Goal: Navigation & Orientation: Find specific page/section

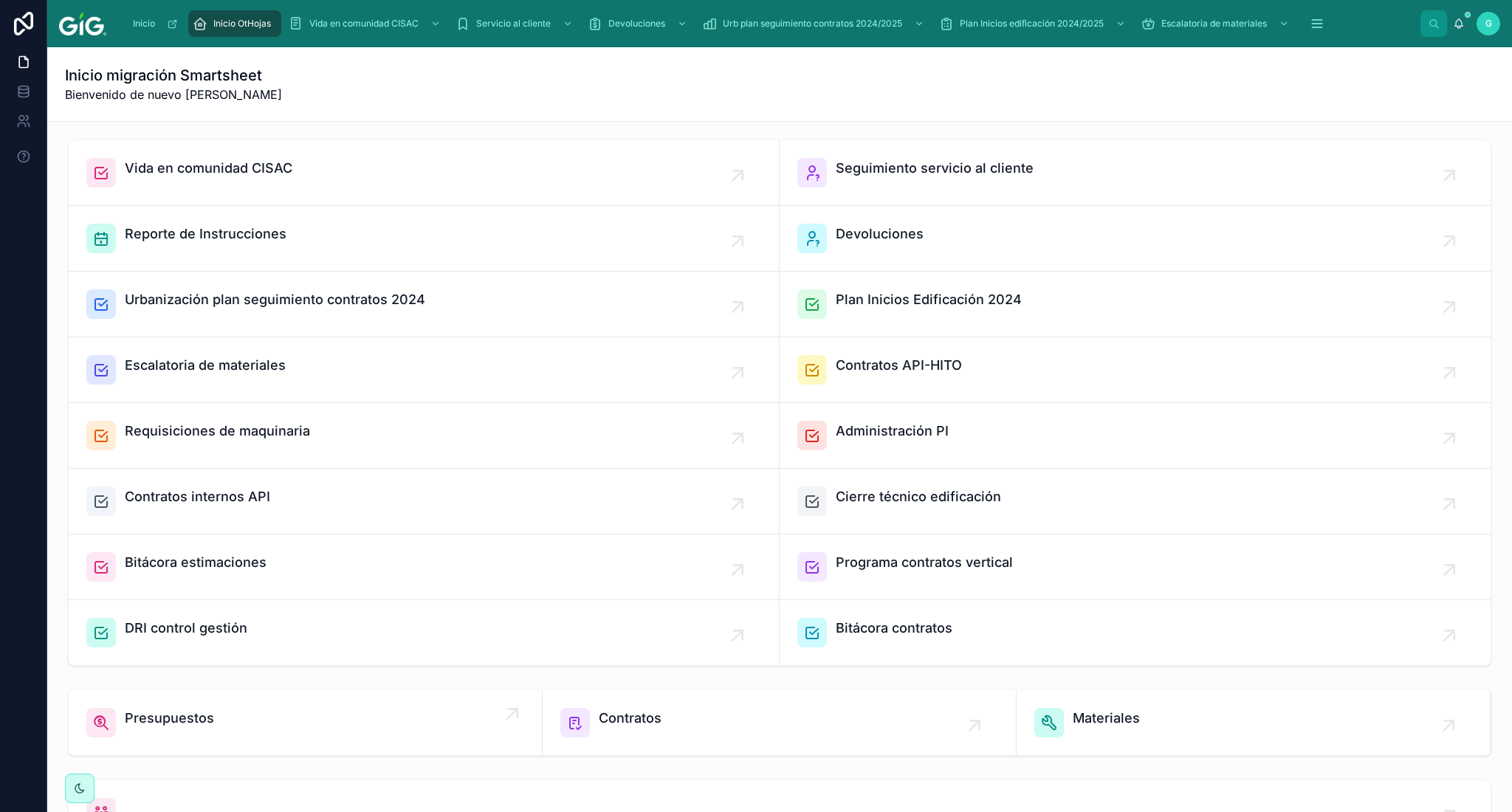
click at [222, 743] on link "Presupuestos" at bounding box center [306, 723] width 474 height 65
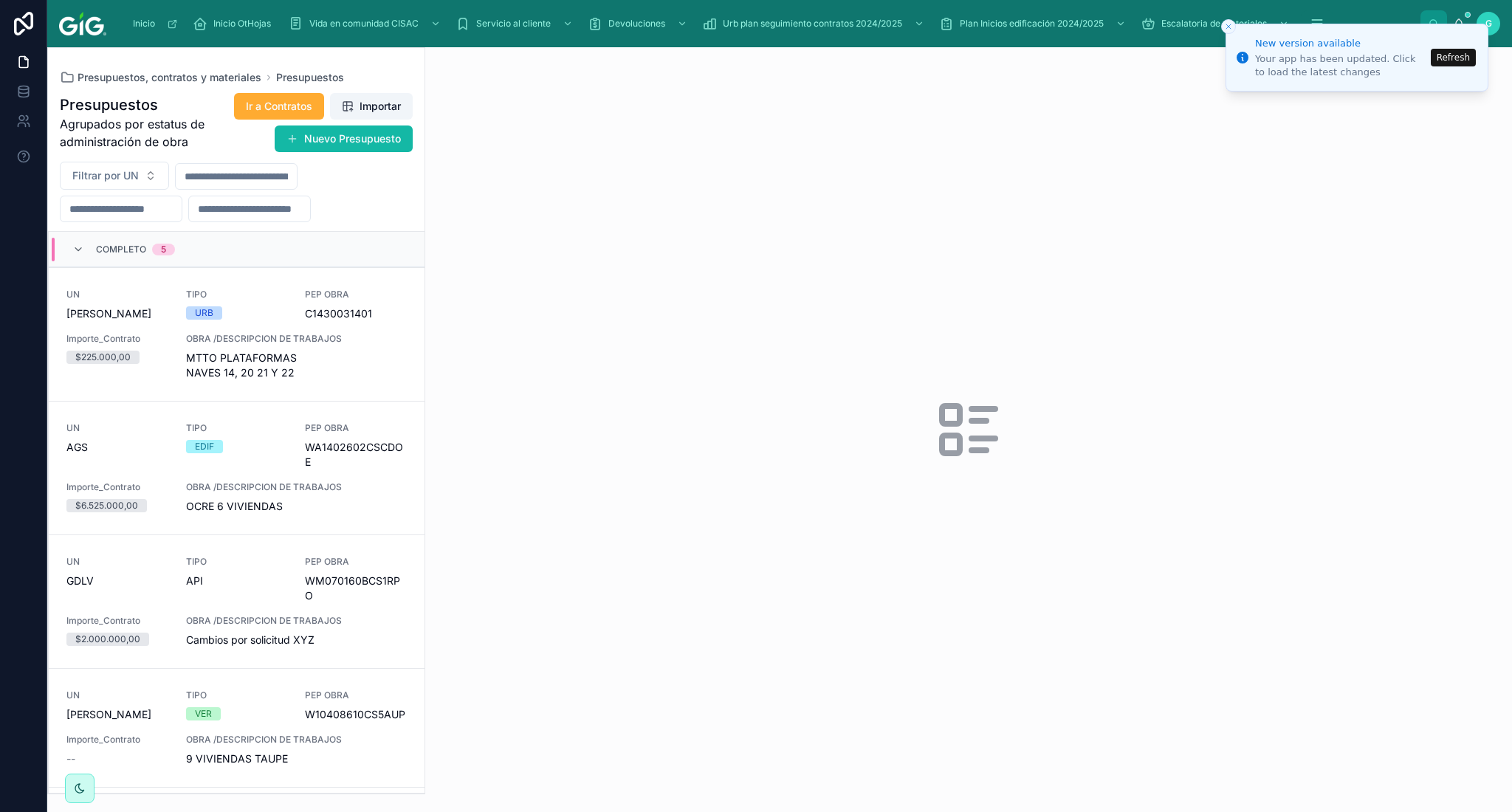
click at [1449, 55] on button "Refresh" at bounding box center [1452, 57] width 45 height 18
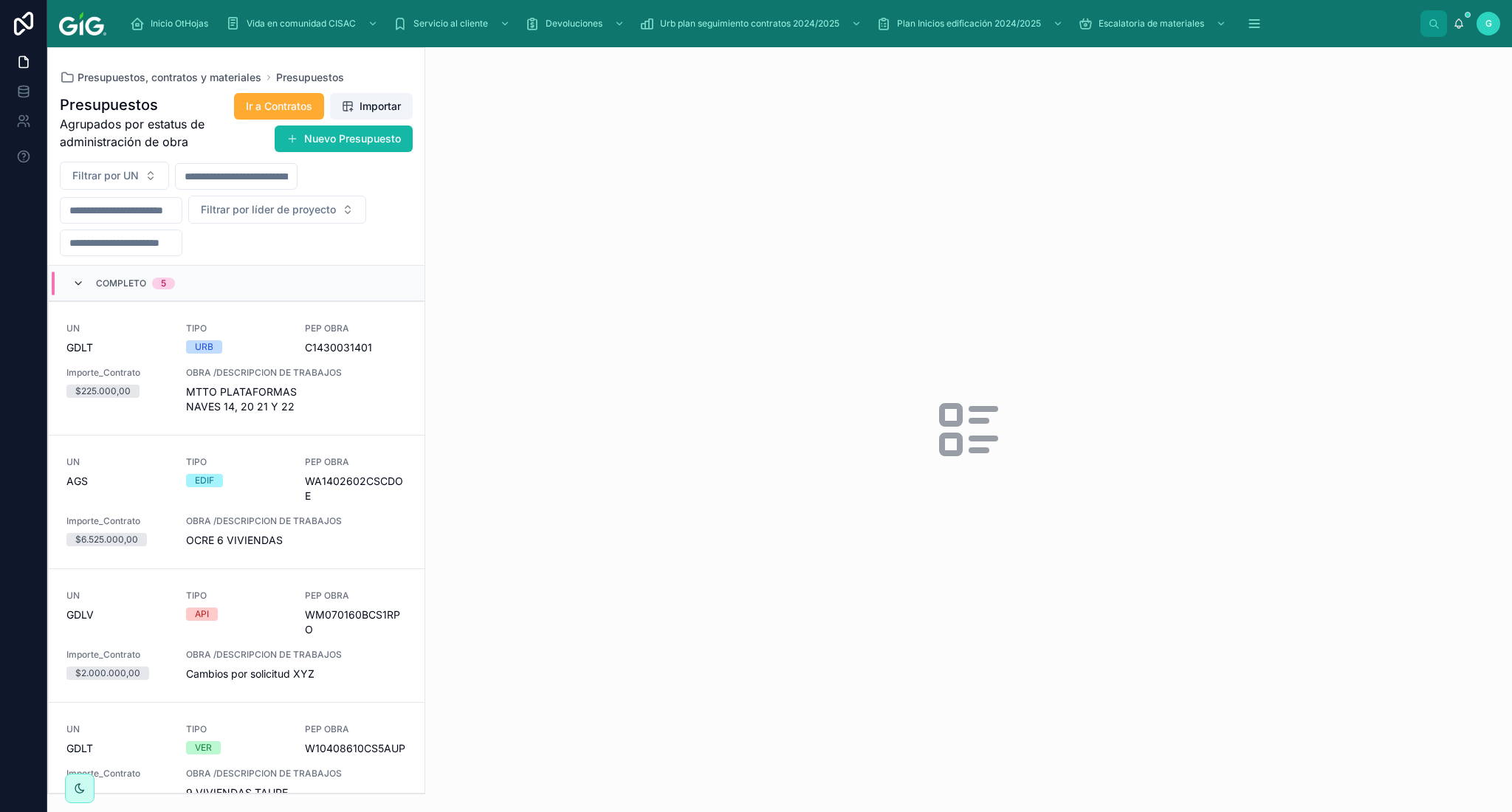
click at [78, 285] on icon at bounding box center [78, 283] width 12 height 12
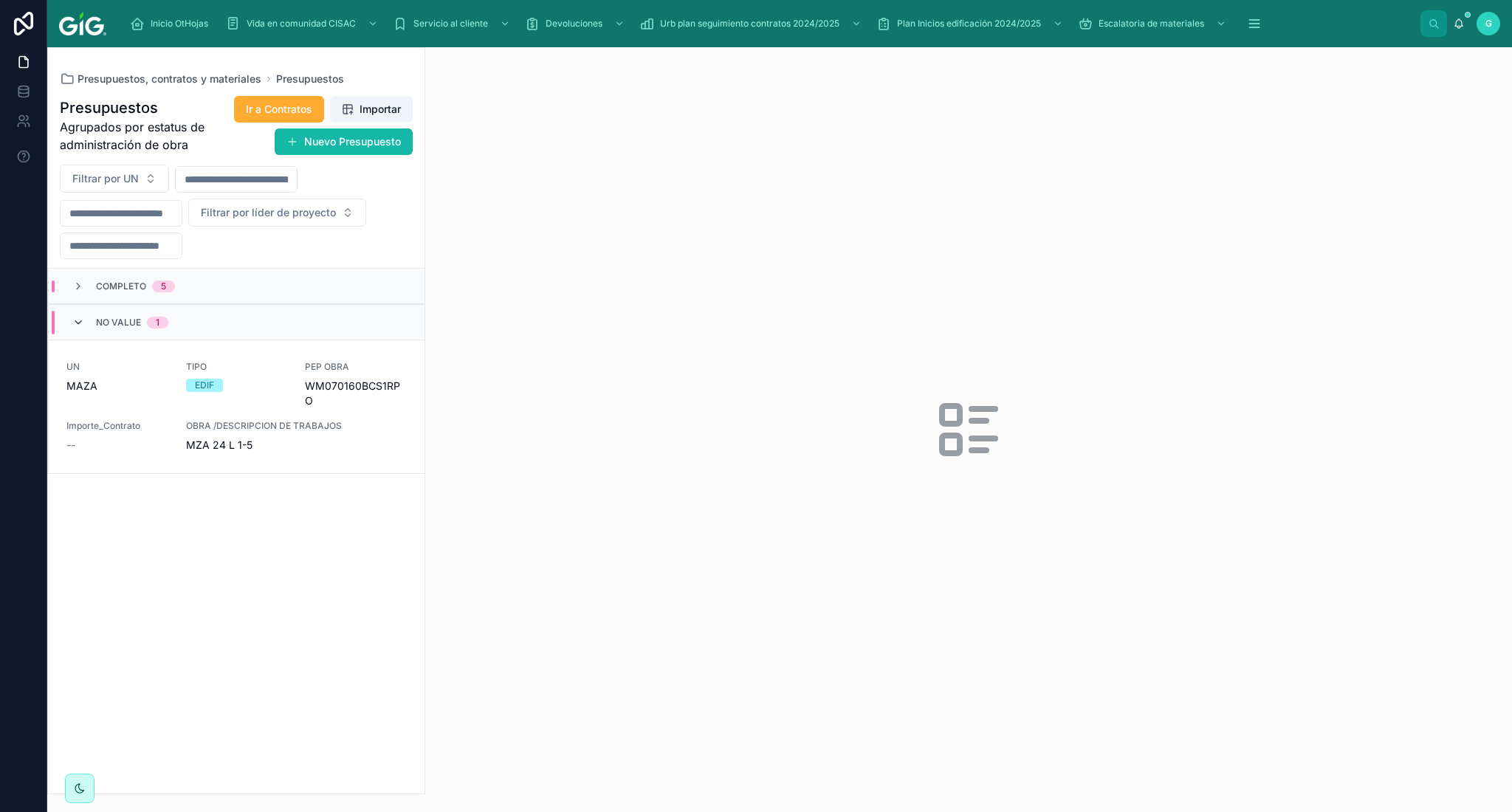
click at [78, 323] on icon at bounding box center [78, 322] width 12 height 12
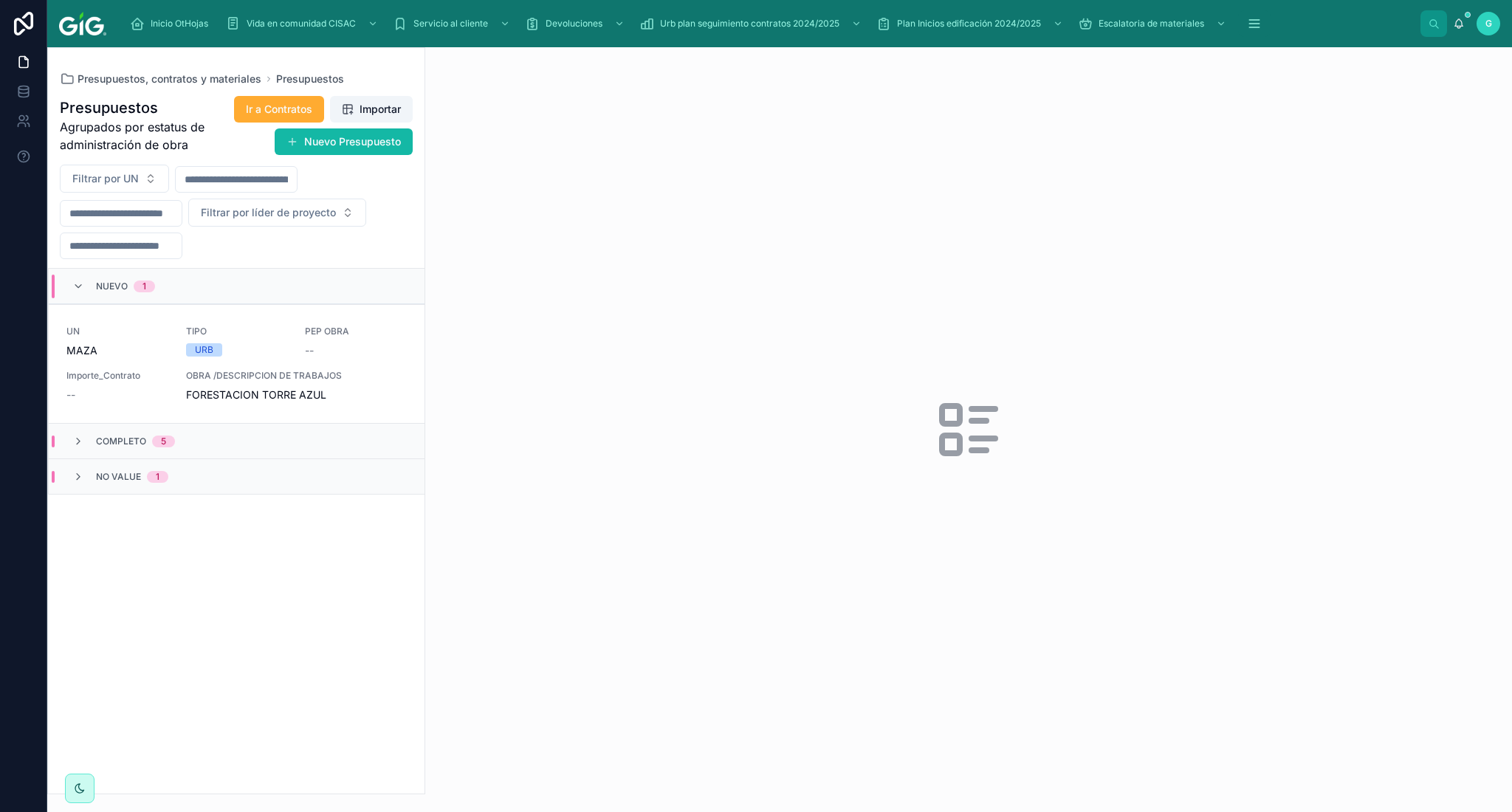
click at [110, 281] on span "Nuevo" at bounding box center [111, 286] width 31 height 12
click at [114, 283] on span "Nuevo" at bounding box center [111, 286] width 31 height 12
click at [195, 381] on span "OBRA /DESCRIPCION DE TRABAJOS" at bounding box center [296, 375] width 221 height 12
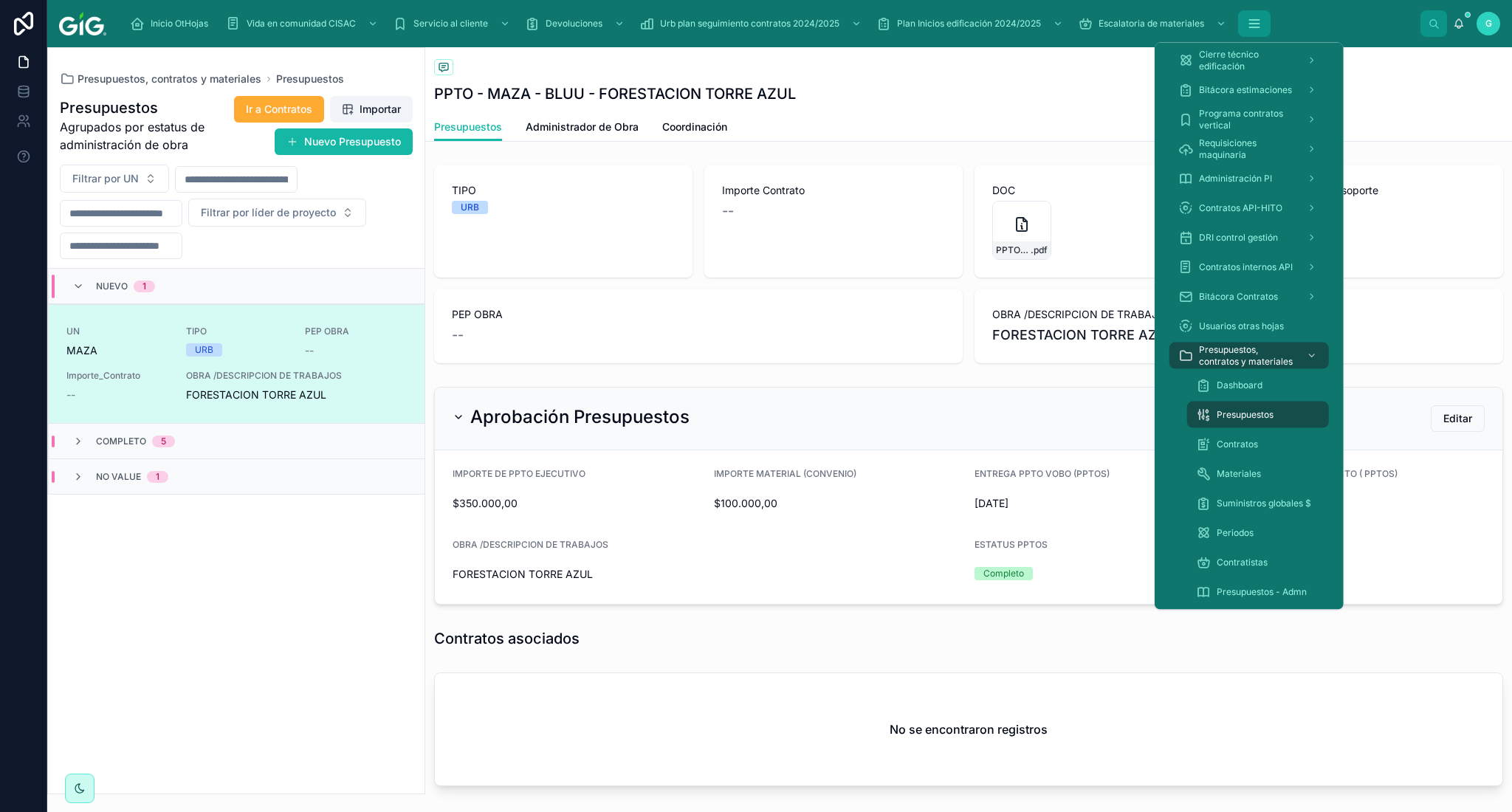
click at [1258, 24] on icon "scrollable content" at bounding box center [1254, 24] width 9 height 0
click at [1265, 348] on span "Presupuestos, contratos y materiales" at bounding box center [1246, 356] width 96 height 24
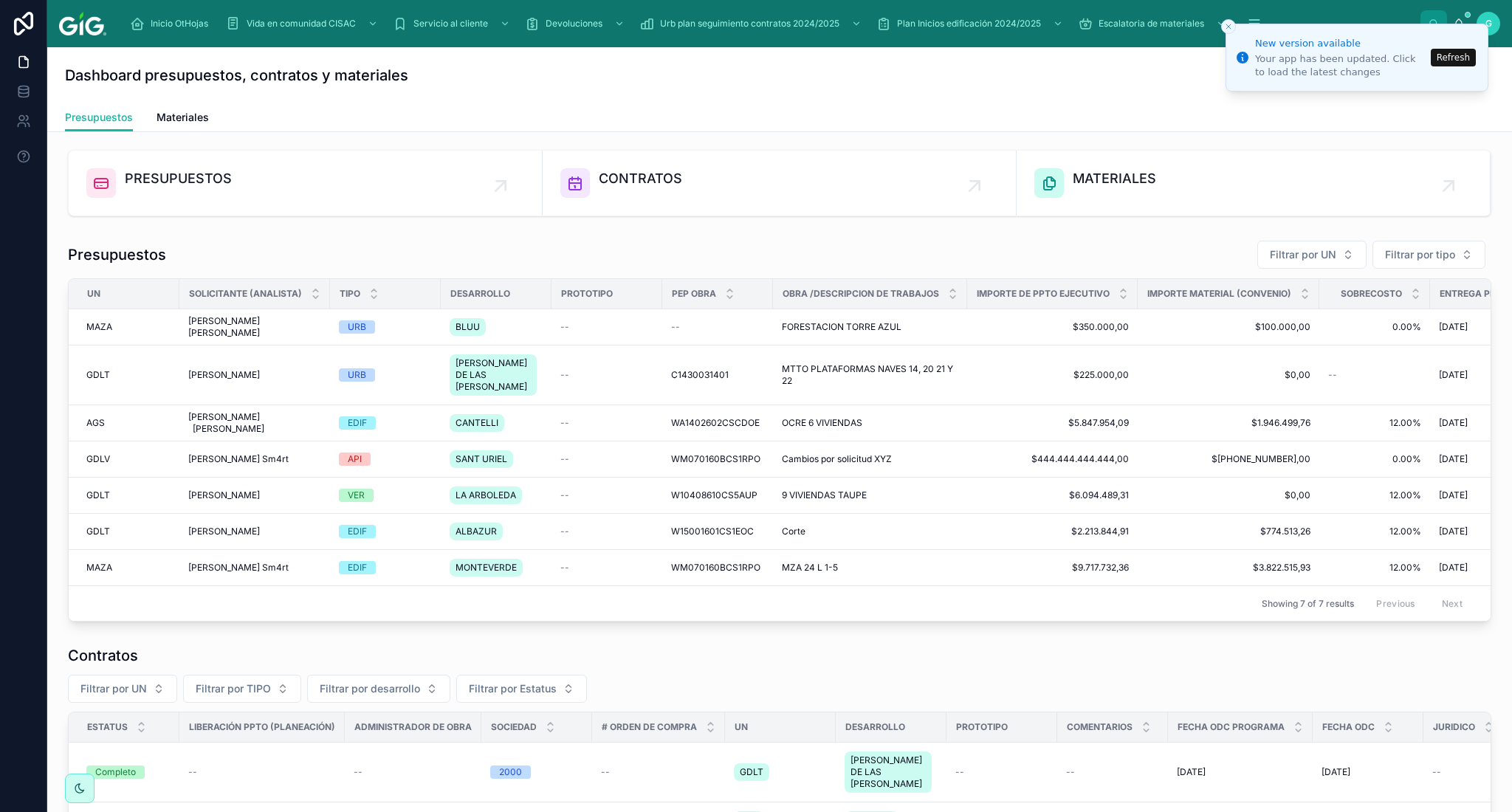
click at [1451, 54] on button "Refresh" at bounding box center [1452, 57] width 45 height 18
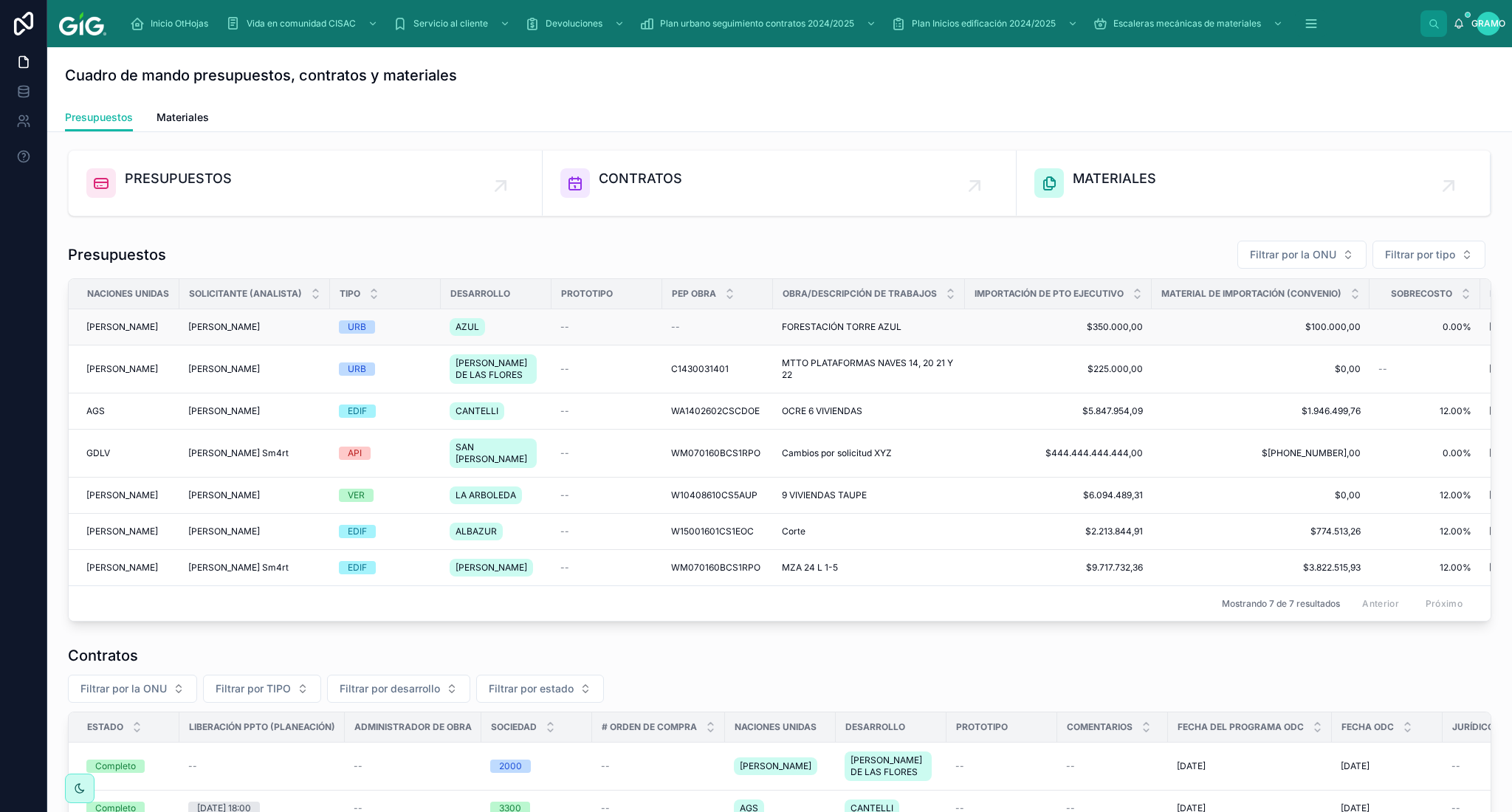
click at [247, 324] on font "[PERSON_NAME]" at bounding box center [223, 327] width 71 height 11
click at [673, 177] on font "CONTRATOS" at bounding box center [640, 179] width 83 height 16
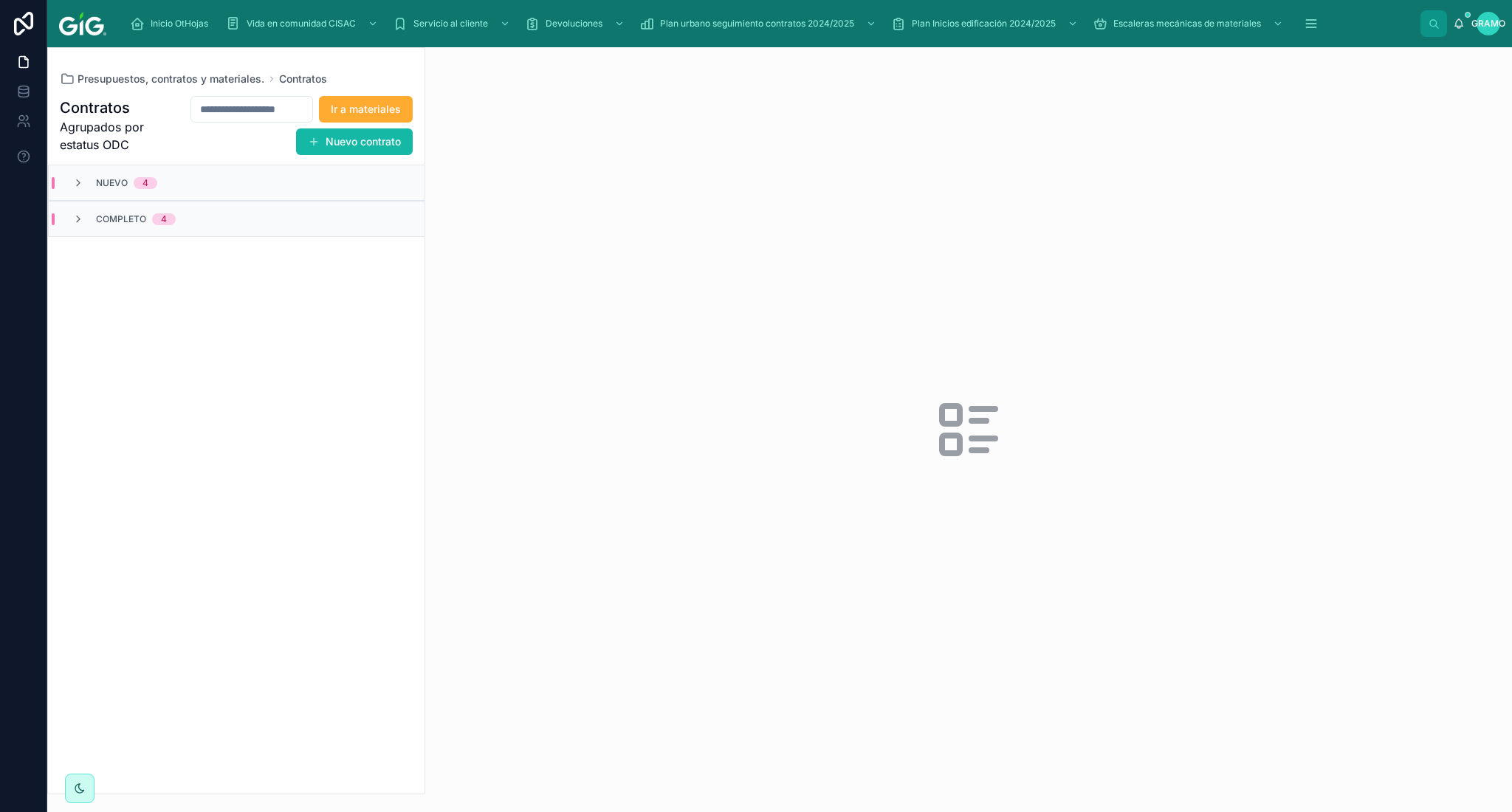
click at [96, 186] on font "Nuevo" at bounding box center [111, 183] width 31 height 11
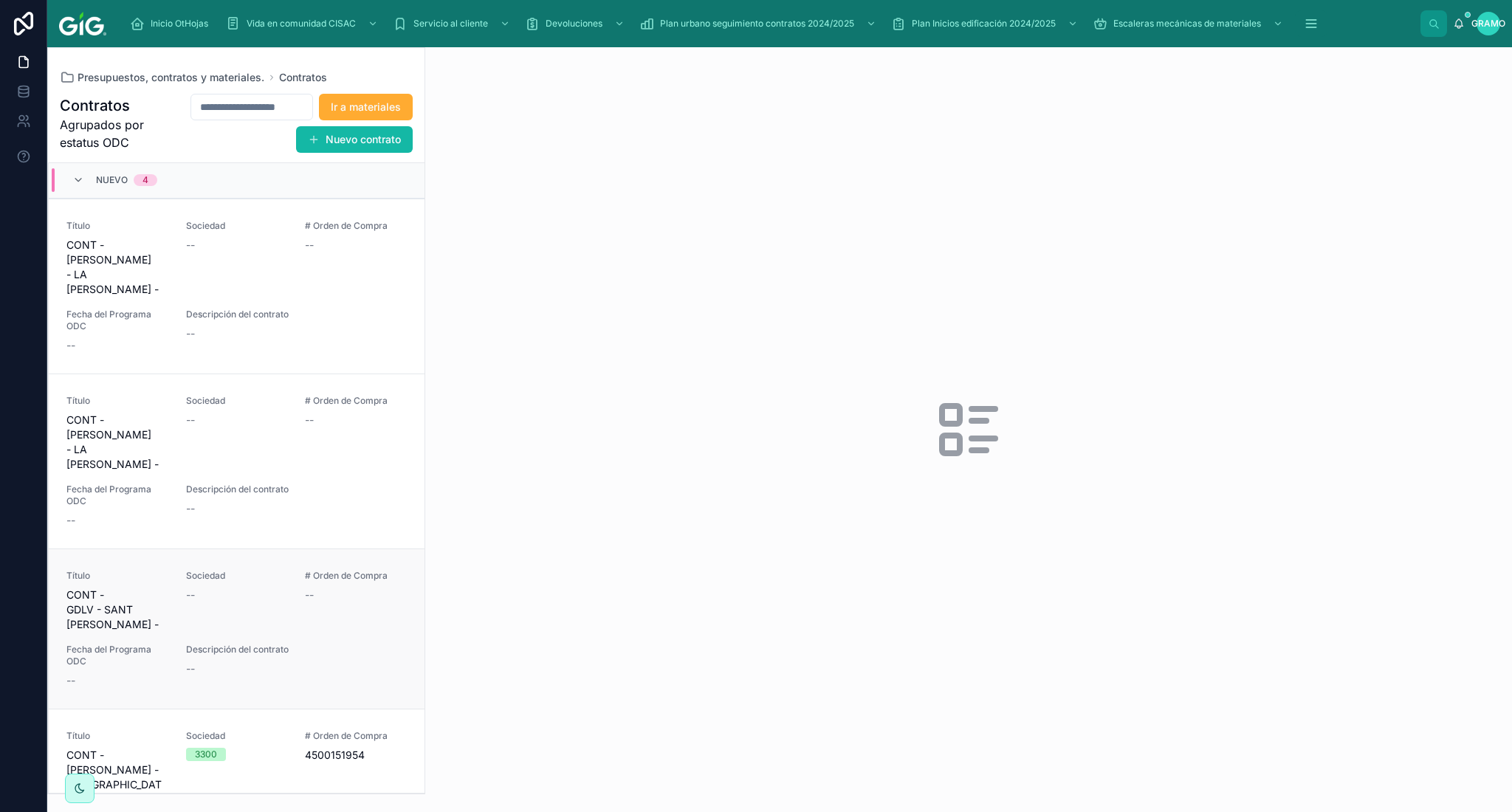
scroll to position [24, 0]
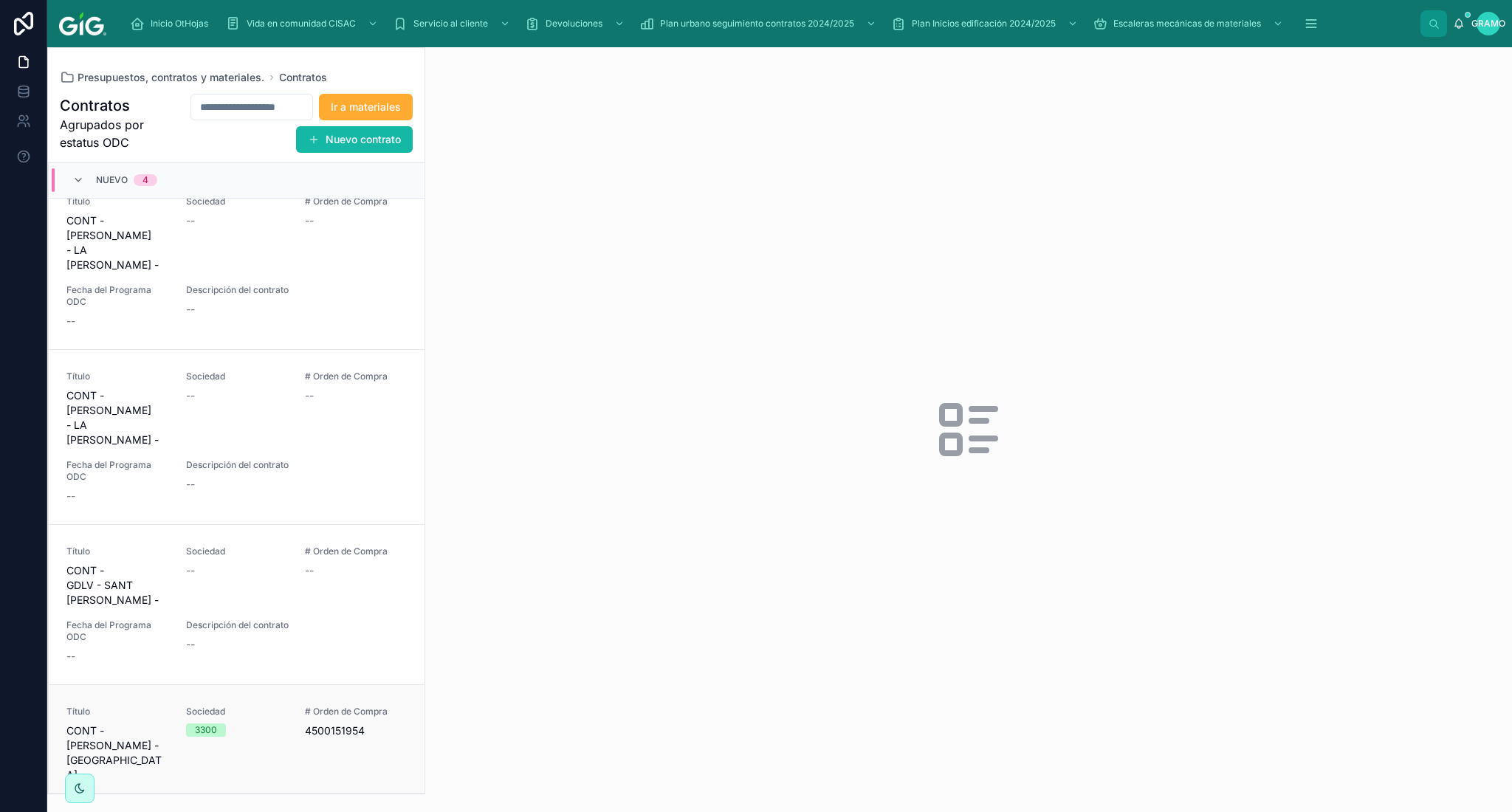
click at [350, 724] on font "4500151954" at bounding box center [335, 730] width 60 height 13
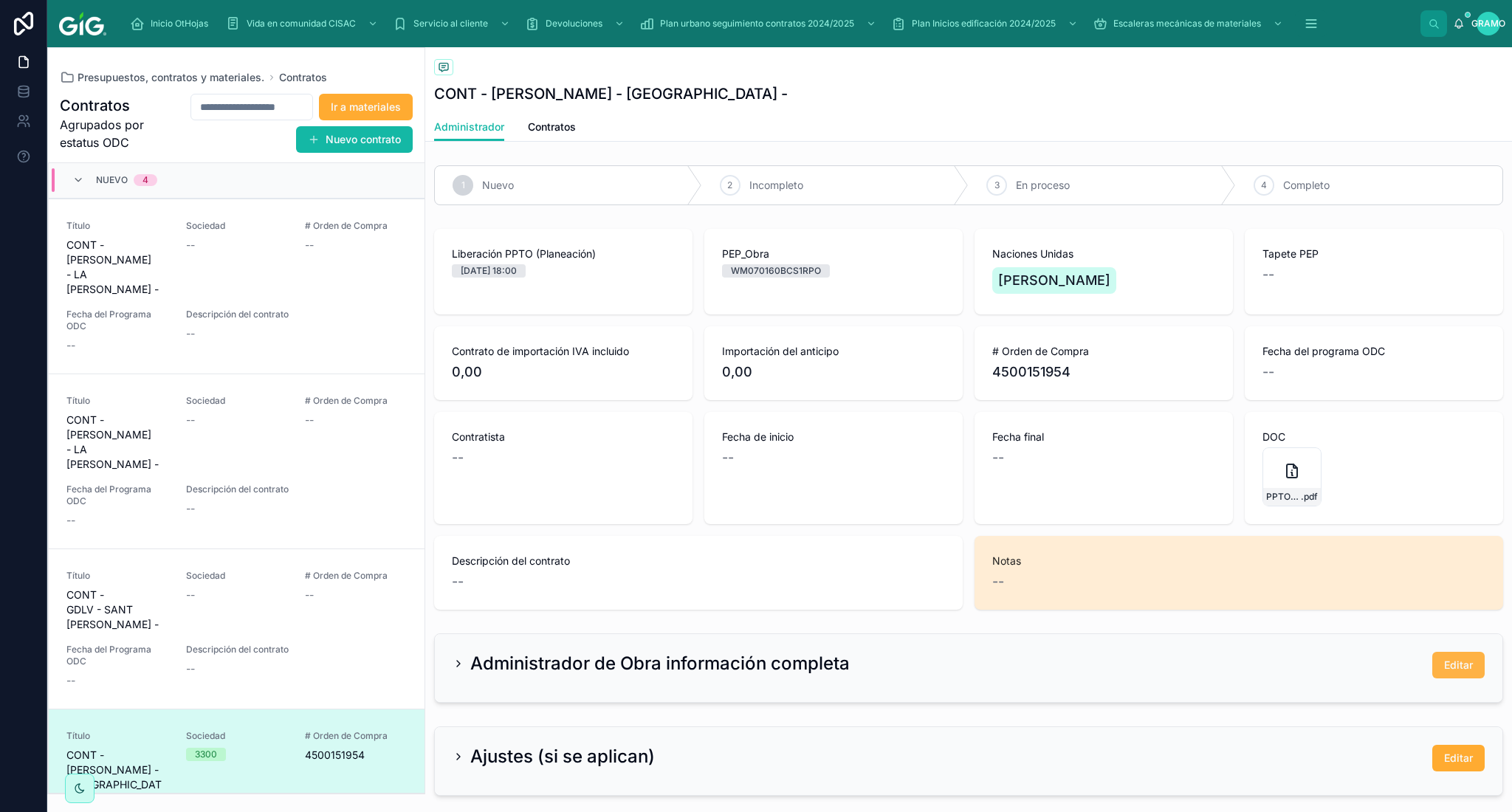
click at [1452, 666] on font "Editar" at bounding box center [1458, 665] width 29 height 13
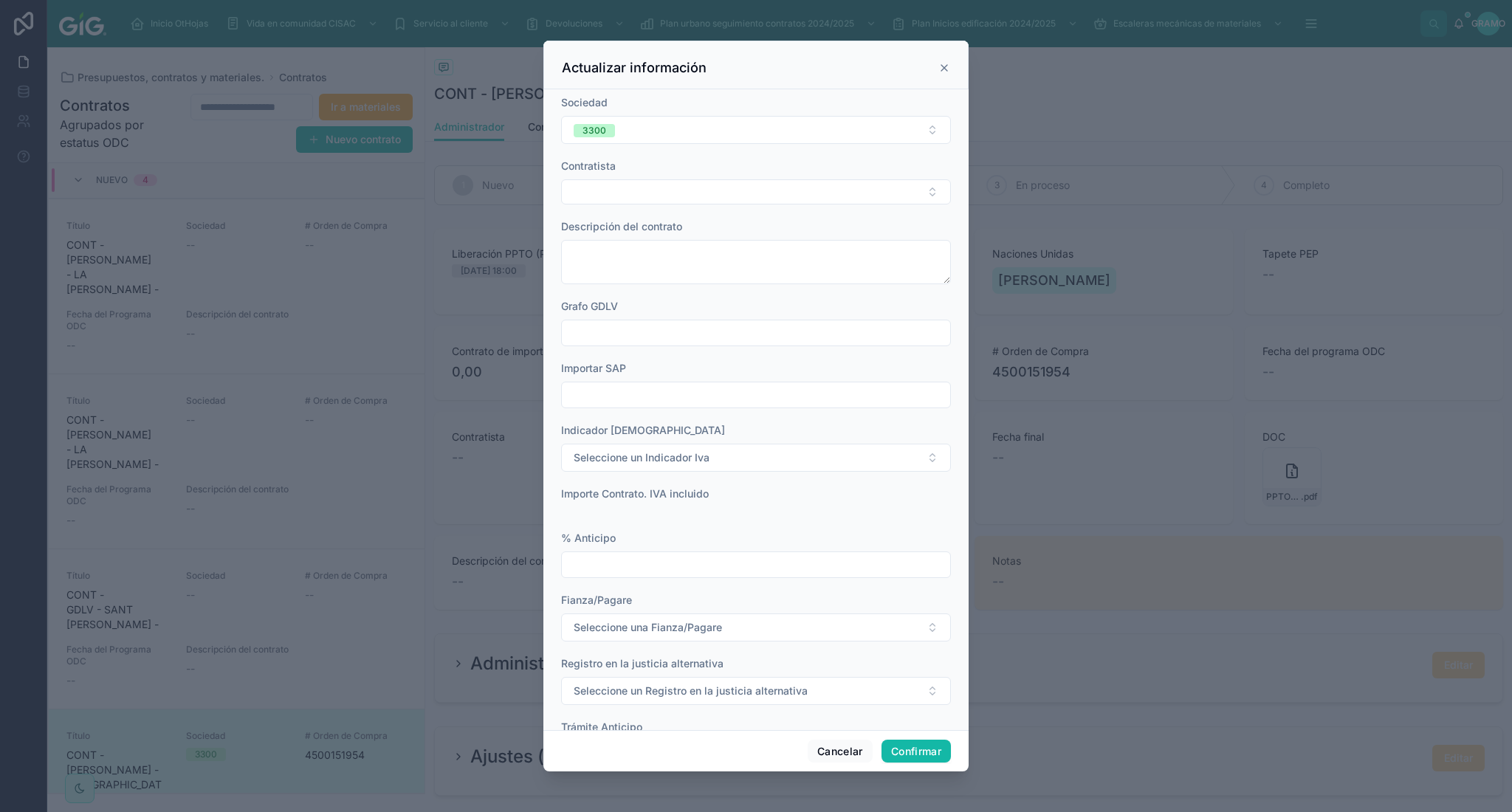
click at [943, 67] on icon at bounding box center [945, 68] width 6 height 6
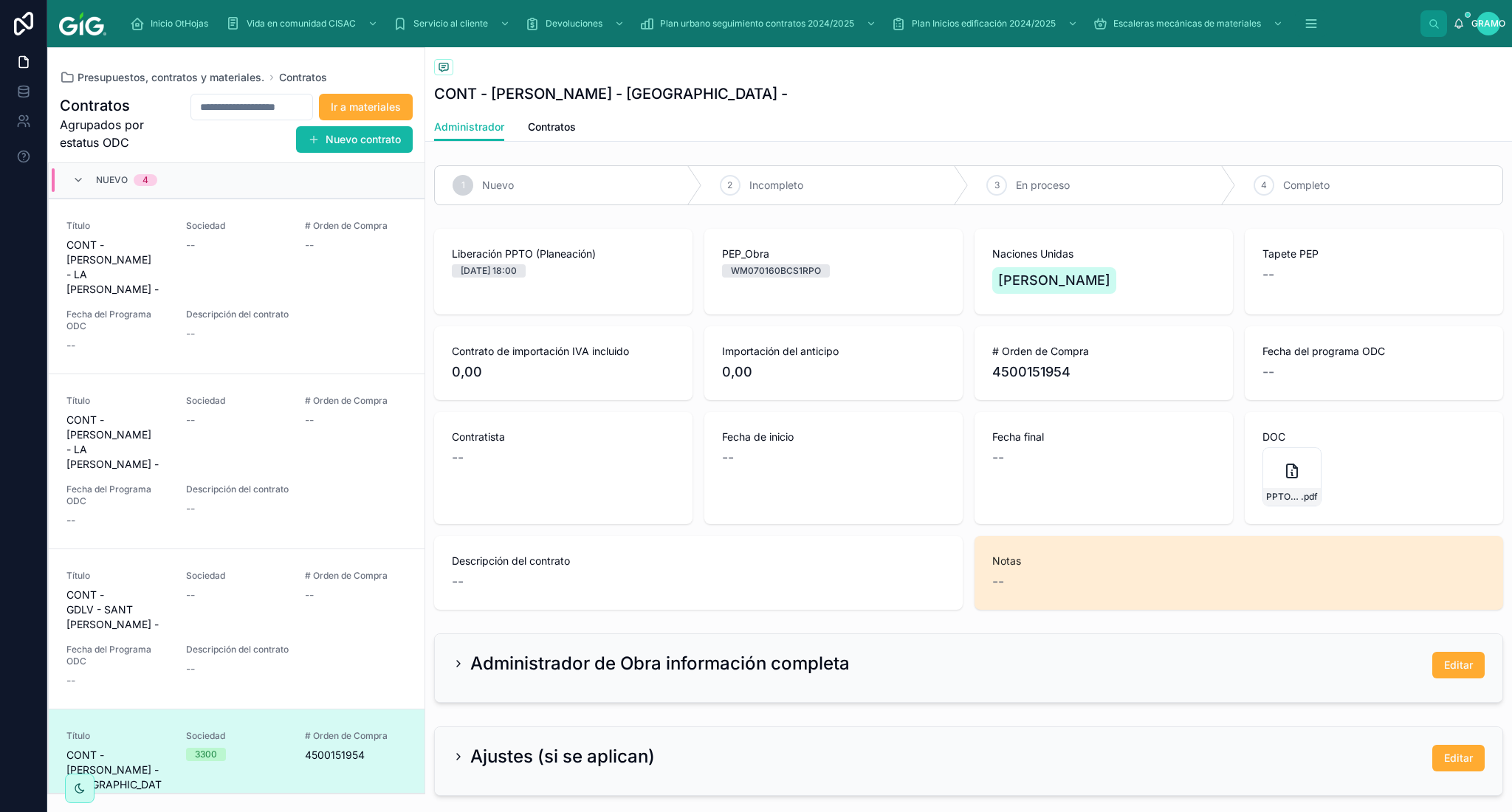
click at [87, 183] on div "Nuevo 4" at bounding box center [114, 180] width 85 height 24
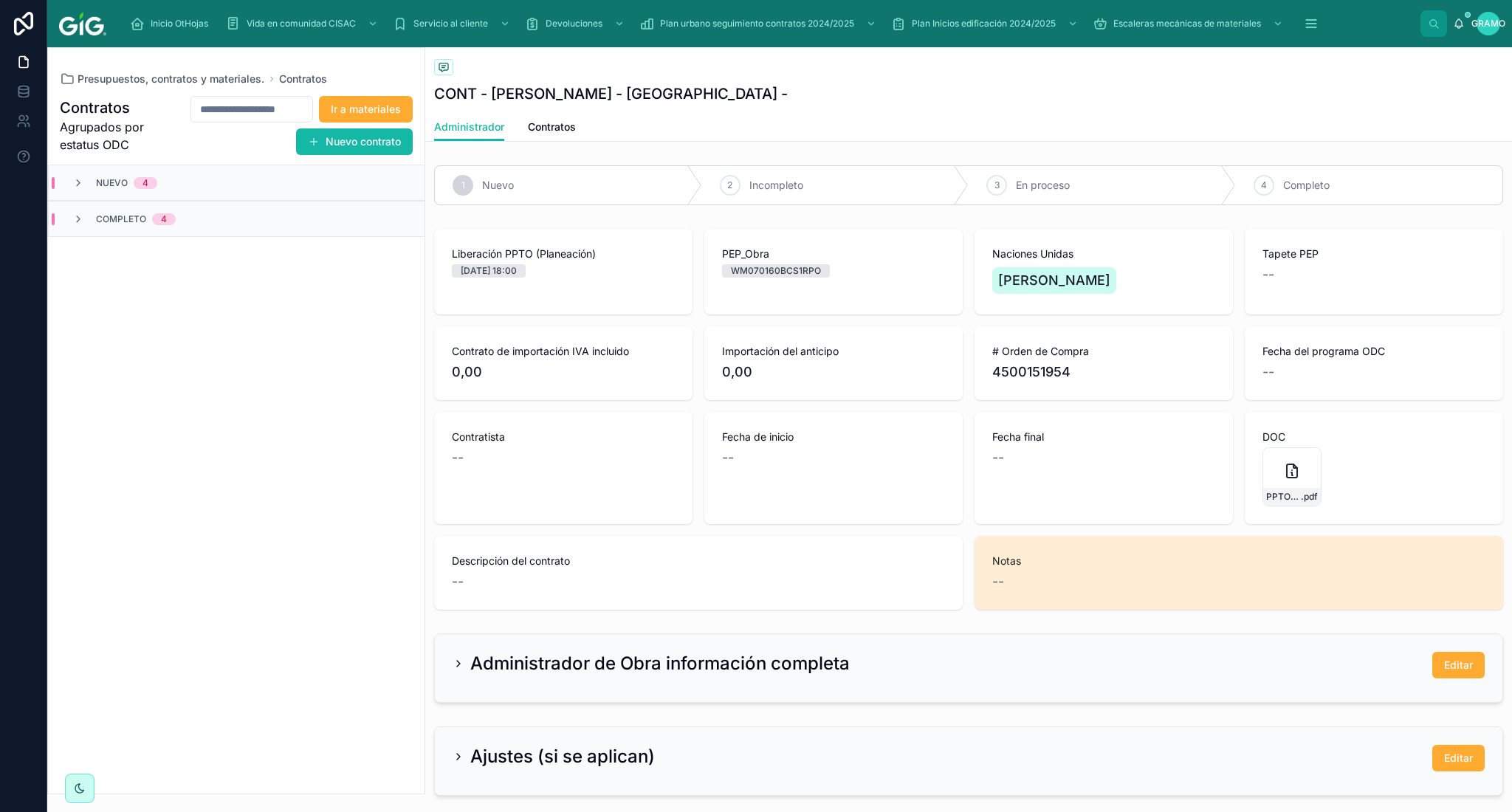
click at [74, 190] on div "Nuevo 4" at bounding box center [236, 183] width 375 height 35
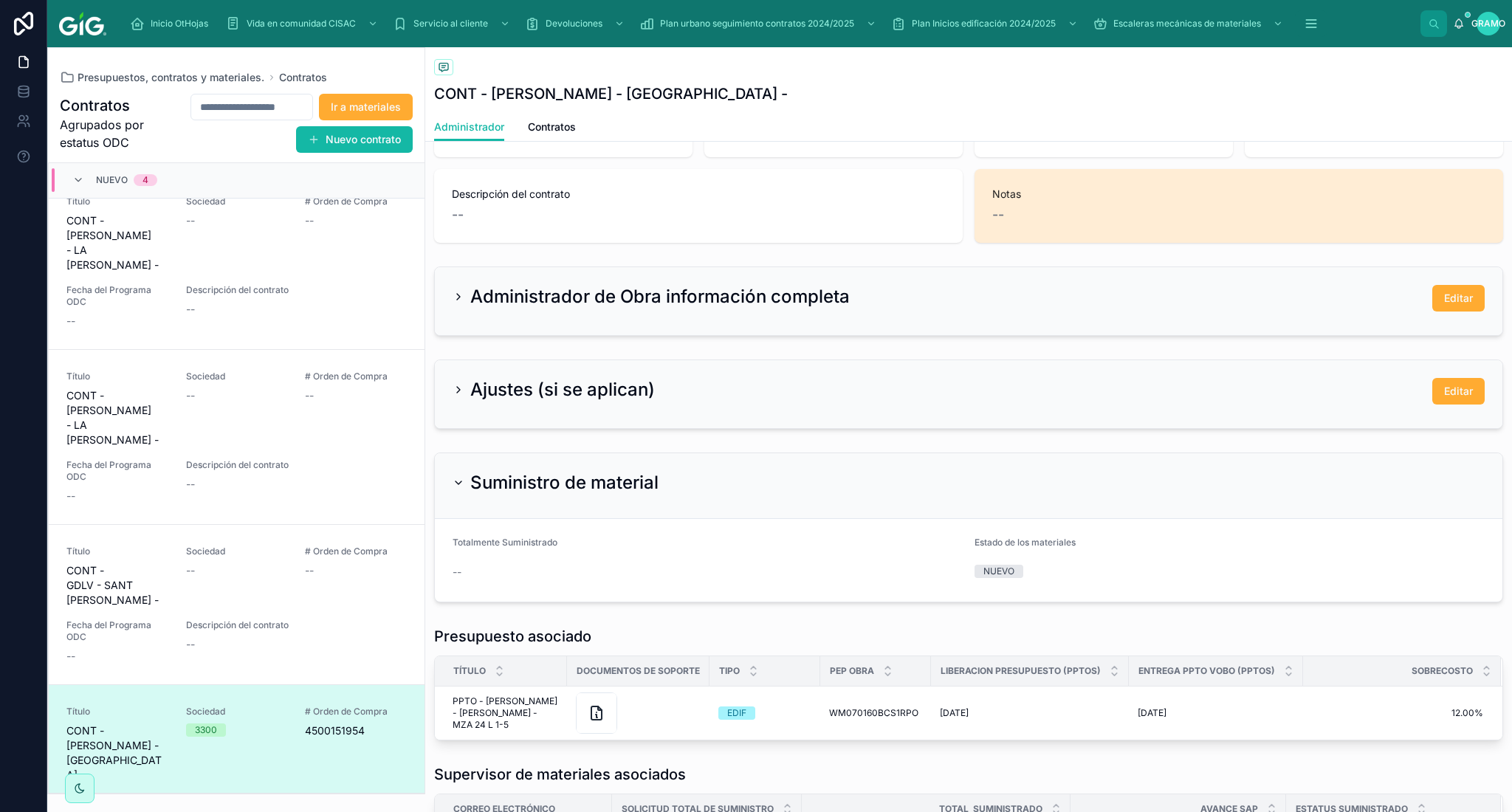
scroll to position [491, 0]
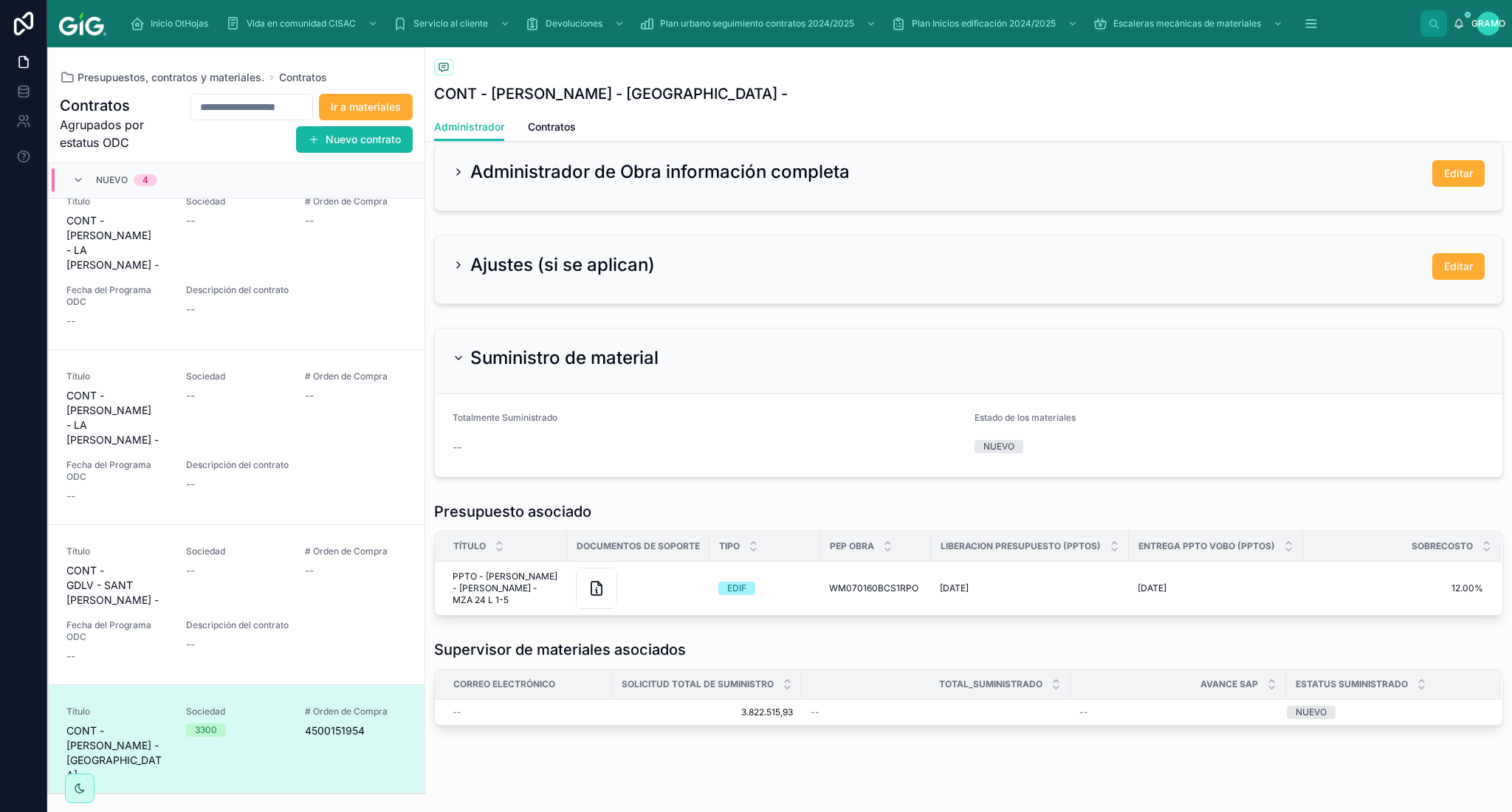
click at [727, 178] on font "Administrador de Obra información completa" at bounding box center [660, 171] width 379 height 21
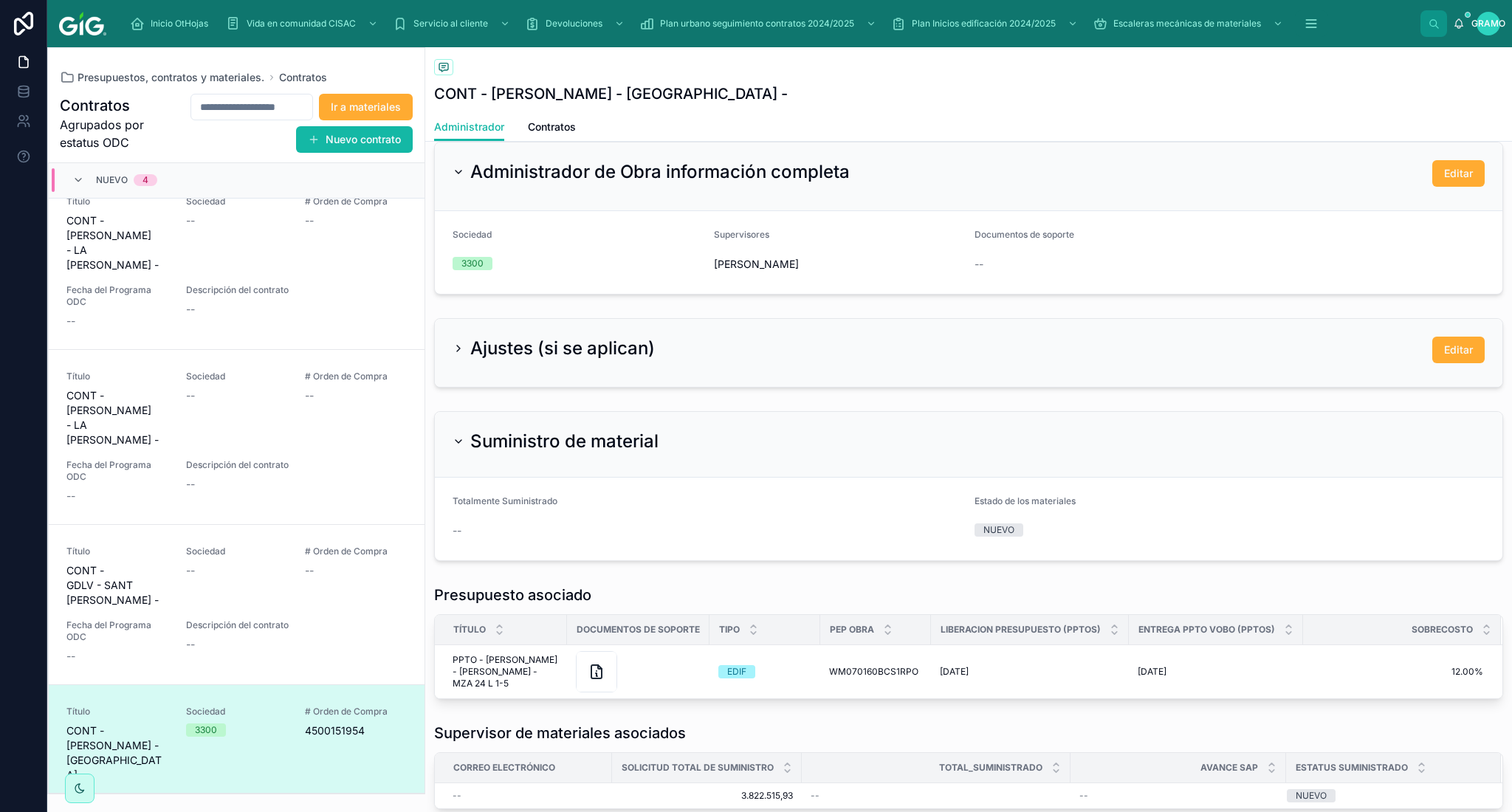
click at [533, 357] on font "Ajustes (si se aplican)" at bounding box center [562, 347] width 184 height 21
click at [1444, 351] on font "Editar" at bounding box center [1458, 350] width 29 height 13
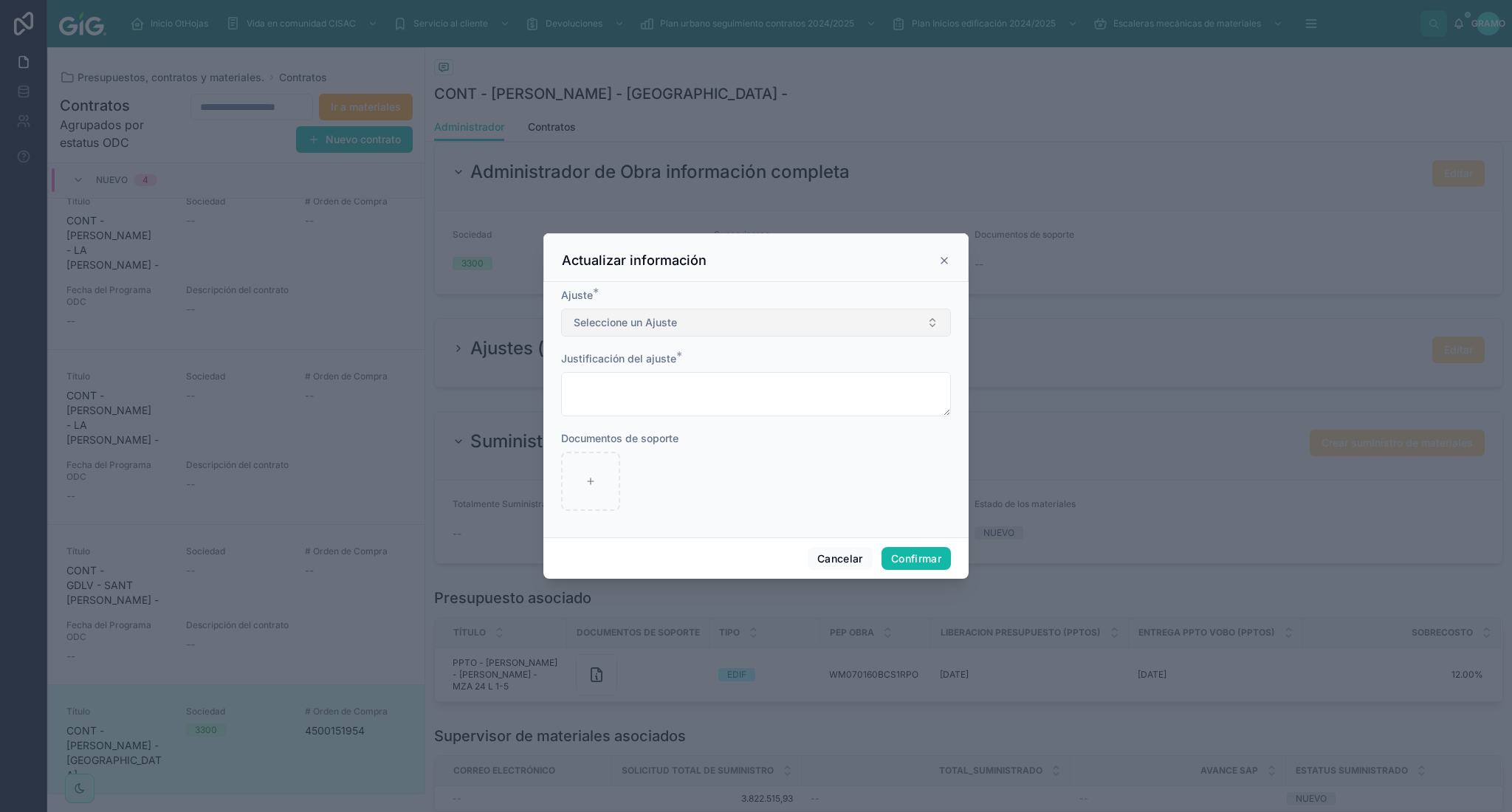
click at [934, 328] on button "Seleccione un Ajuste" at bounding box center [756, 323] width 390 height 28
click at [1142, 407] on div at bounding box center [756, 406] width 1512 height 812
click at [938, 257] on icon at bounding box center [944, 260] width 12 height 12
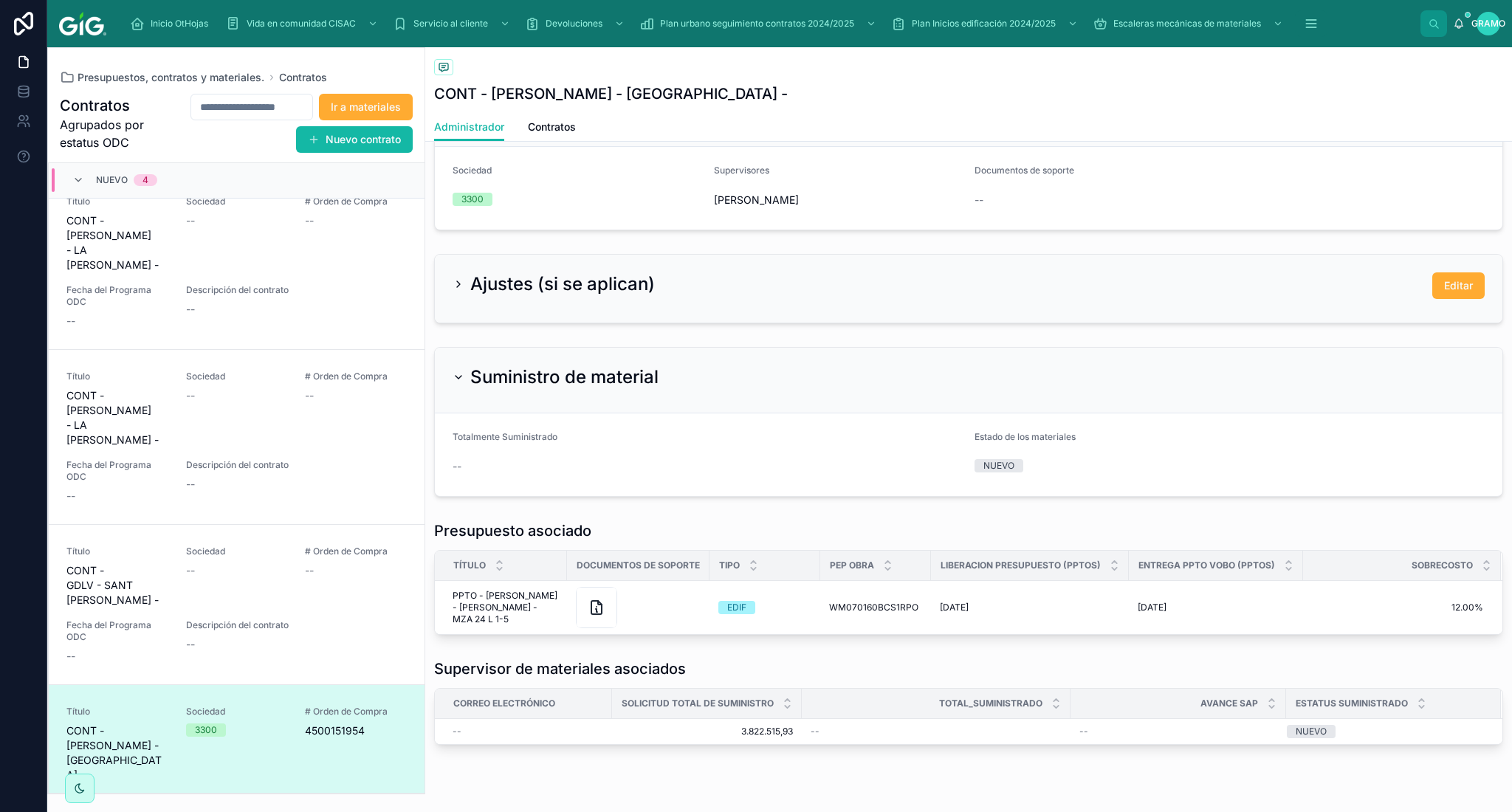
scroll to position [589, 0]
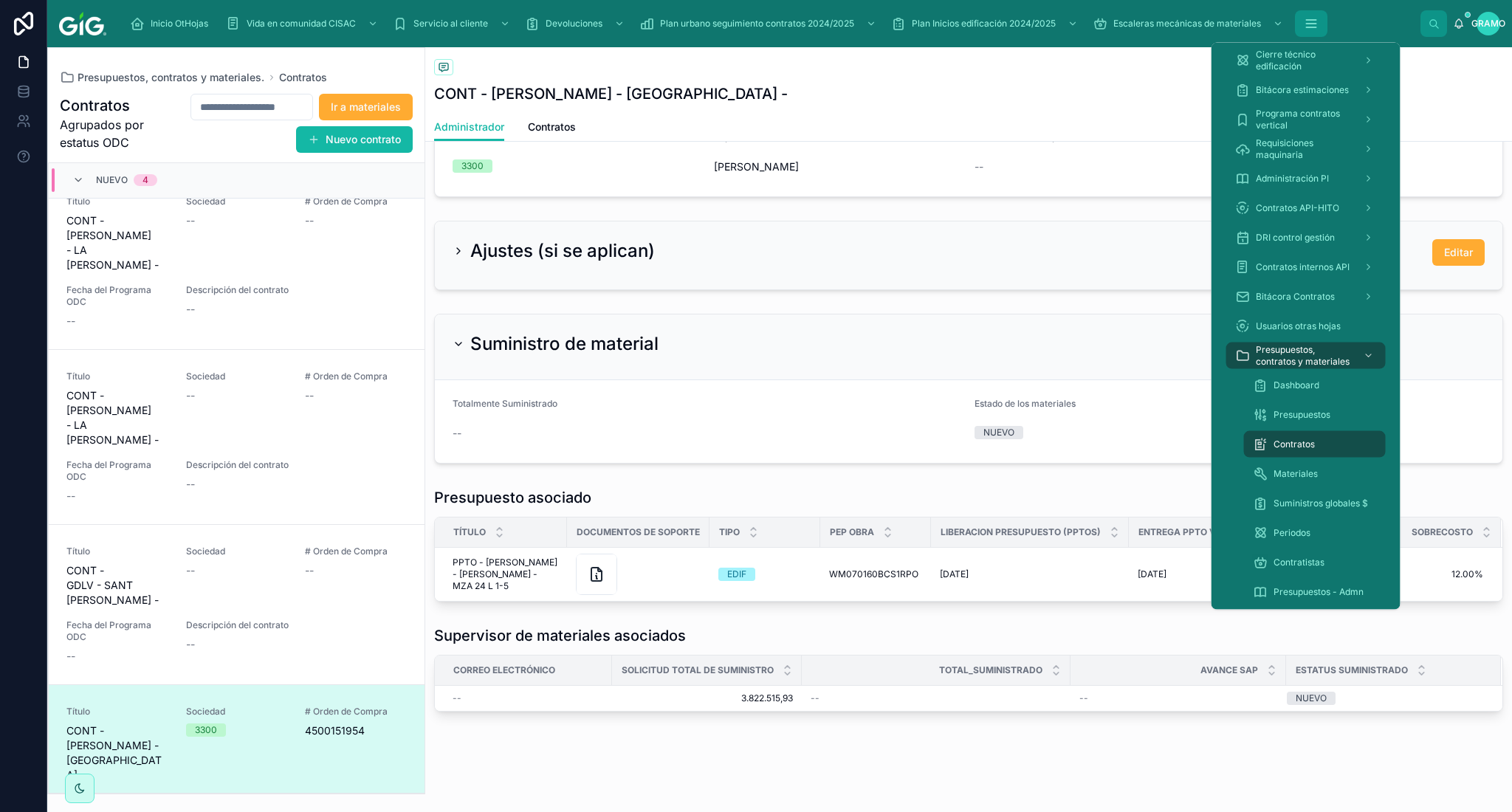
click at [1311, 17] on icon "contenido desplazable" at bounding box center [1311, 24] width 15 height 15
click at [1300, 355] on font "Presupuestos, contratos y materiales." at bounding box center [1304, 355] width 96 height 23
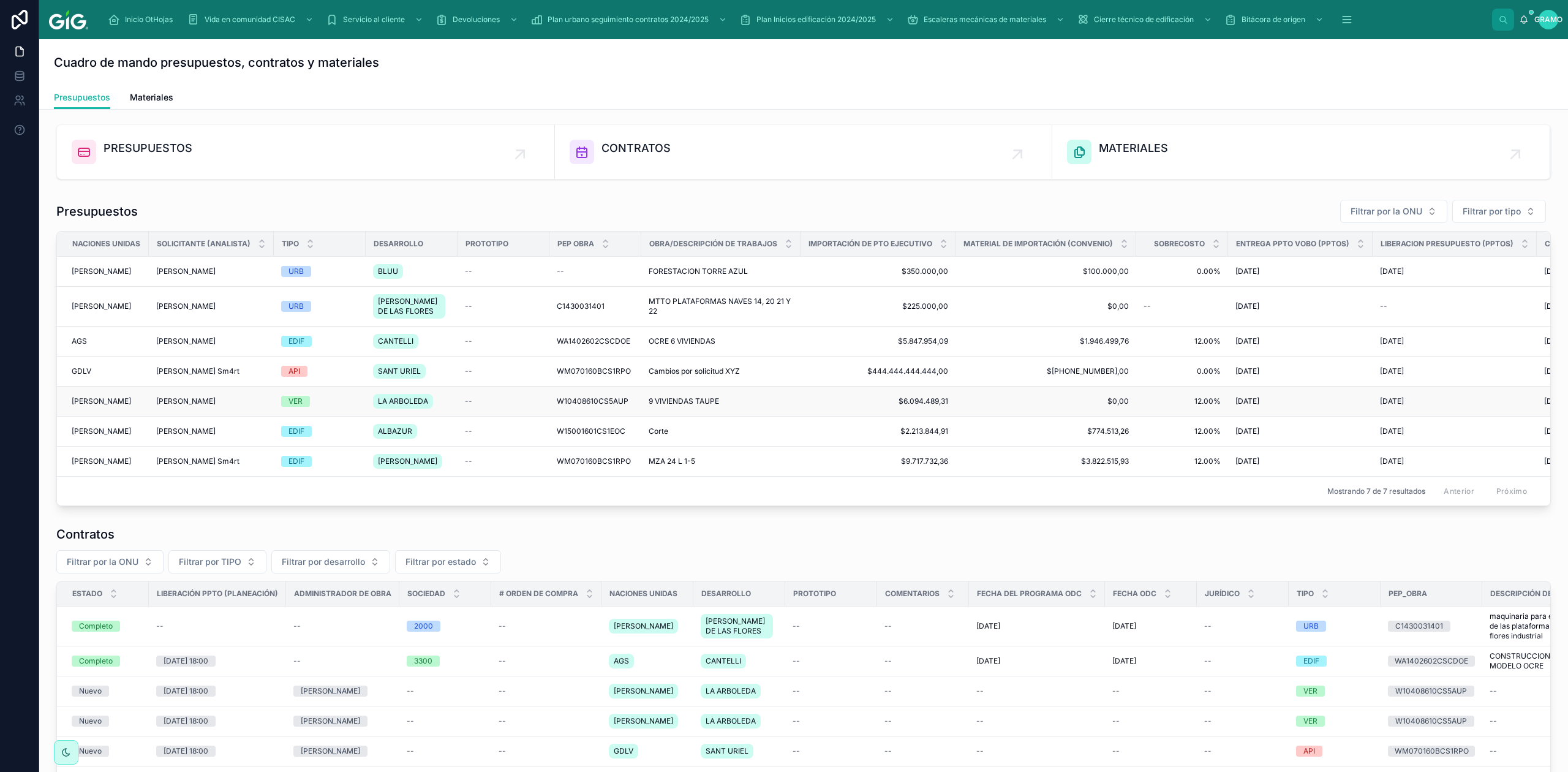
click at [713, 405] on span "9 VIVIENDAS TAUPE" at bounding box center [684, 401] width 70 height 10
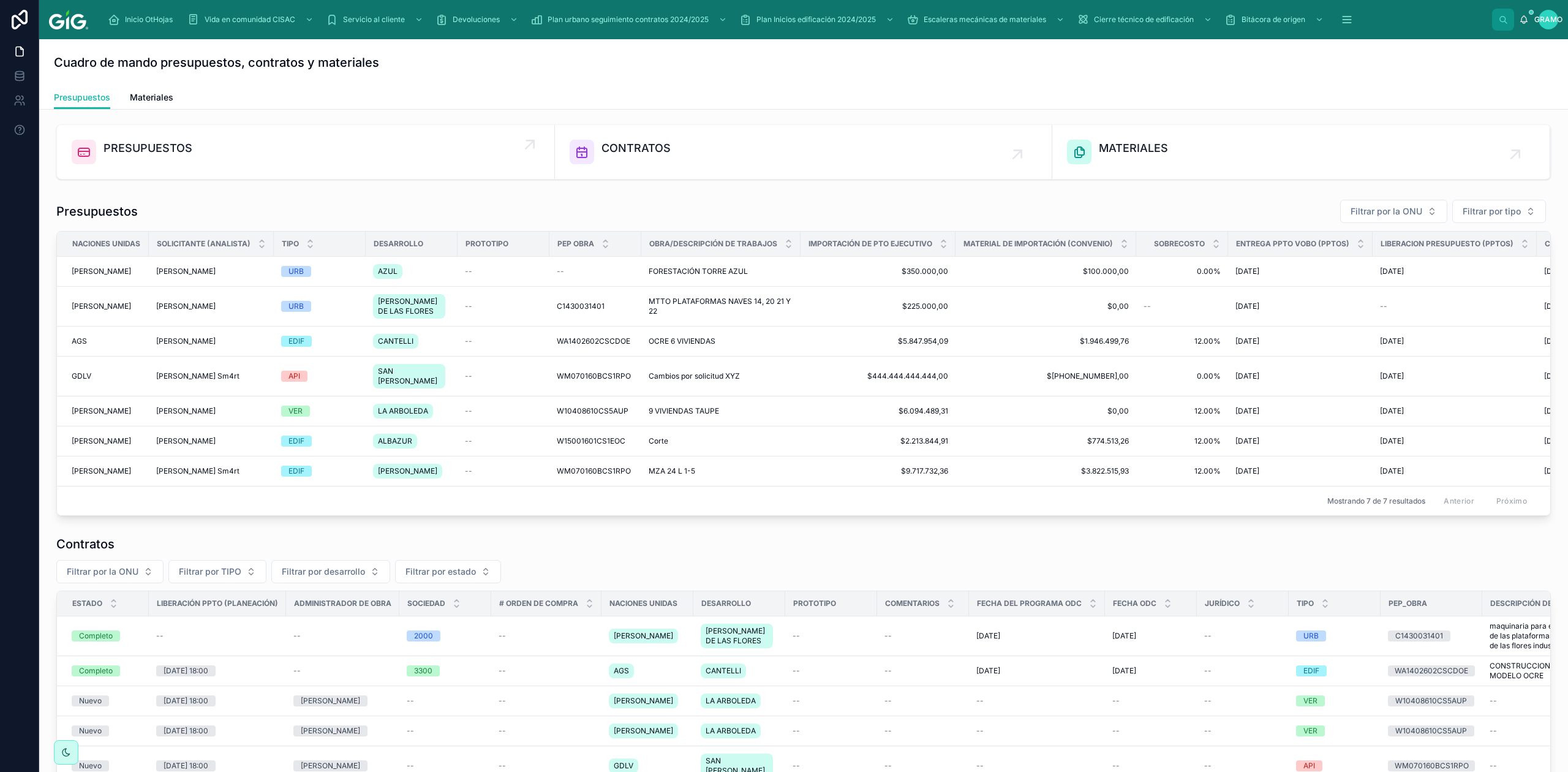
click at [178, 142] on font "PRESUPUESTOS" at bounding box center [148, 148] width 89 height 13
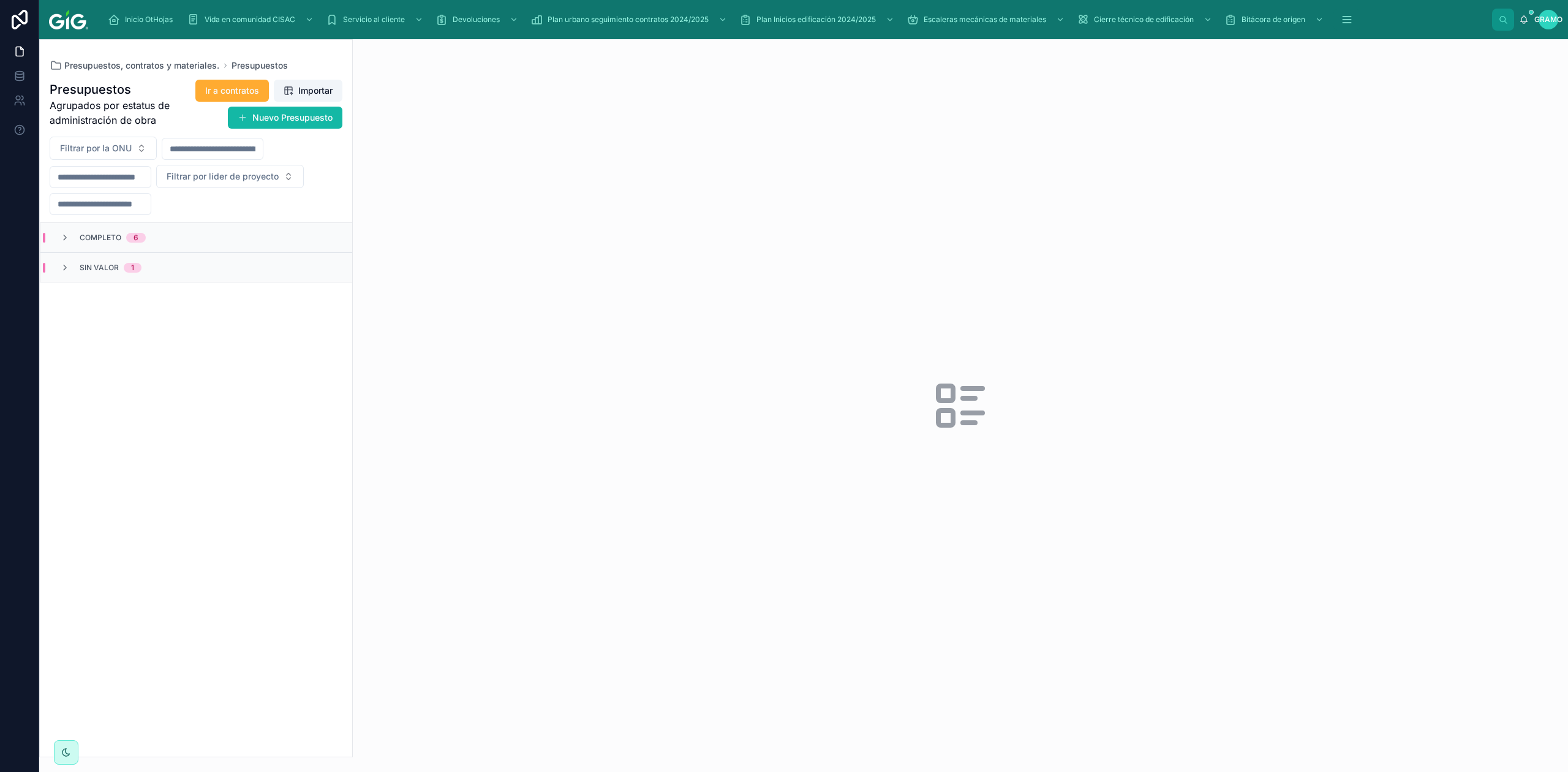
click at [86, 237] on font "Completo" at bounding box center [100, 237] width 42 height 9
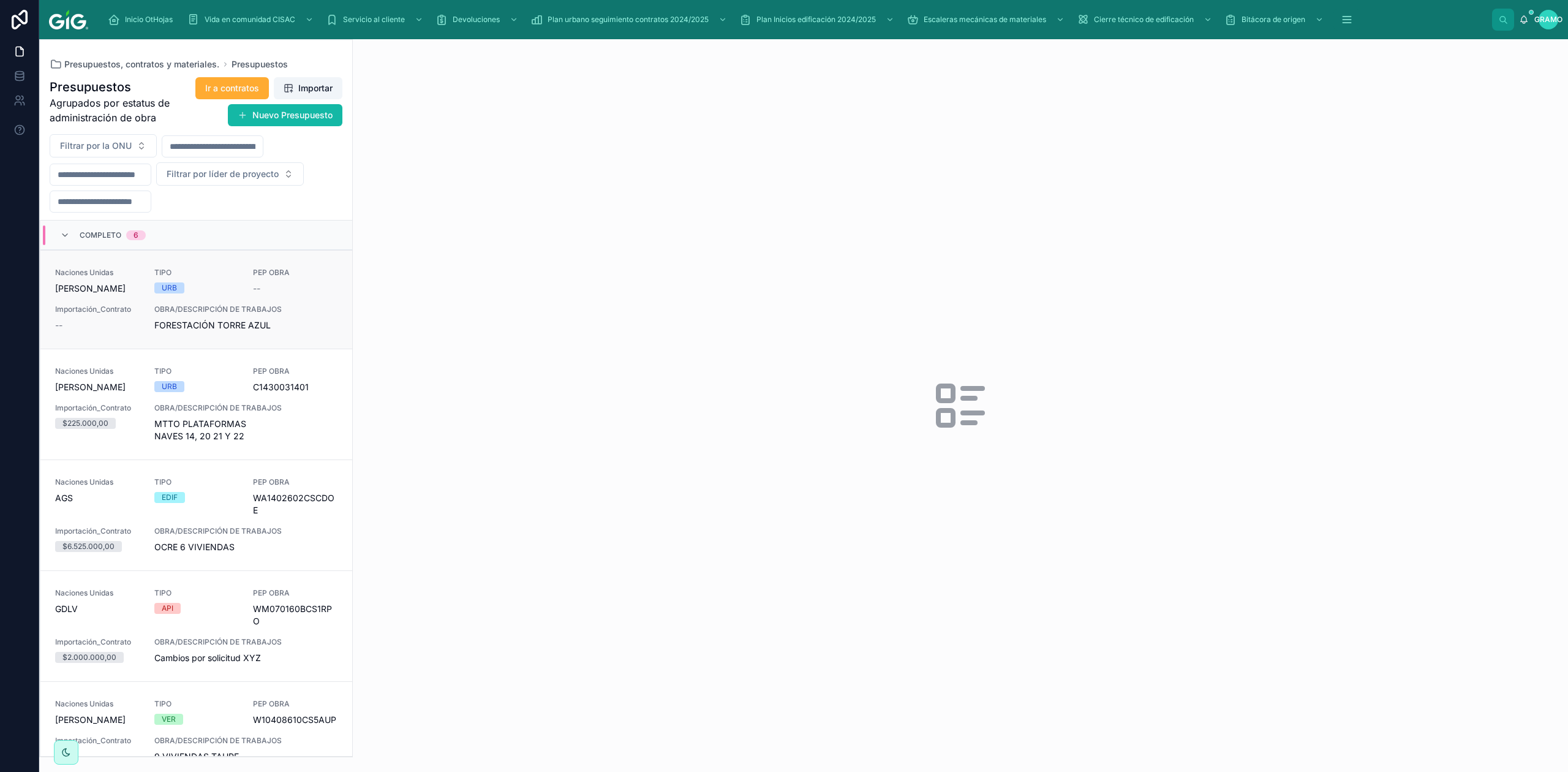
click at [90, 291] on div "[PERSON_NAME]" at bounding box center [98, 288] width 85 height 12
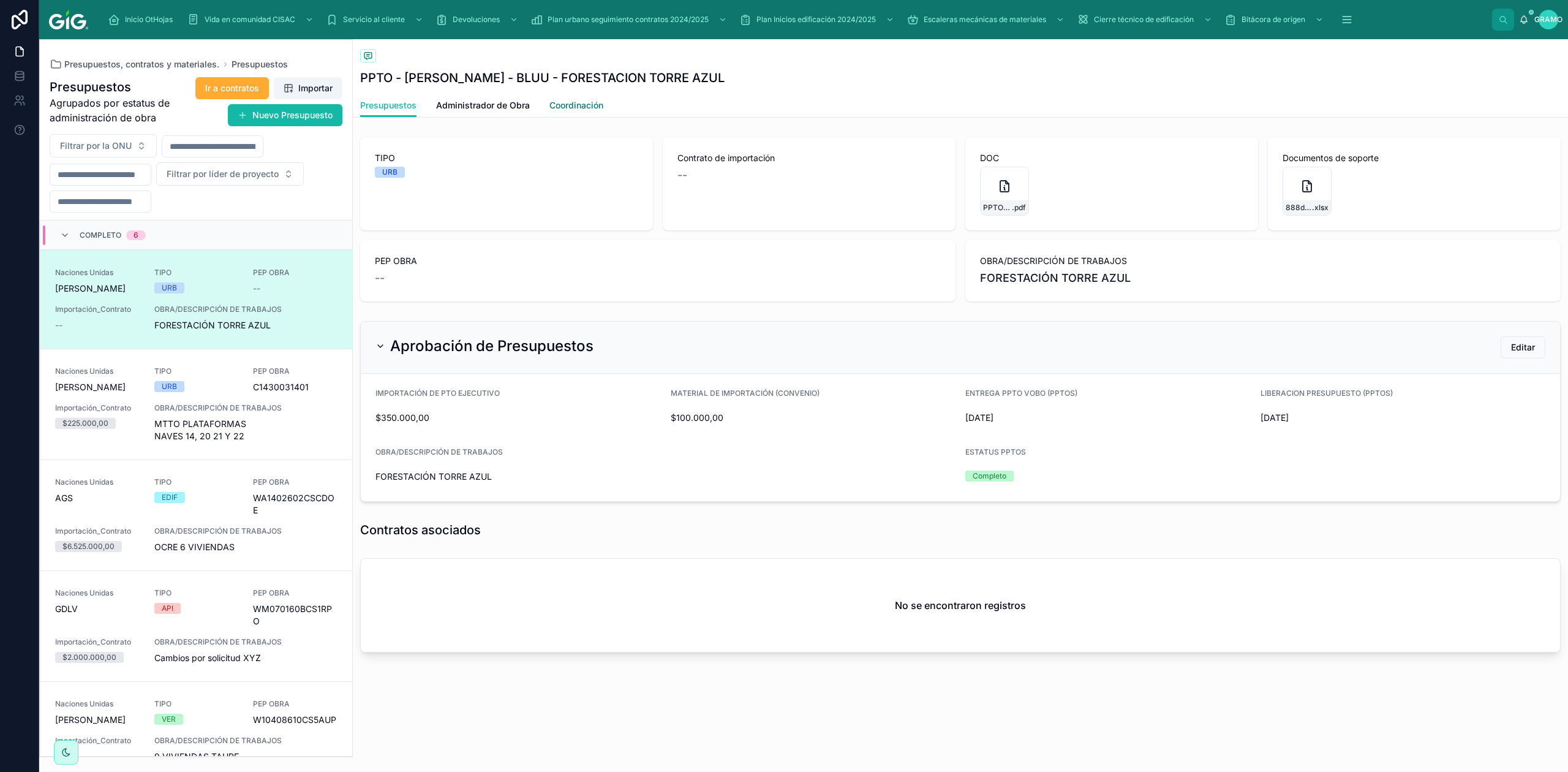
click at [577, 104] on font "Coordinación" at bounding box center [576, 105] width 54 height 10
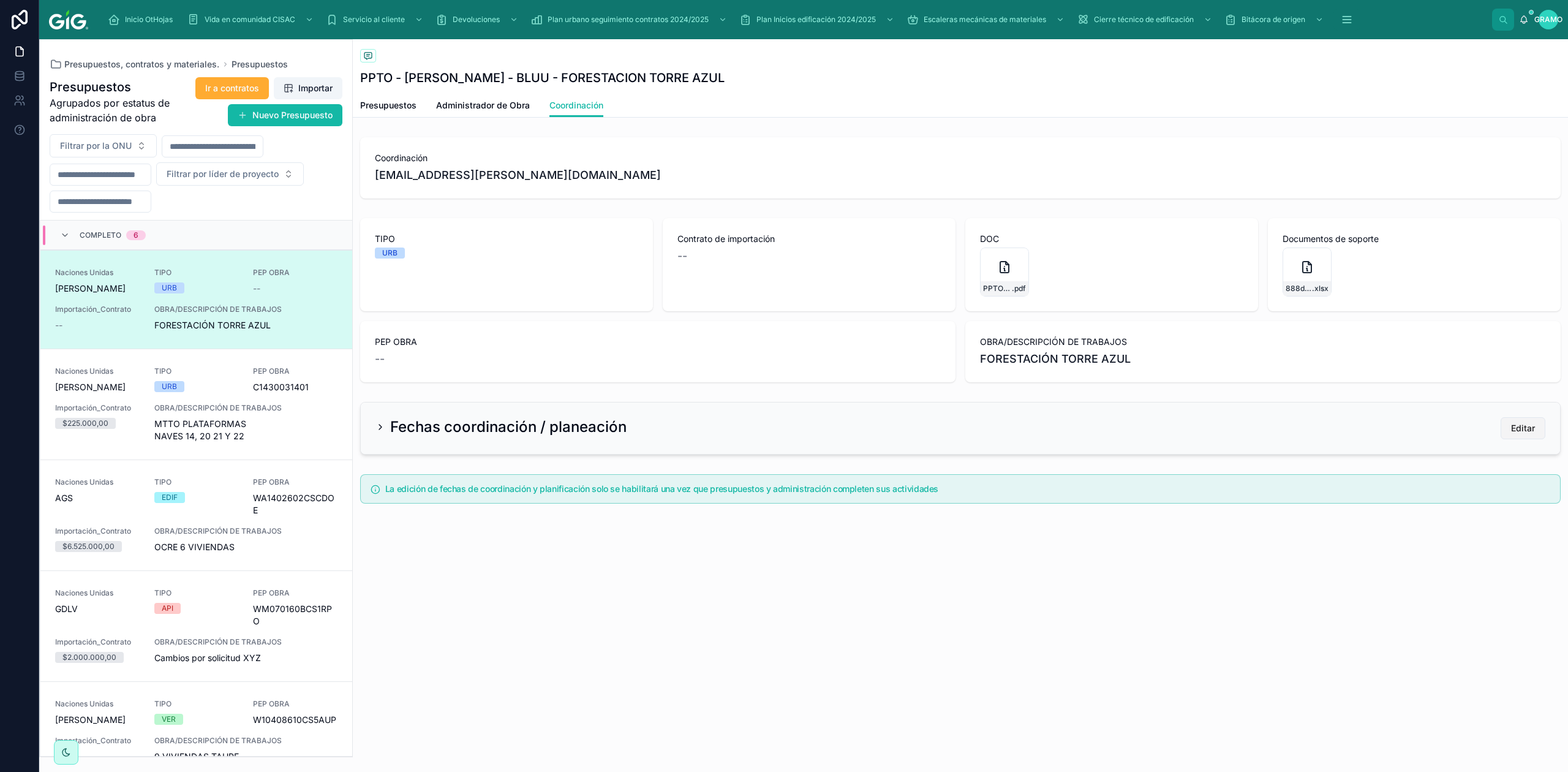
click at [1254, 424] on font "Editar" at bounding box center [1522, 428] width 24 height 10
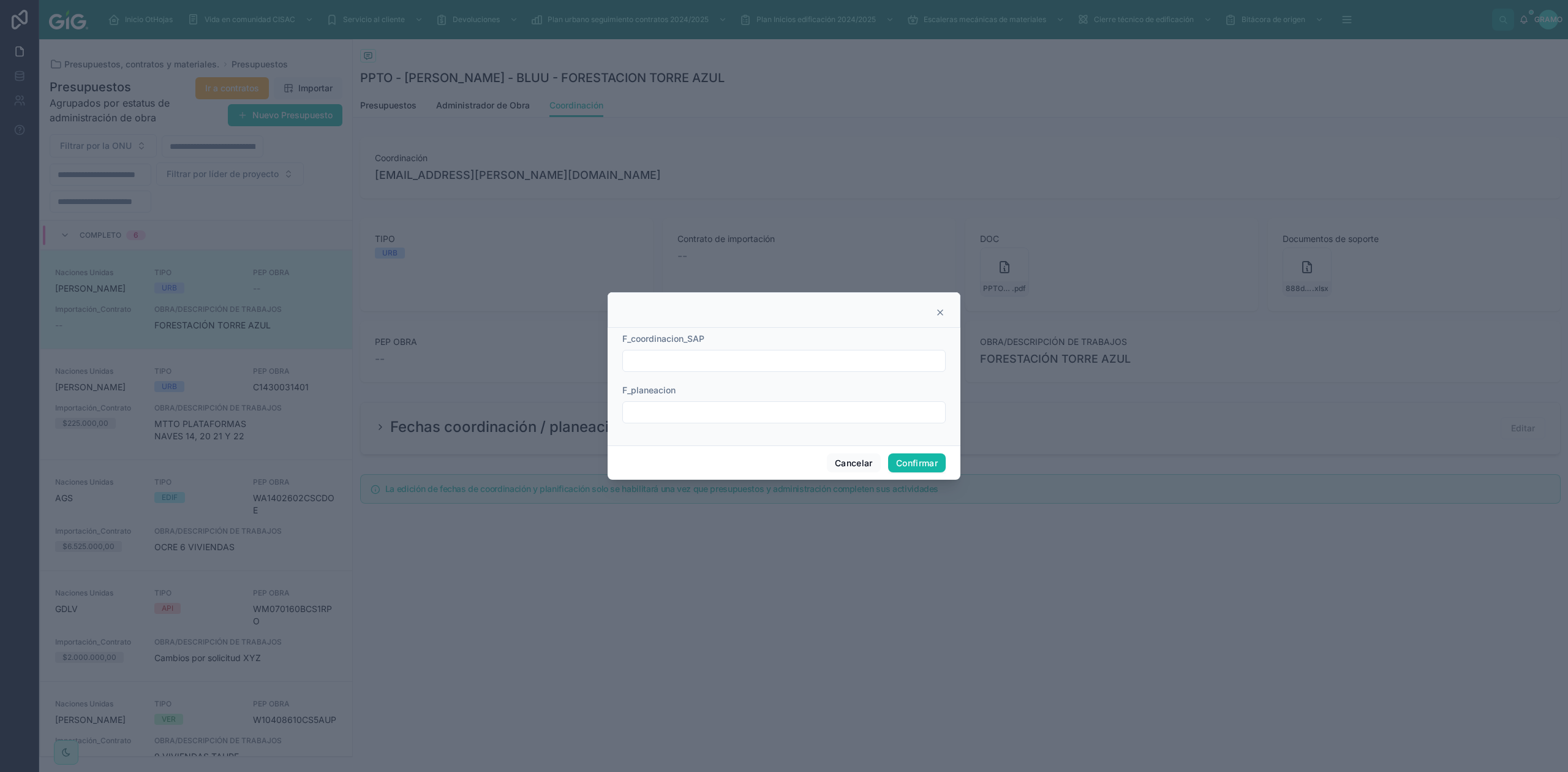
click at [802, 360] on input "text" at bounding box center [784, 361] width 322 height 17
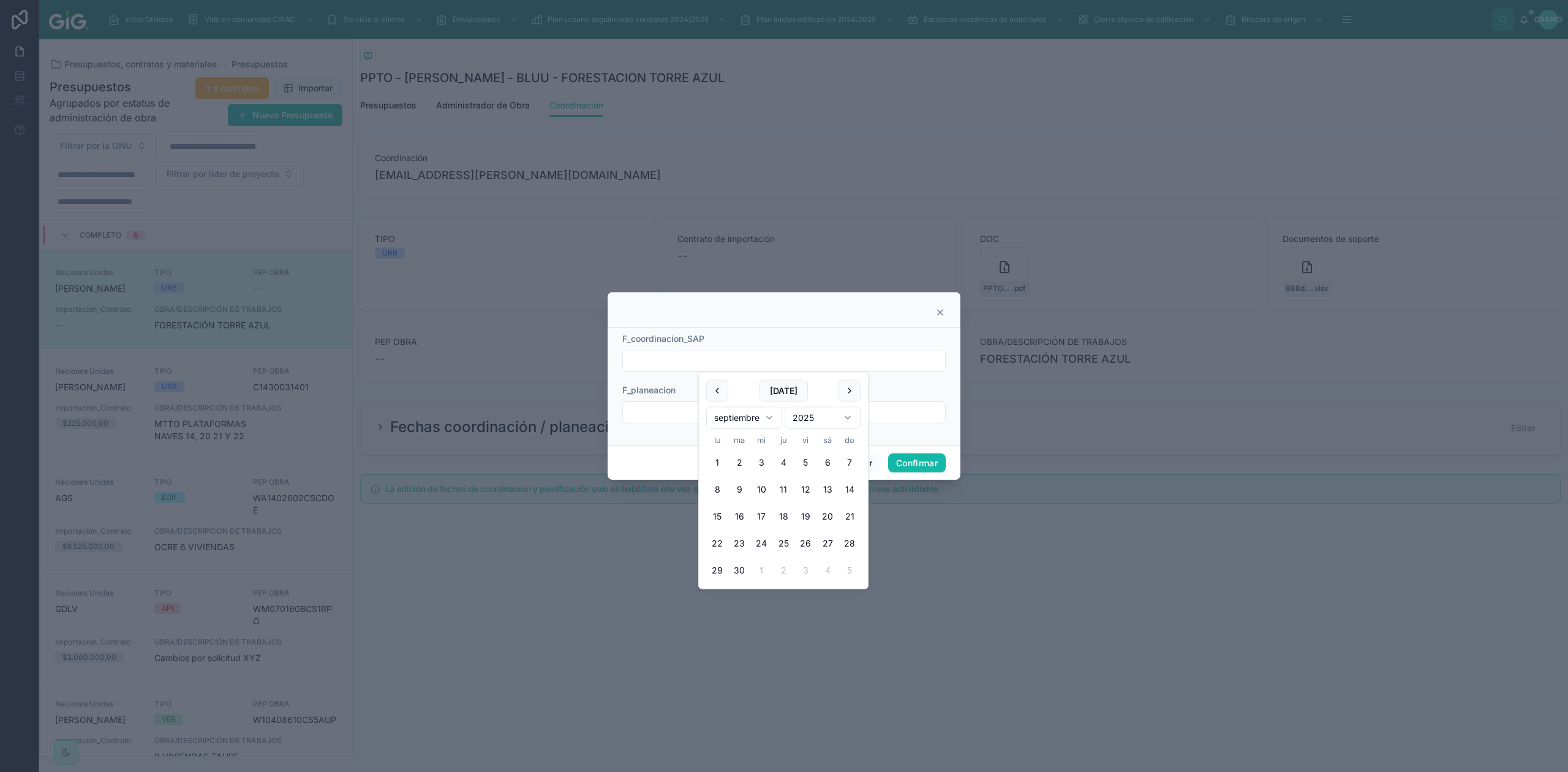
click at [782, 488] on button "11" at bounding box center [784, 490] width 22 height 22
click at [916, 463] on font "Confirmar" at bounding box center [917, 463] width 42 height 10
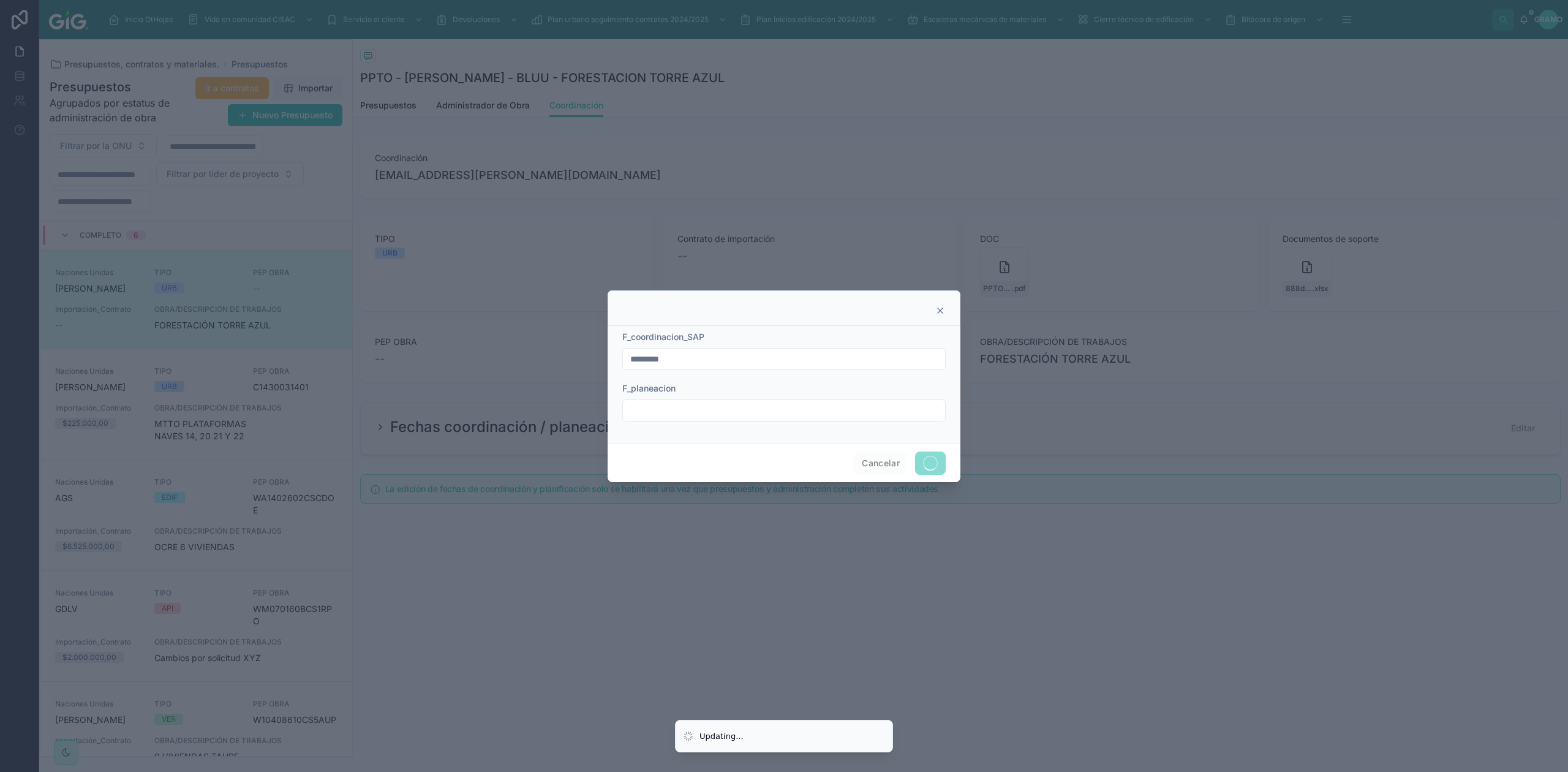
click at [725, 419] on div at bounding box center [784, 410] width 323 height 22
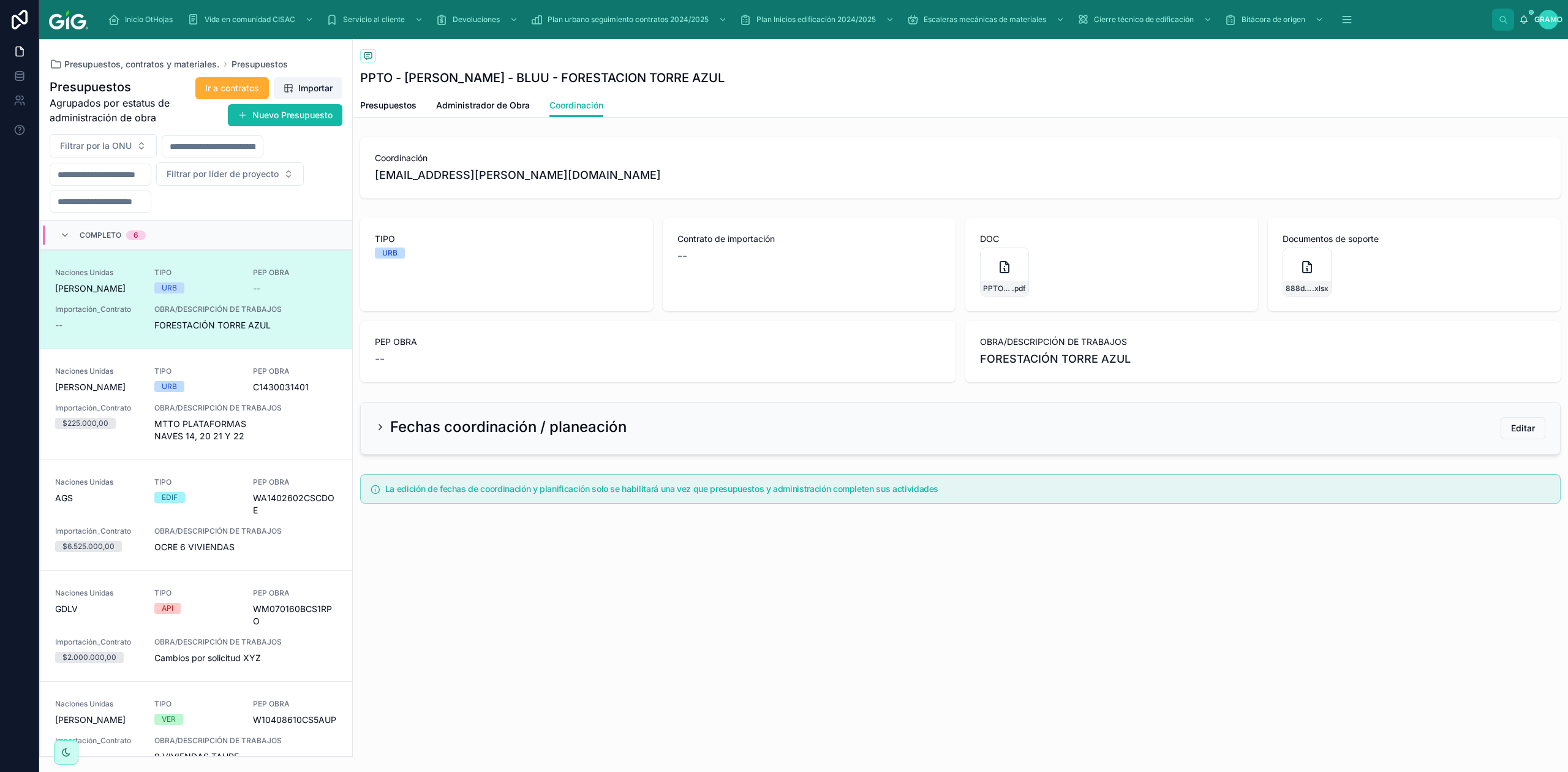
click at [963, 596] on div "Presupuestos PPTO - [PERSON_NAME] - BLUU - FORESTACION TORRE AZUL Coordinación …" at bounding box center [960, 405] width 1216 height 732
click at [1254, 431] on font "Editar" at bounding box center [1522, 428] width 24 height 10
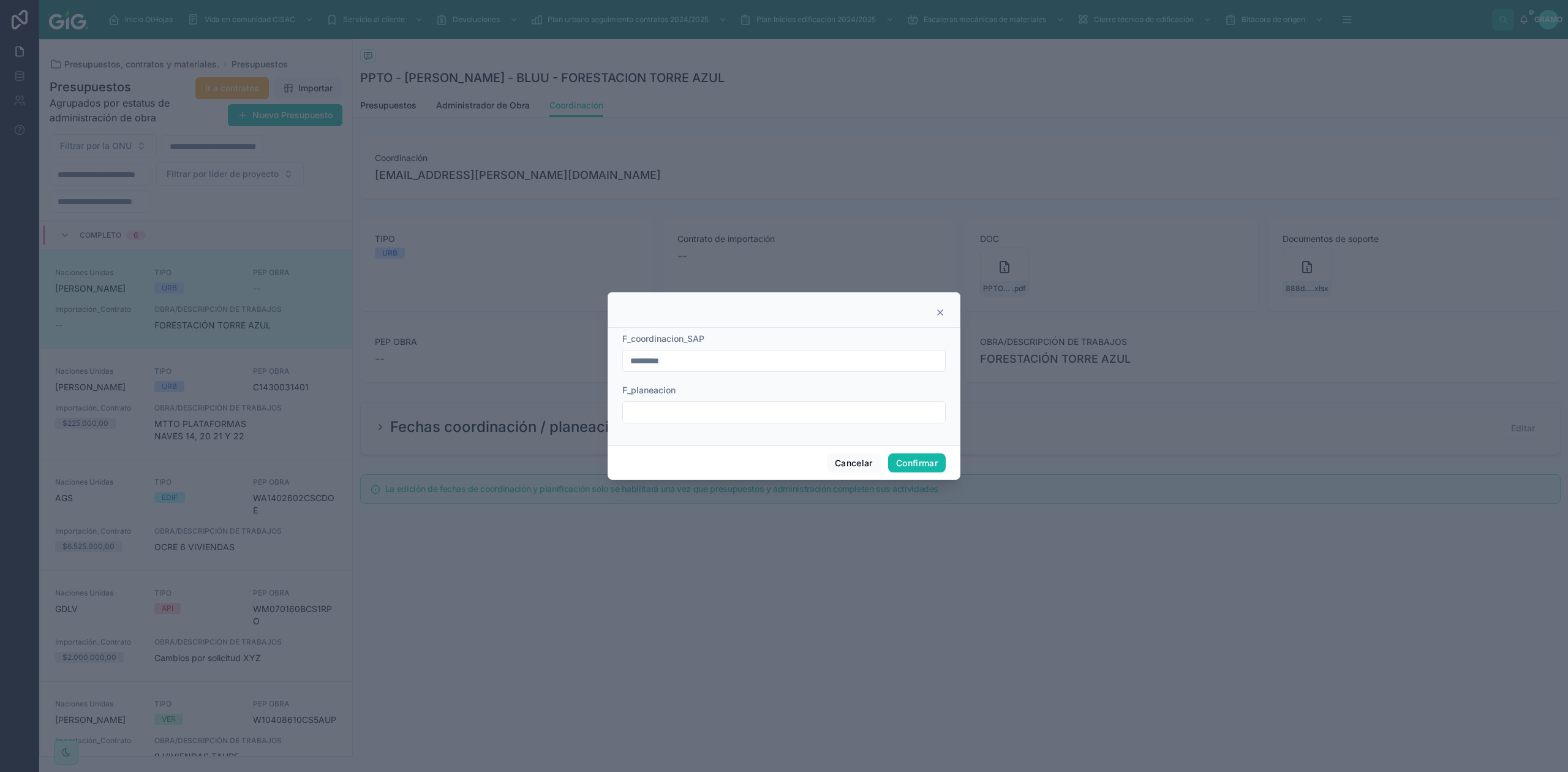
click at [762, 418] on input "text" at bounding box center [784, 412] width 322 height 17
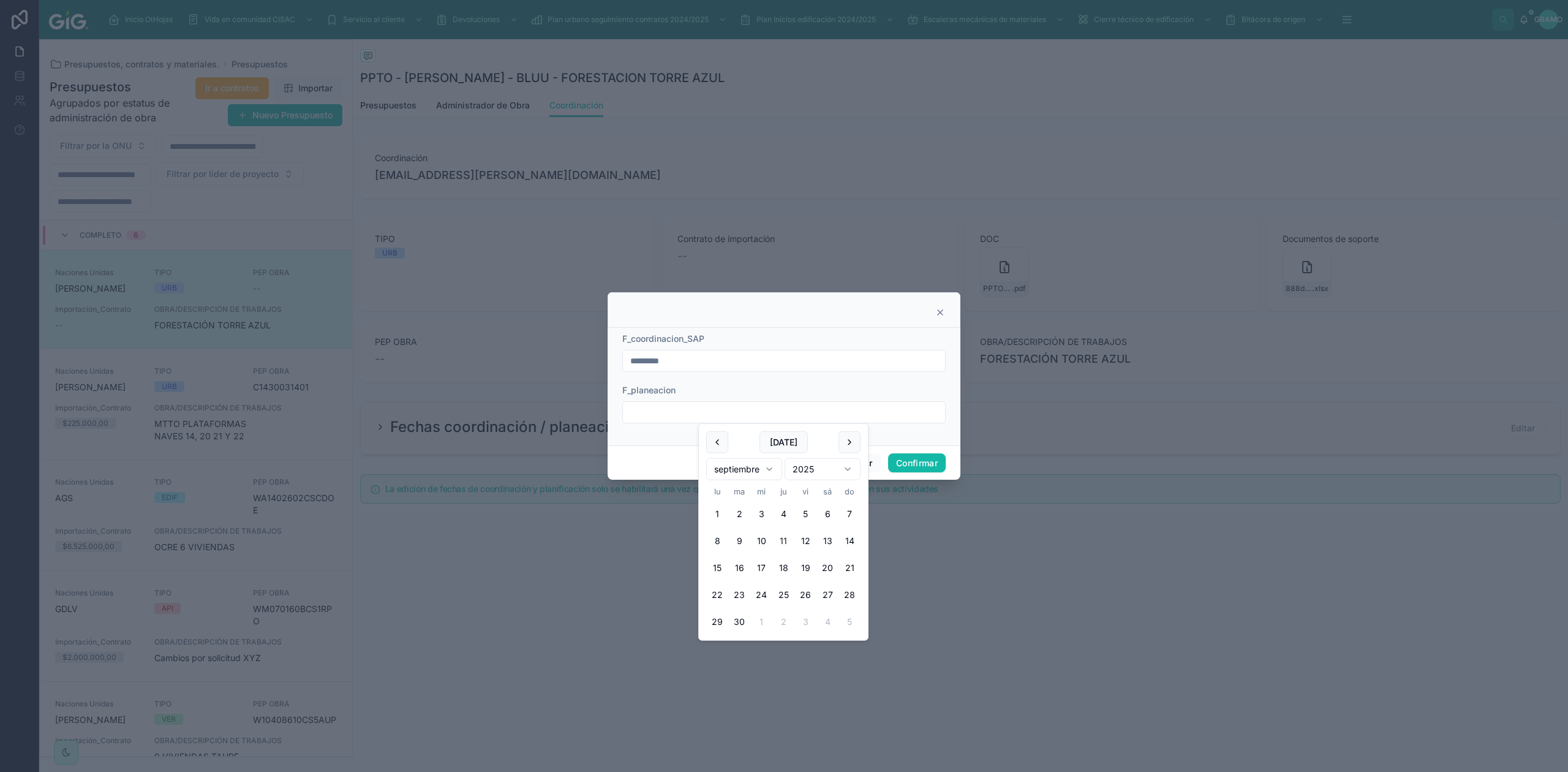
click at [783, 542] on button "11" at bounding box center [784, 541] width 22 height 22
click at [912, 462] on font "Confirmar" at bounding box center [917, 463] width 42 height 10
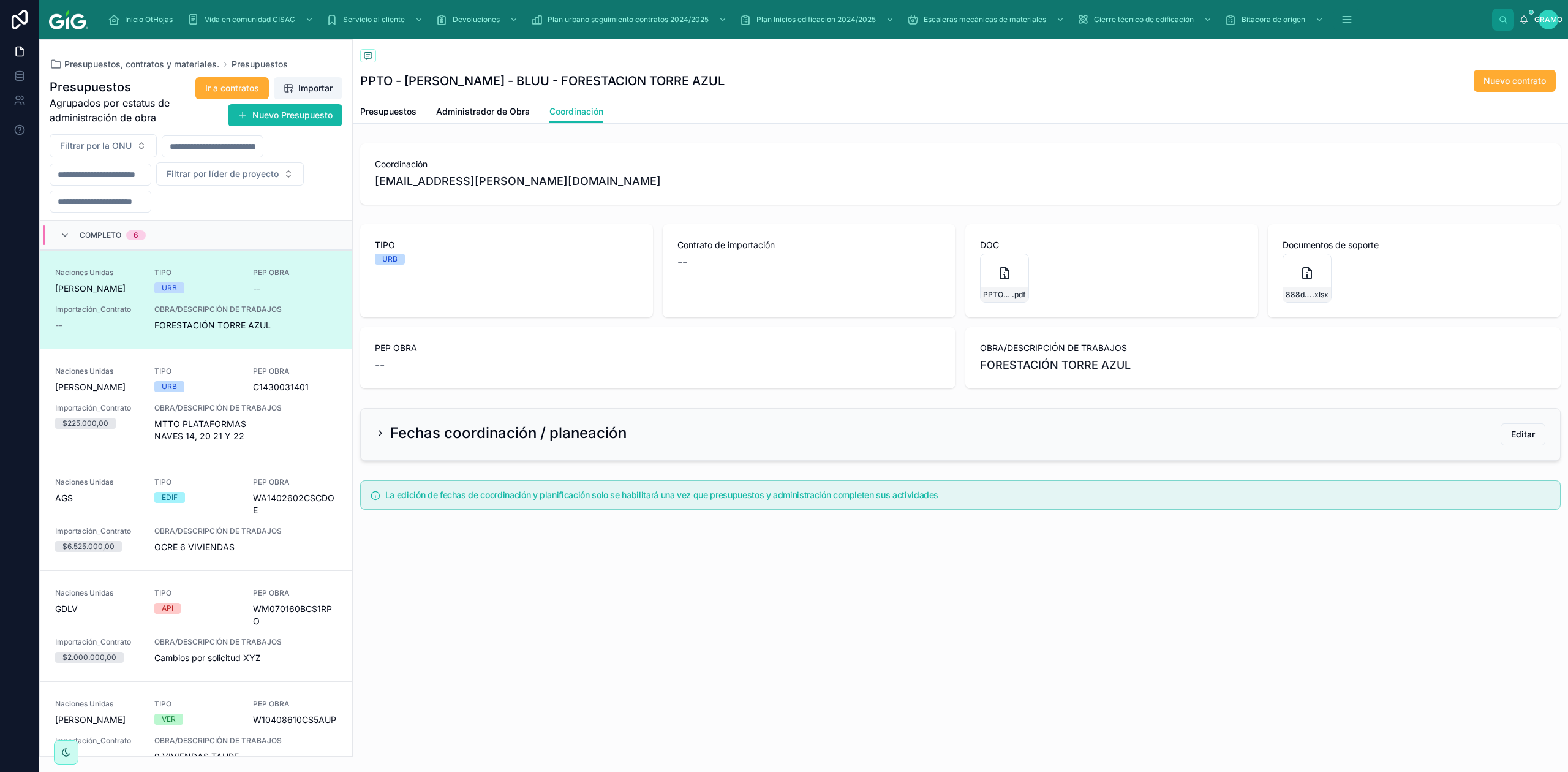
drag, startPoint x: 691, startPoint y: 679, endPoint x: 635, endPoint y: 728, distance: 74.4
click at [691, 673] on div "Presupuestos PPTO - [PERSON_NAME] - BLUU - FORESTACION TORRE AZUL Nuevo contrat…" at bounding box center [960, 405] width 1216 height 732
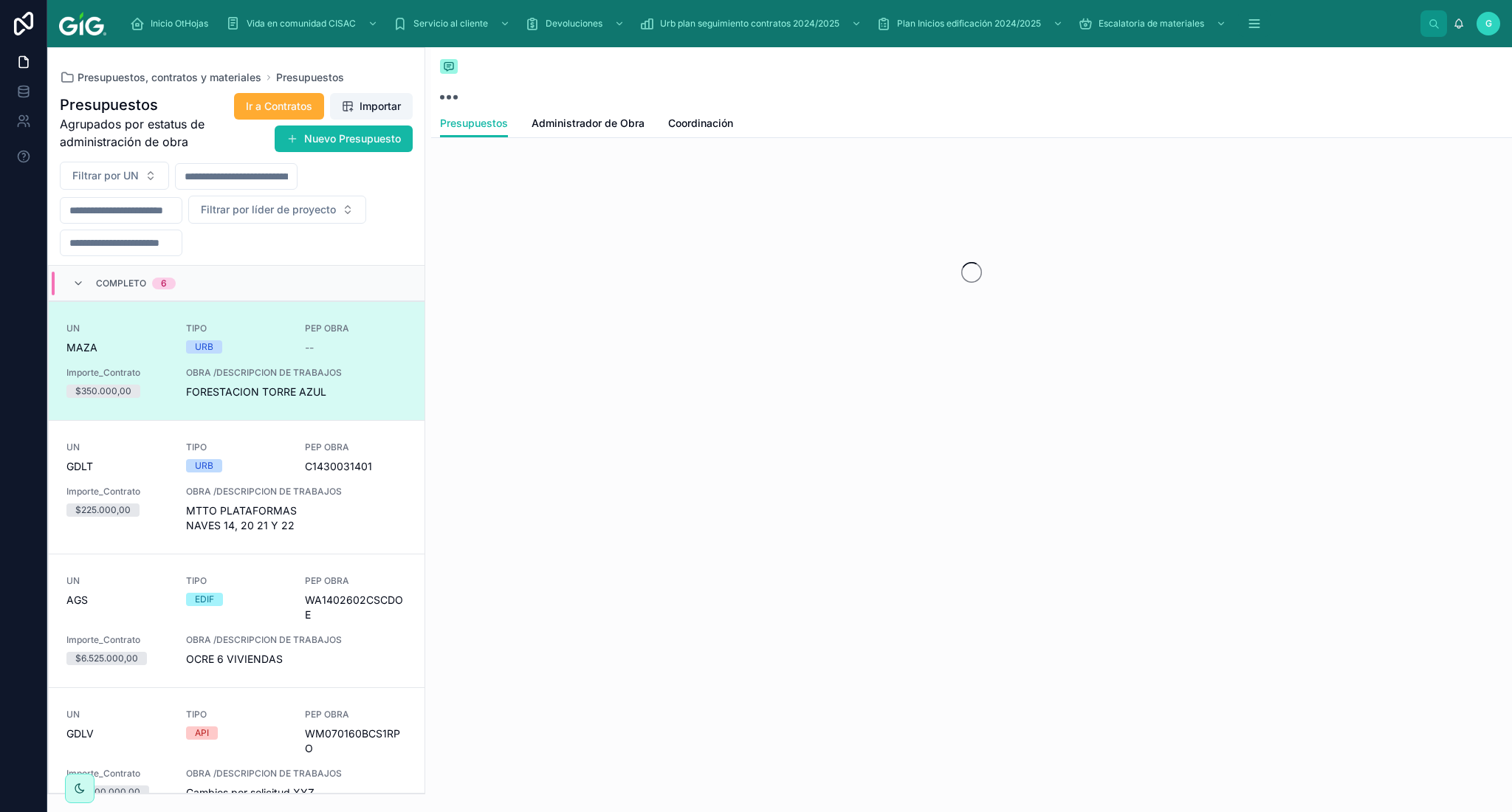
scroll to position [35, 0]
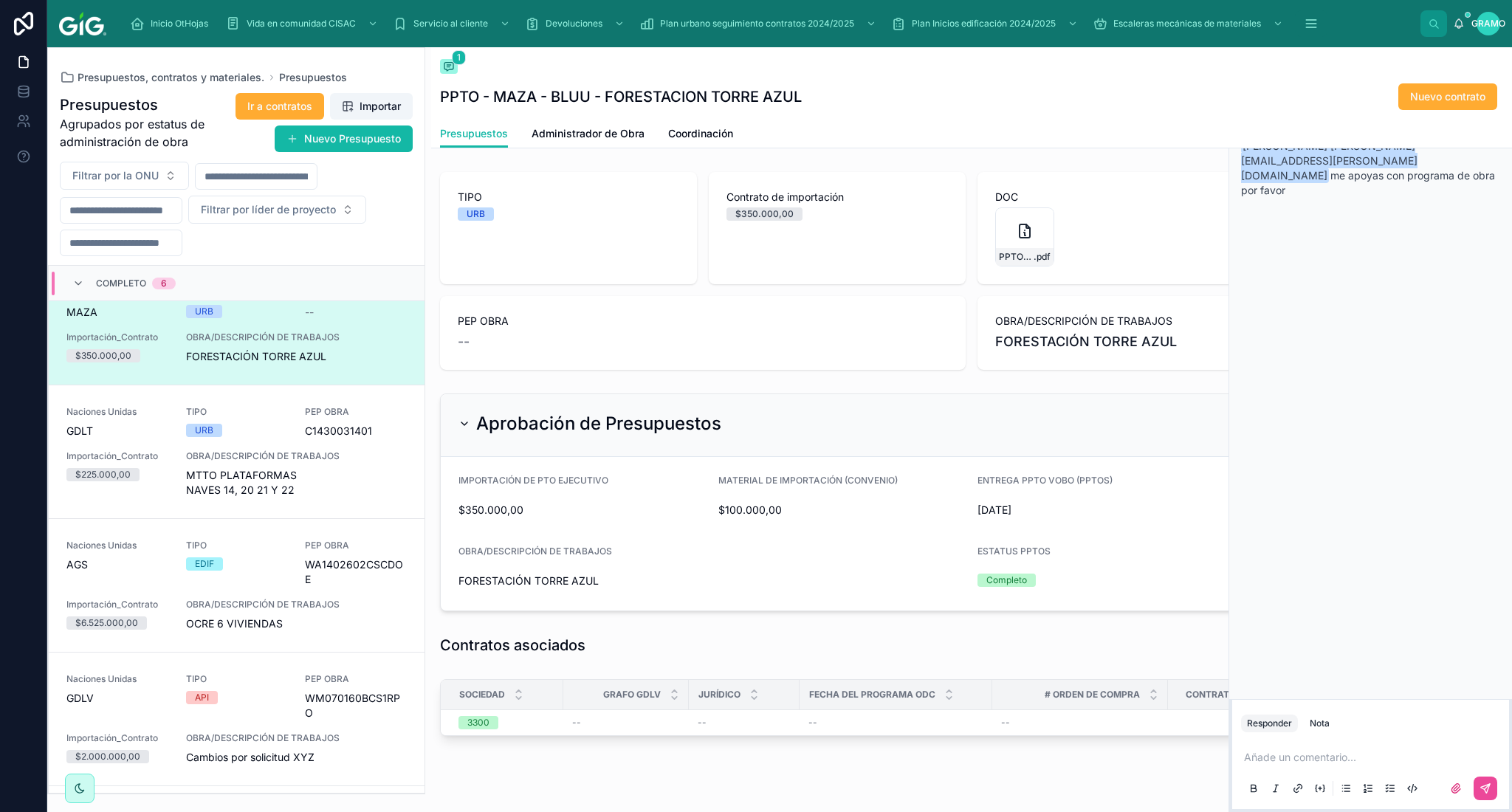
click at [1358, 290] on div "GRAMO GUTIERREZ GONZALEZ MAIRA YAZMIN GUTIERREZ Hoy GUTIERREZ RAMIREZ NOEMI noe…" at bounding box center [1370, 390] width 283 height 616
click at [1497, 60] on icon at bounding box center [1500, 64] width 11 height 12
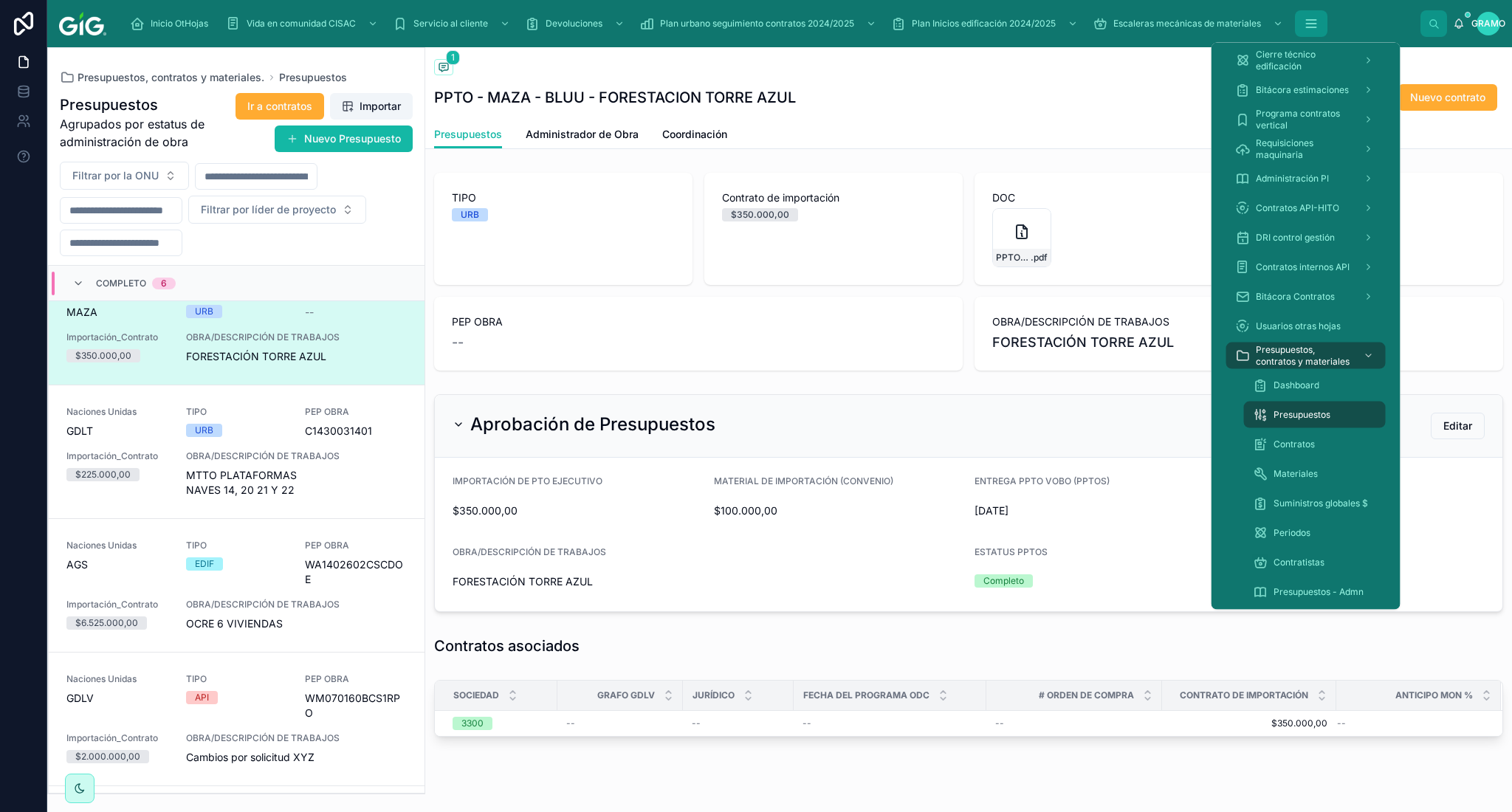
click at [1307, 23] on icon "contenido desplazable" at bounding box center [1311, 24] width 15 height 15
click at [1304, 444] on font "Contratos" at bounding box center [1294, 444] width 42 height 11
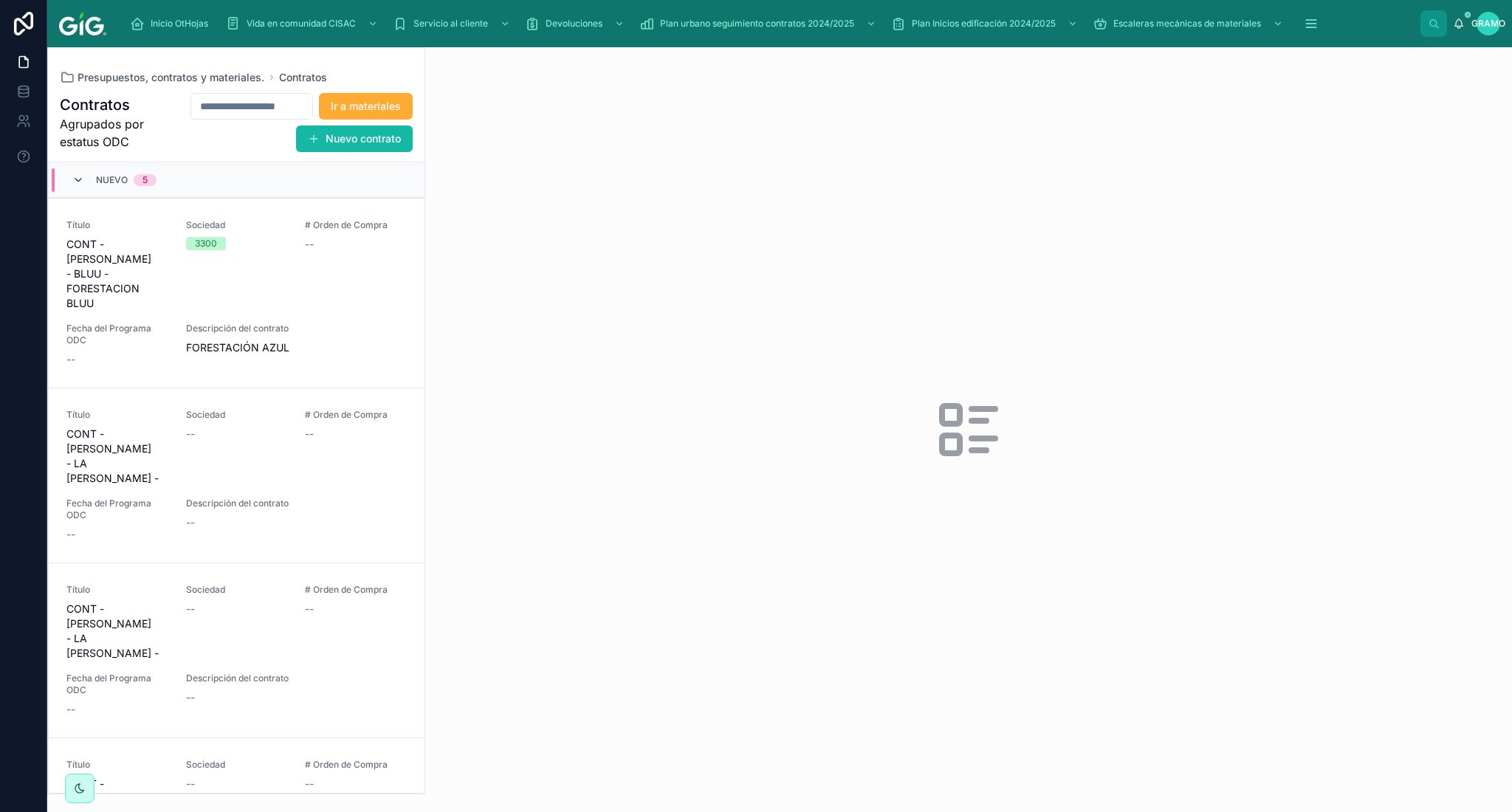
click at [79, 183] on icon at bounding box center [78, 179] width 12 height 12
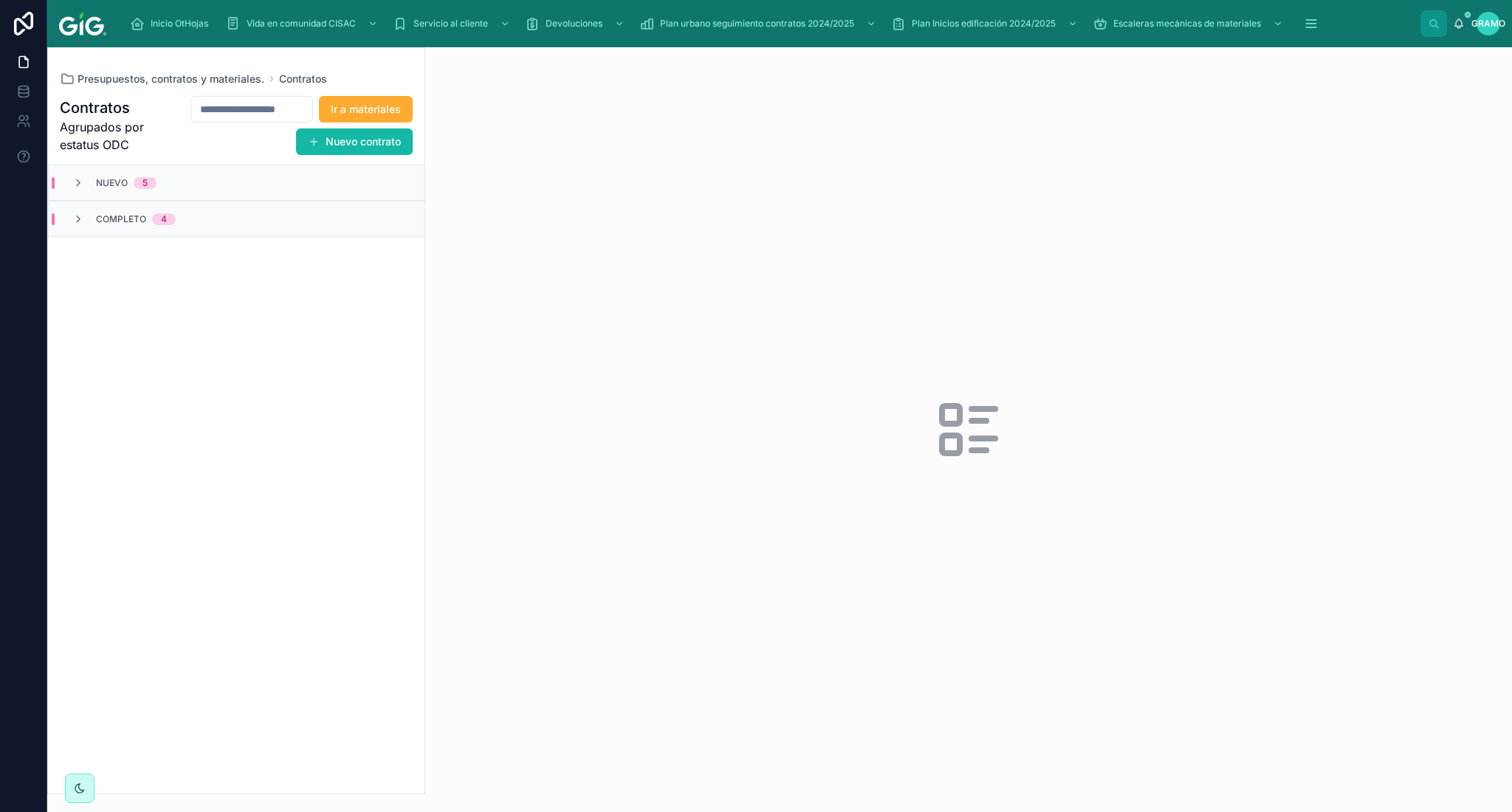
click at [113, 179] on font "Nuevo" at bounding box center [111, 183] width 31 height 11
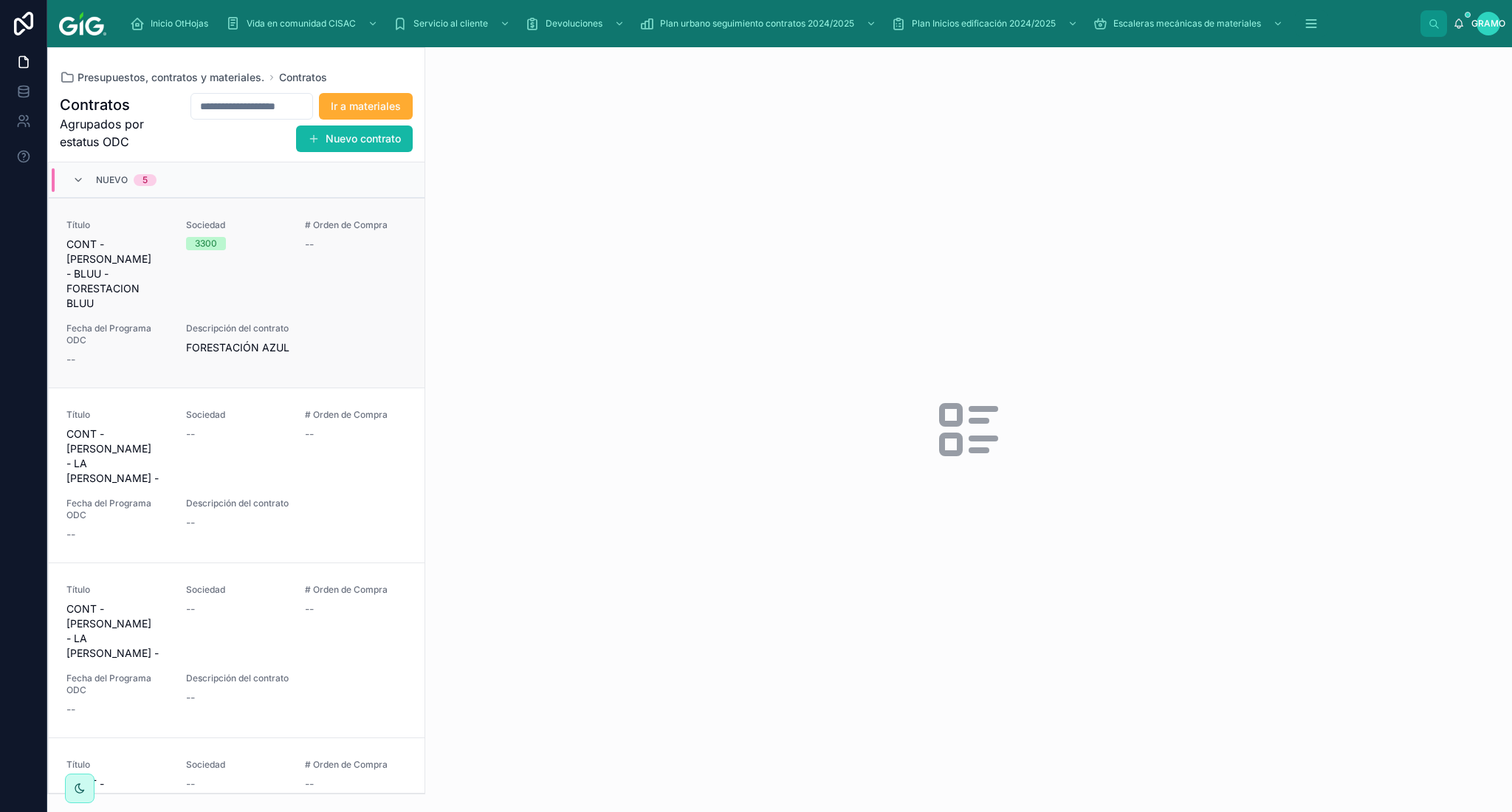
click at [314, 283] on div "# Orden de Compra --" at bounding box center [356, 265] width 102 height 92
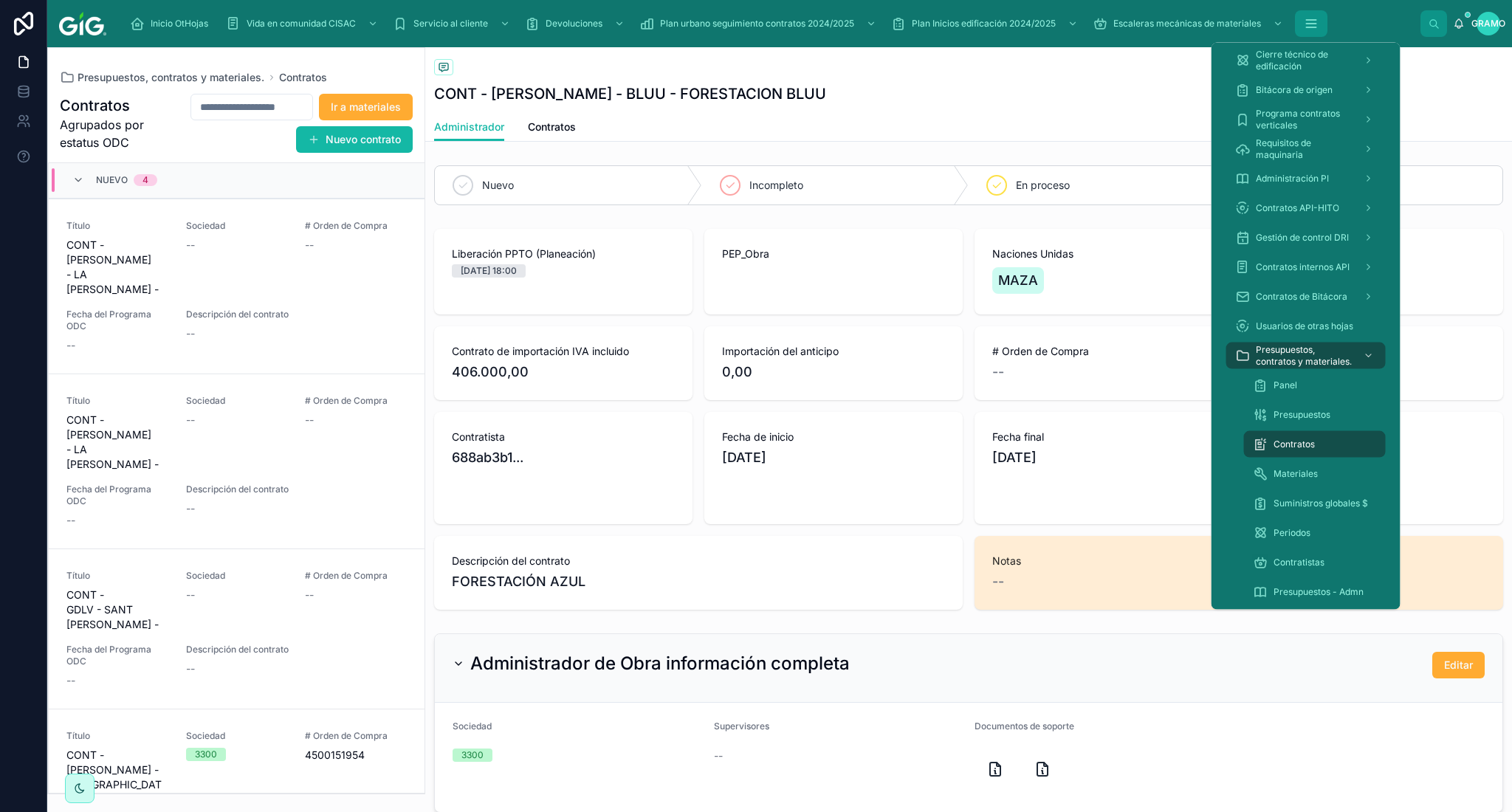
click at [1308, 28] on icon "contenido desplazable" at bounding box center [1311, 24] width 15 height 15
click at [1302, 483] on div "Materiales" at bounding box center [1314, 474] width 124 height 24
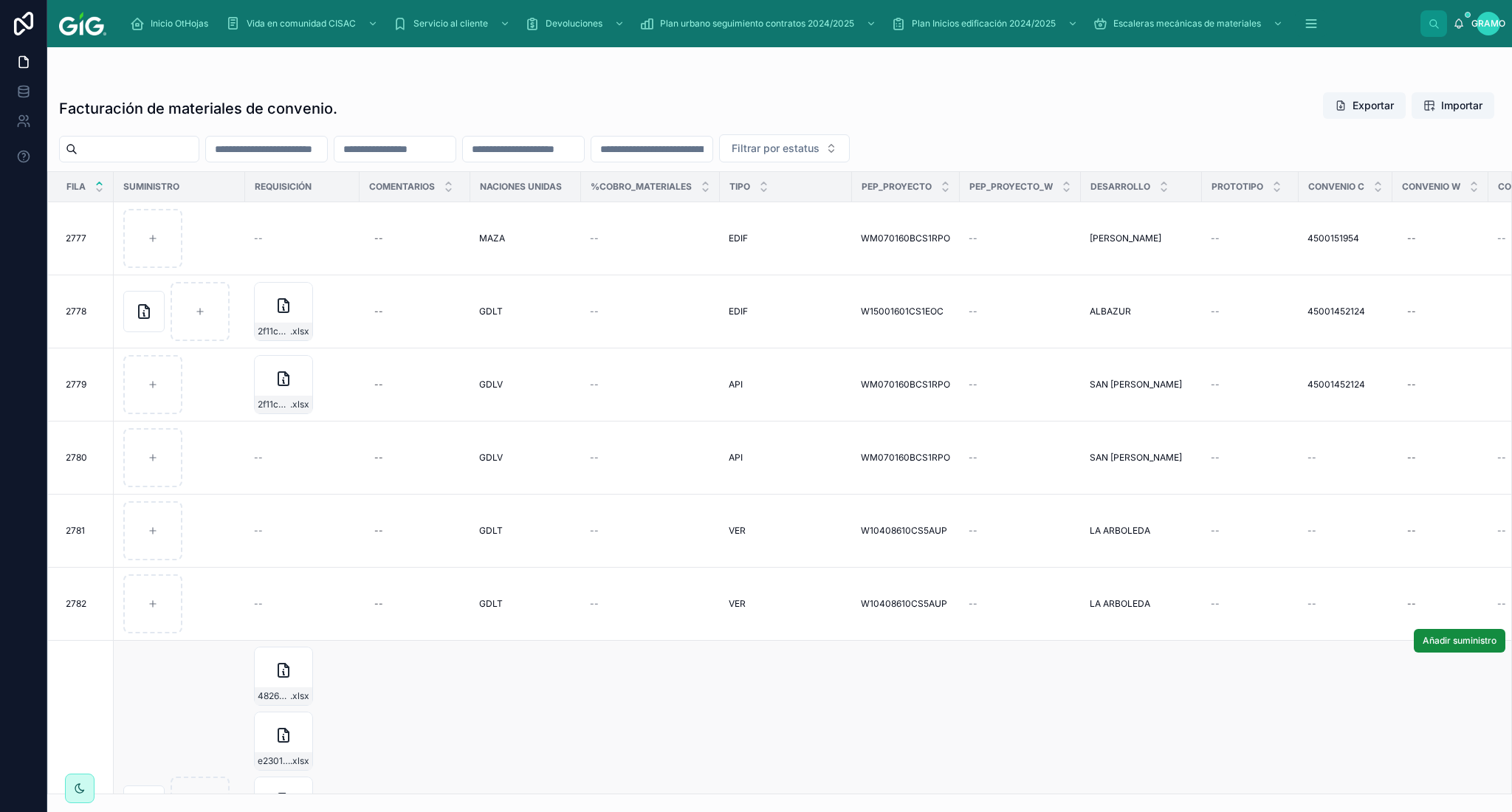
click at [1056, 713] on td "--" at bounding box center [1020, 806] width 121 height 332
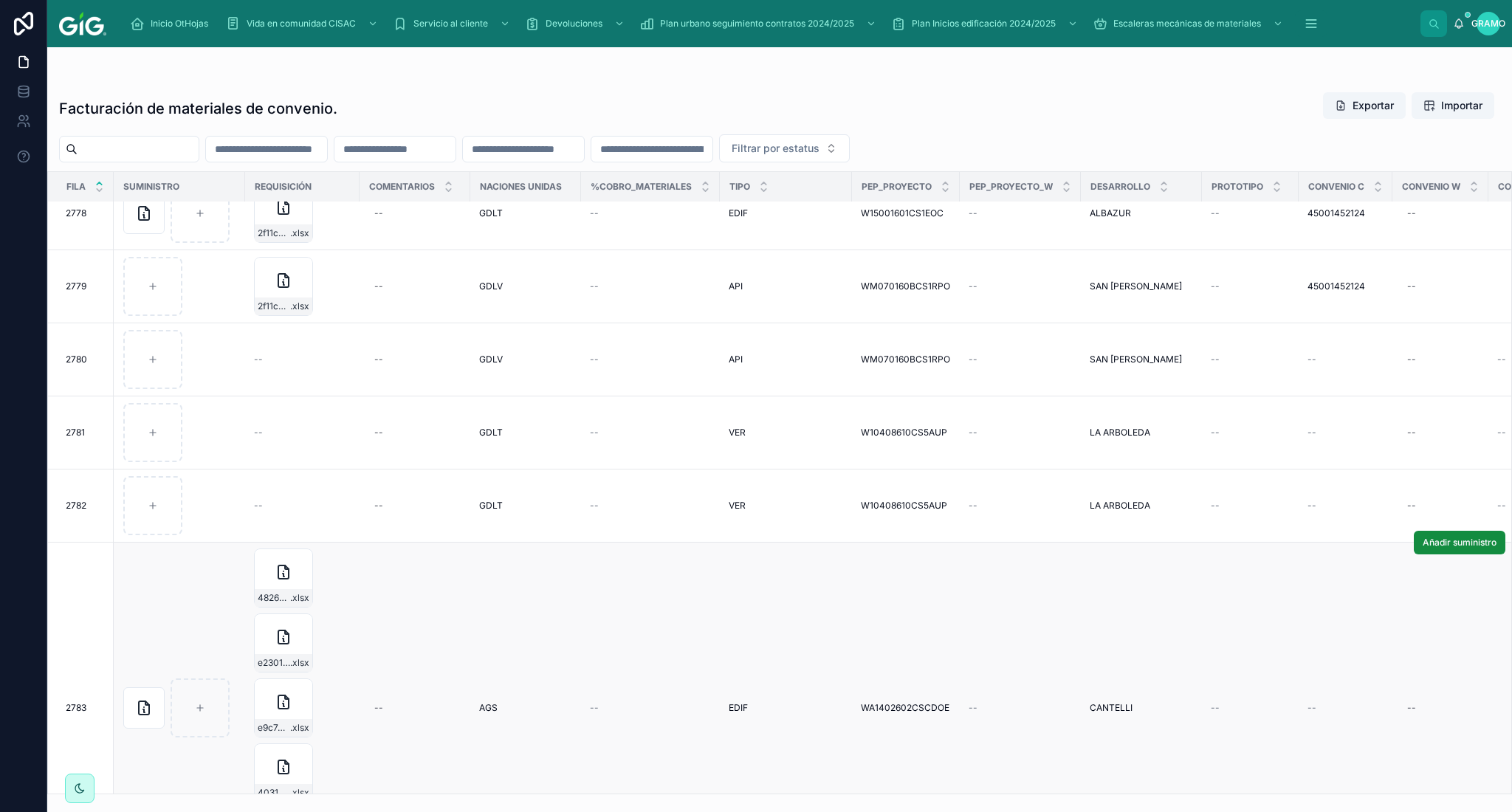
scroll to position [328, 0]
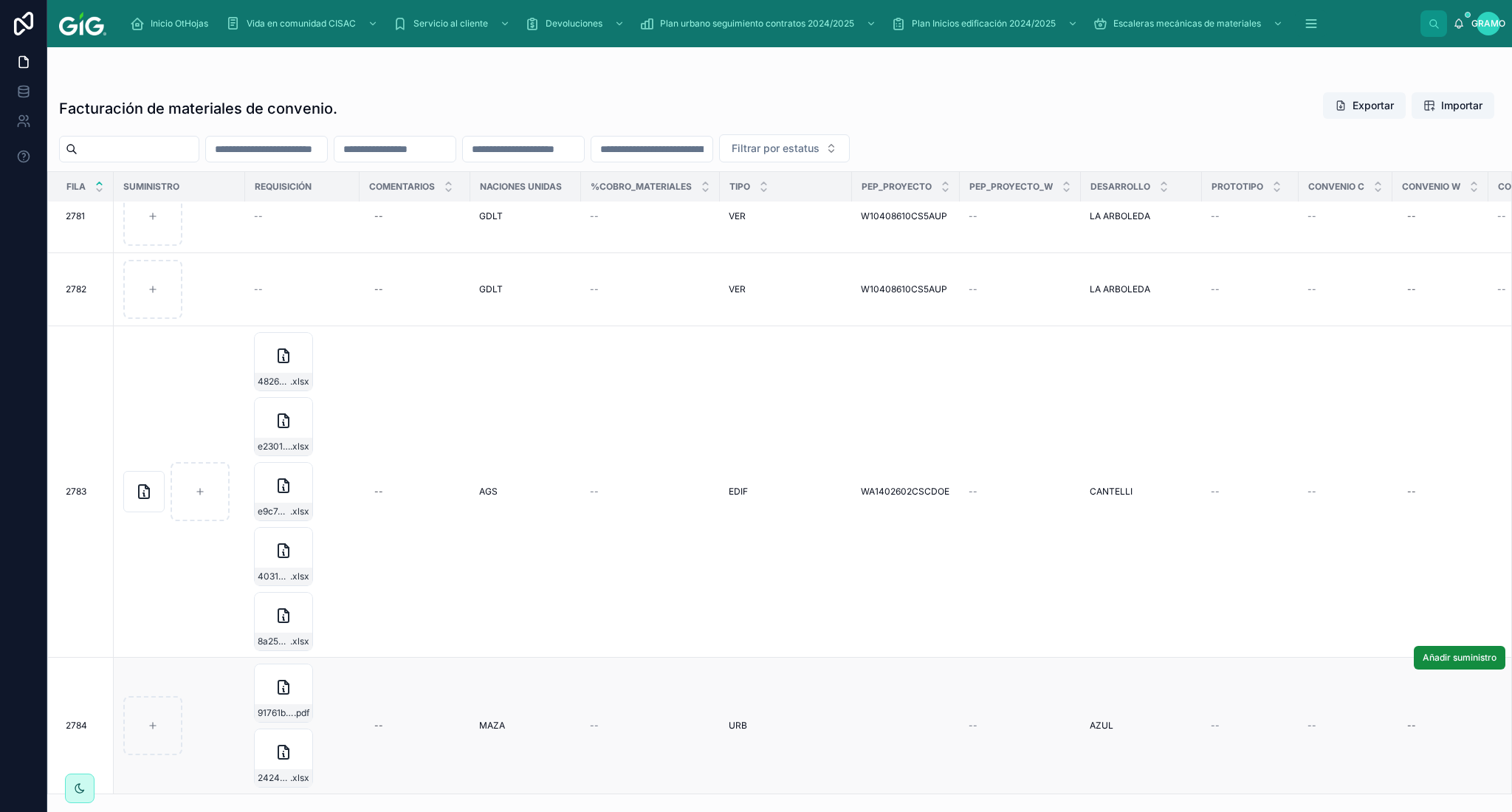
click at [878, 723] on td at bounding box center [906, 726] width 108 height 136
click at [1314, 31] on icon "contenido desplazable" at bounding box center [1311, 24] width 15 height 15
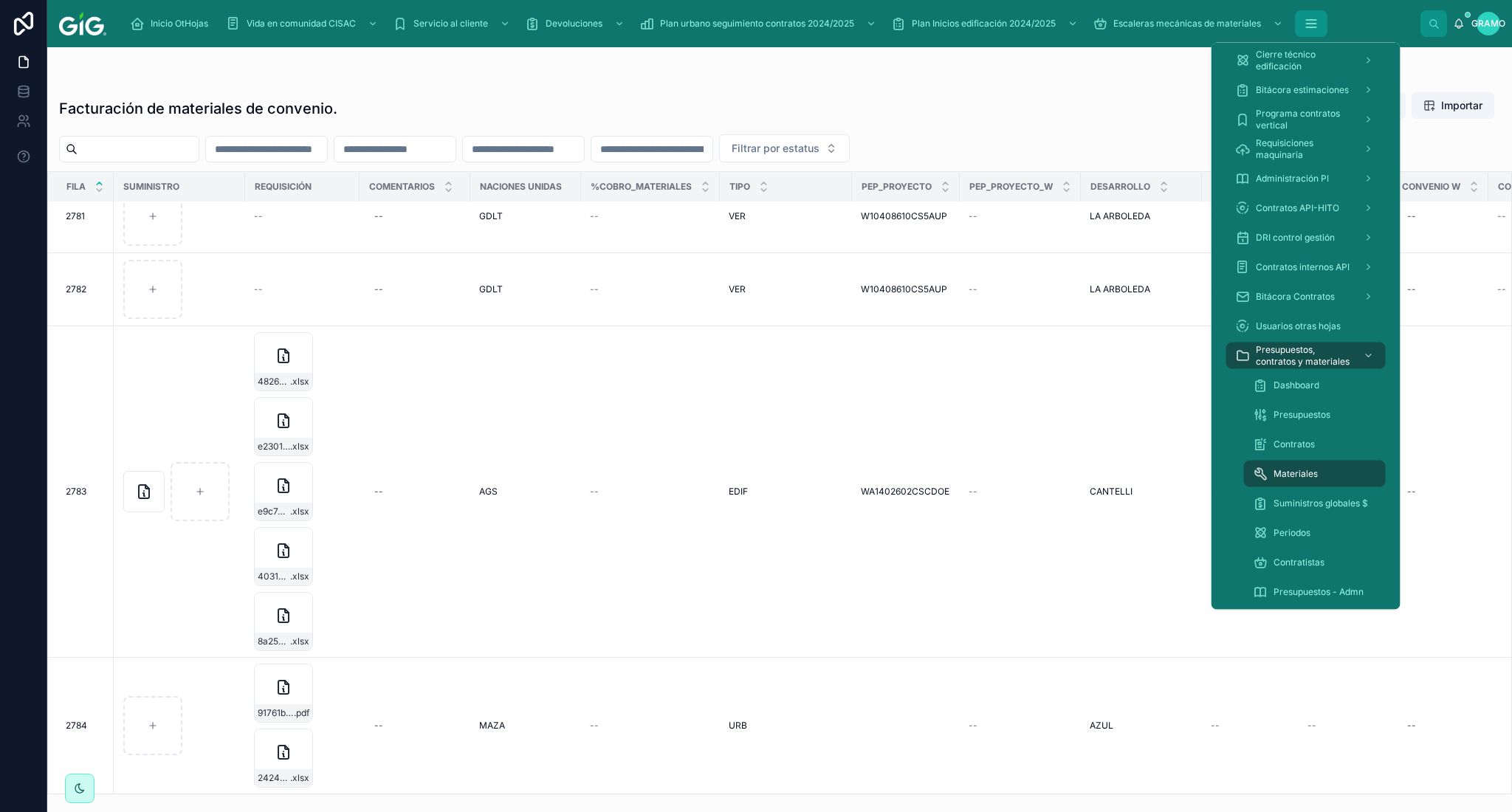
click at [1313, 29] on icon "contenido desplazable" at bounding box center [1311, 24] width 15 height 15
click at [1313, 31] on icon "contenido desplazable" at bounding box center [1311, 24] width 15 height 15
click at [1304, 359] on font "Presupuestos, contratos y materiales." at bounding box center [1304, 355] width 96 height 23
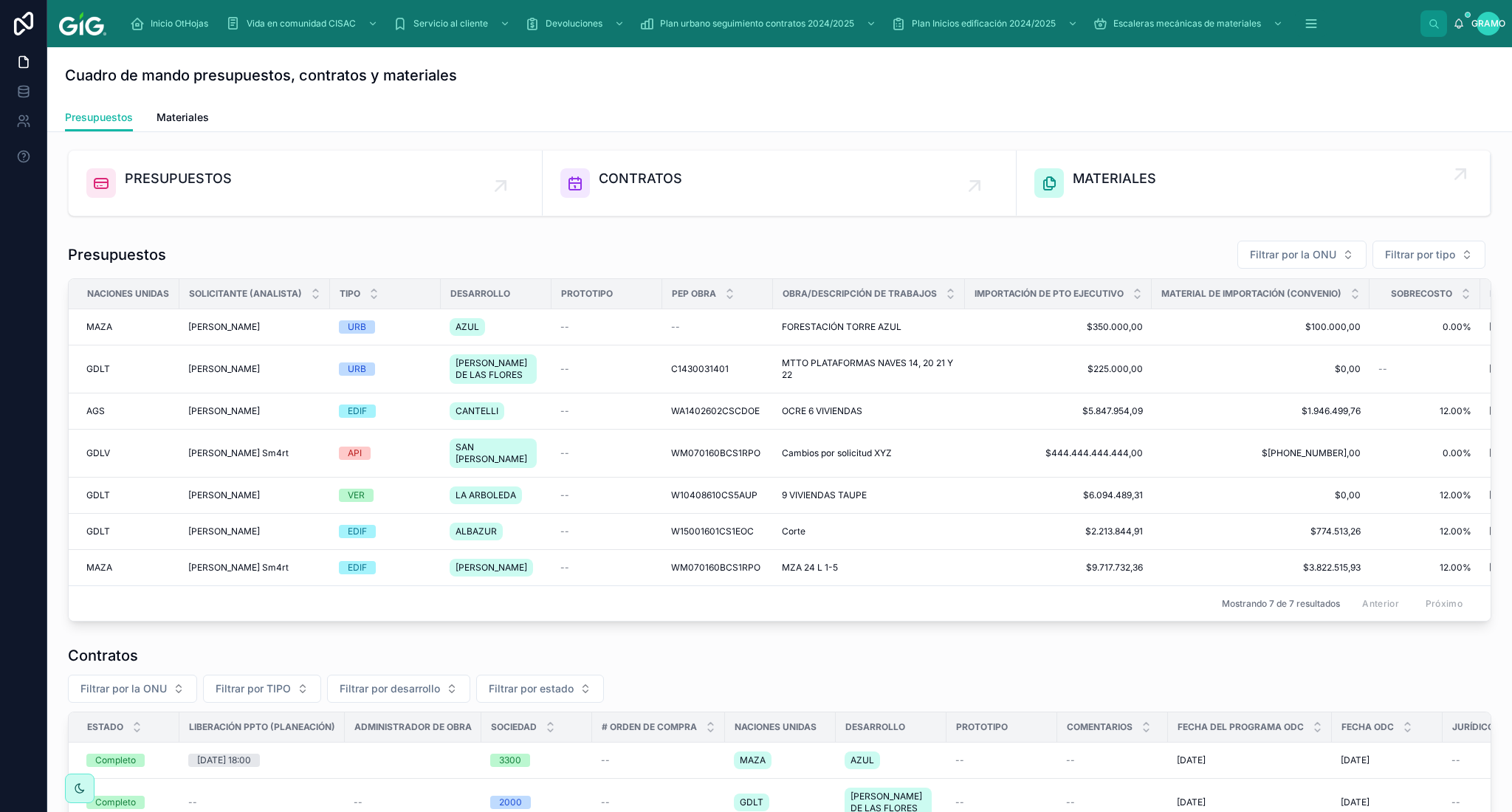
click at [1099, 180] on font "MATERIALES" at bounding box center [1114, 179] width 83 height 16
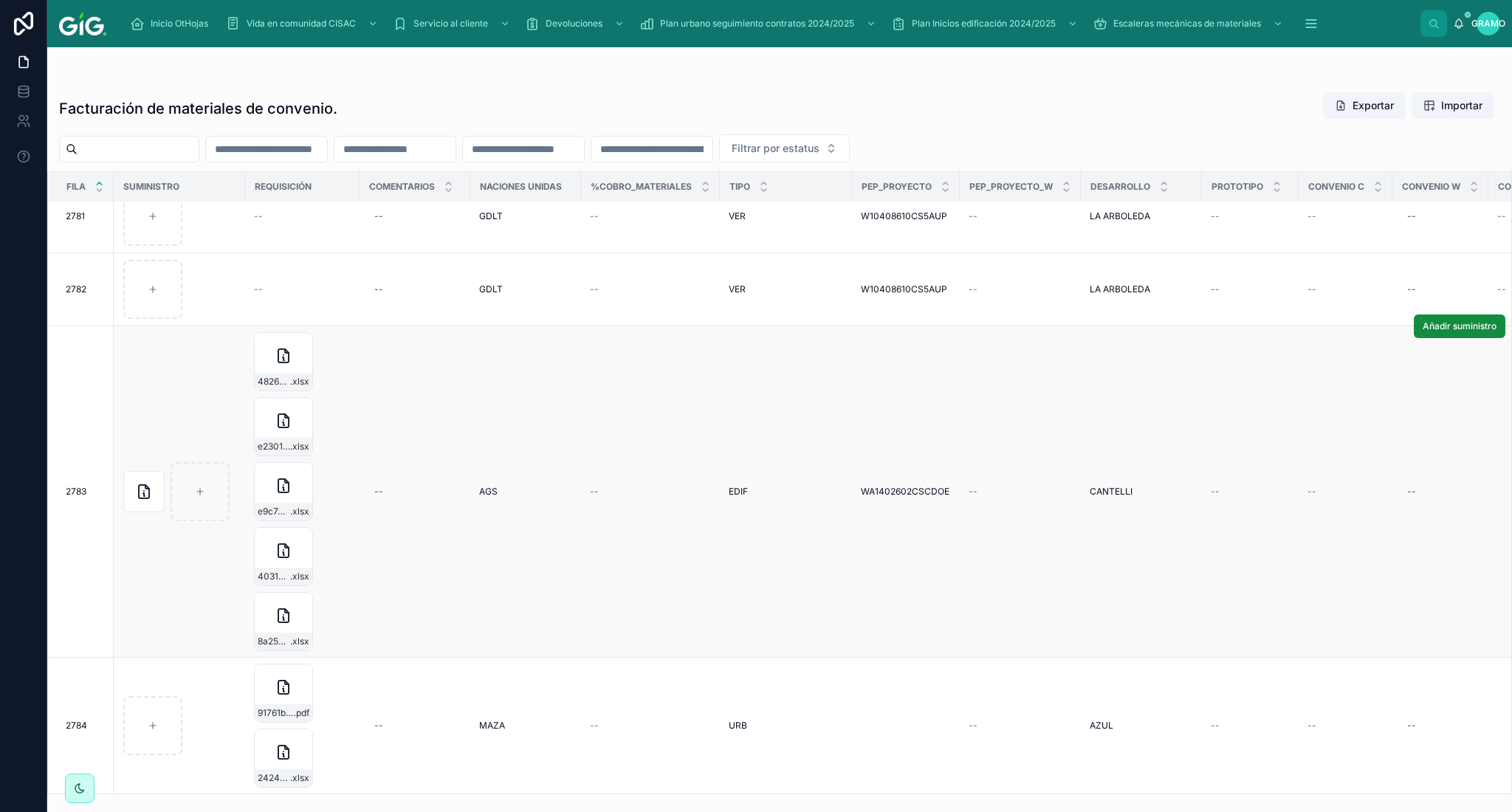
scroll to position [328, 0]
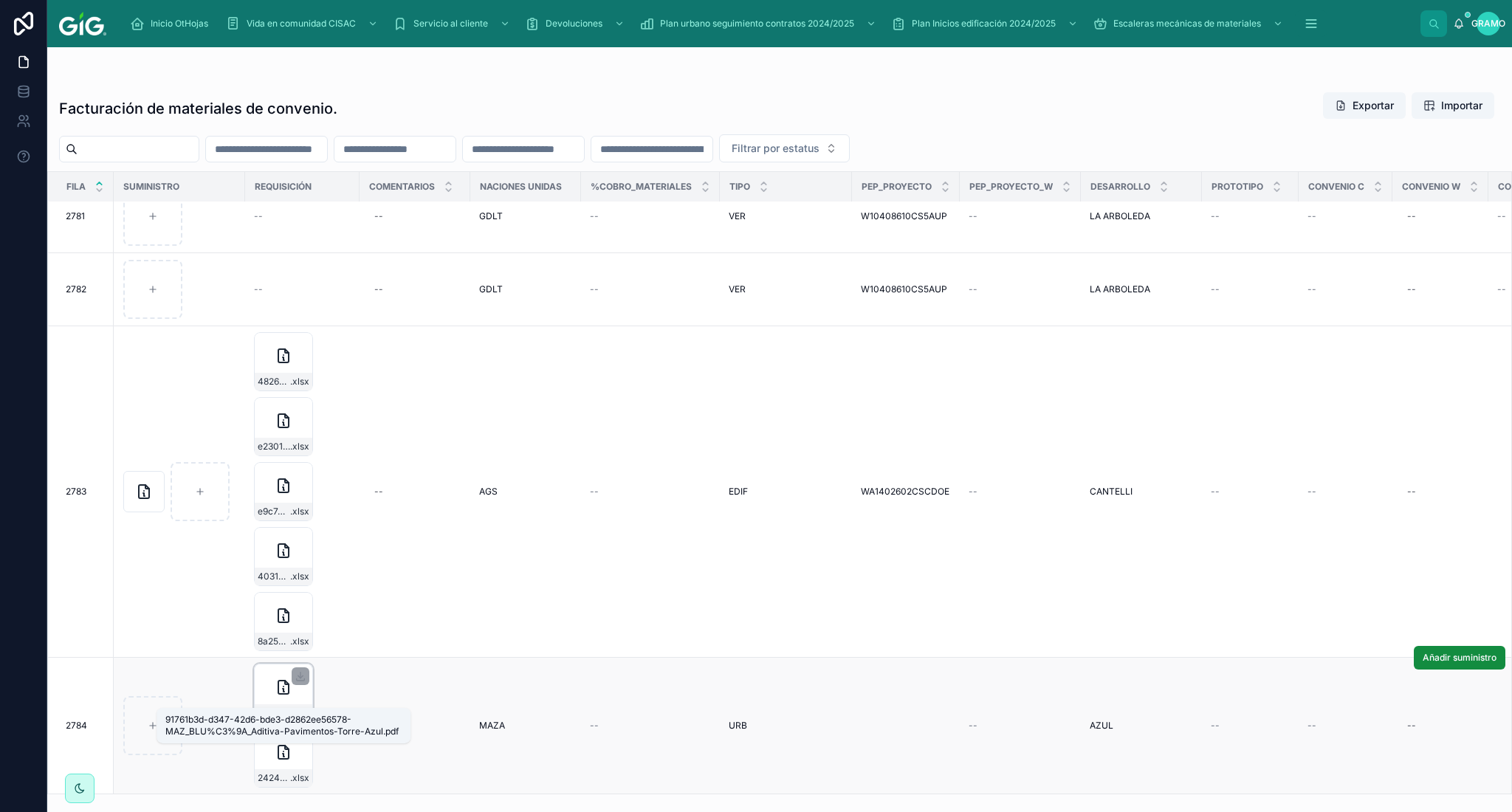
click at [273, 707] on font "91761b3d-d347-42d6-bde3-d2862ee56578-MAZ_BLU%C3%9A_Aditiva-Pavimentos-Torre-Azul" at bounding box center [459, 712] width 404 height 11
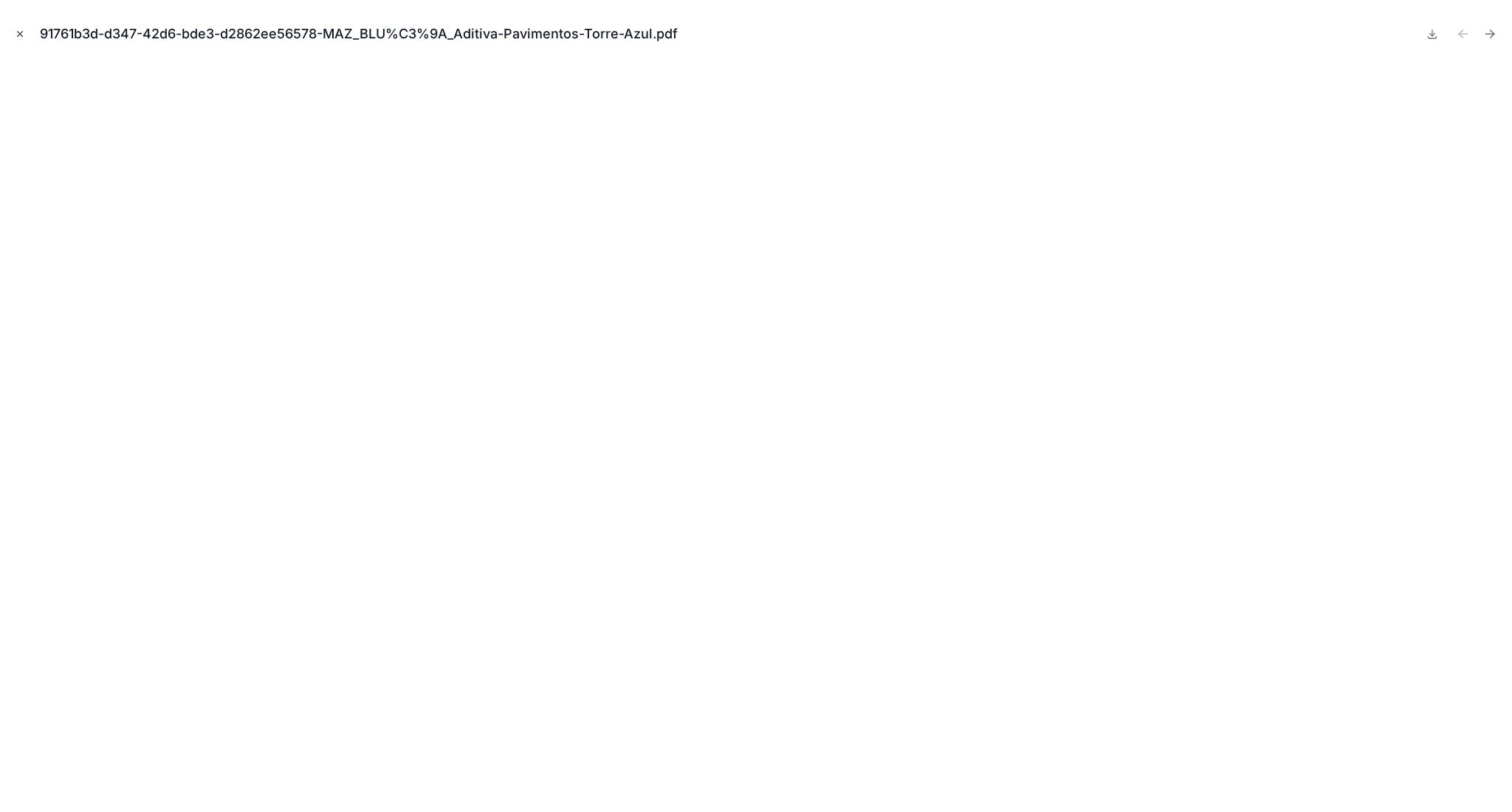
click at [22, 34] on icon "Cerrar modal" at bounding box center [20, 34] width 10 height 10
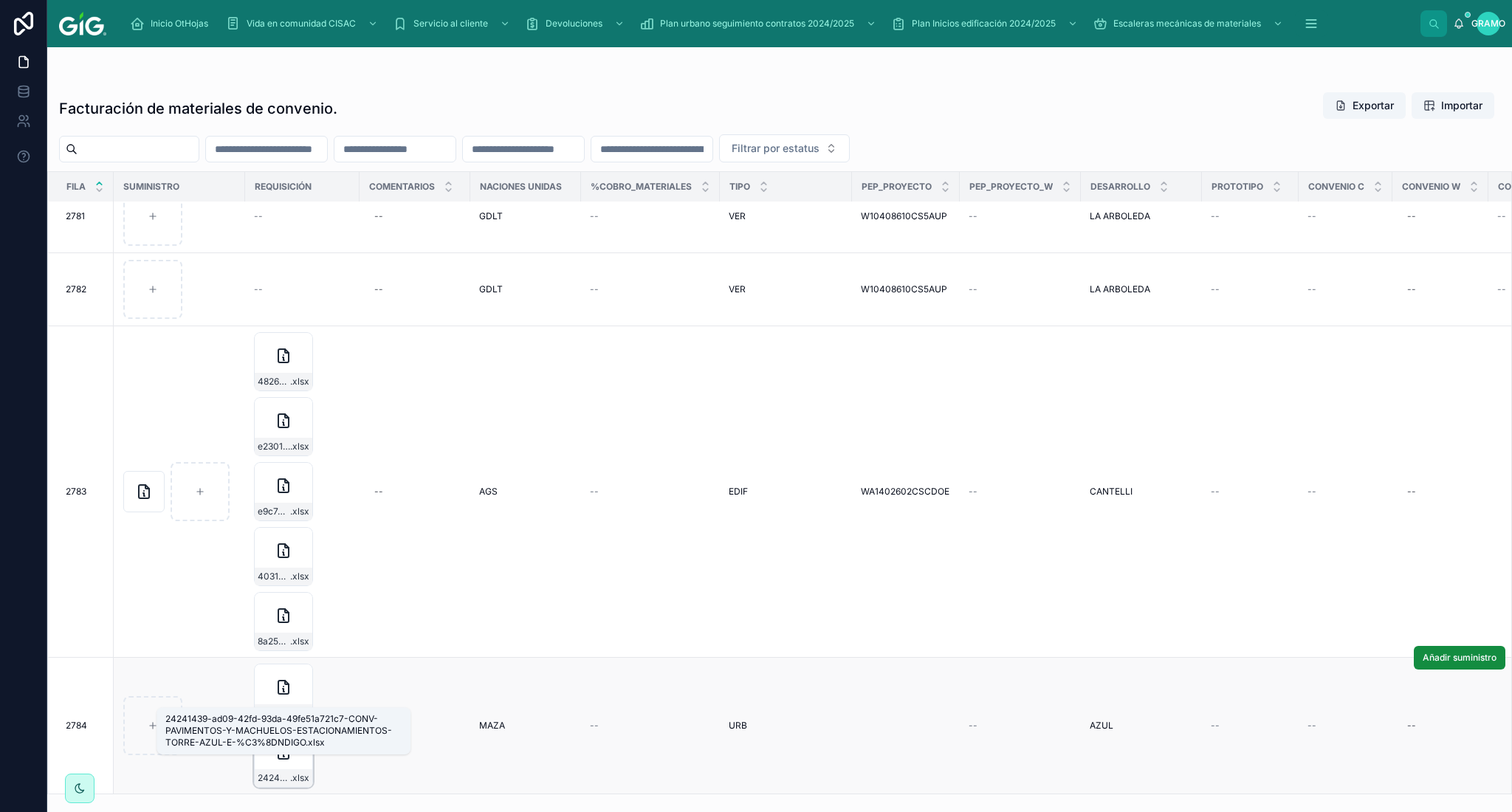
click at [277, 772] on font "24241439-ad09-42fd-93da-49fe51a721c7-CONV-PAVIMENTOS-Y-MACHUELOS-ESTACIONAMIENT…" at bounding box center [547, 778] width 579 height 11
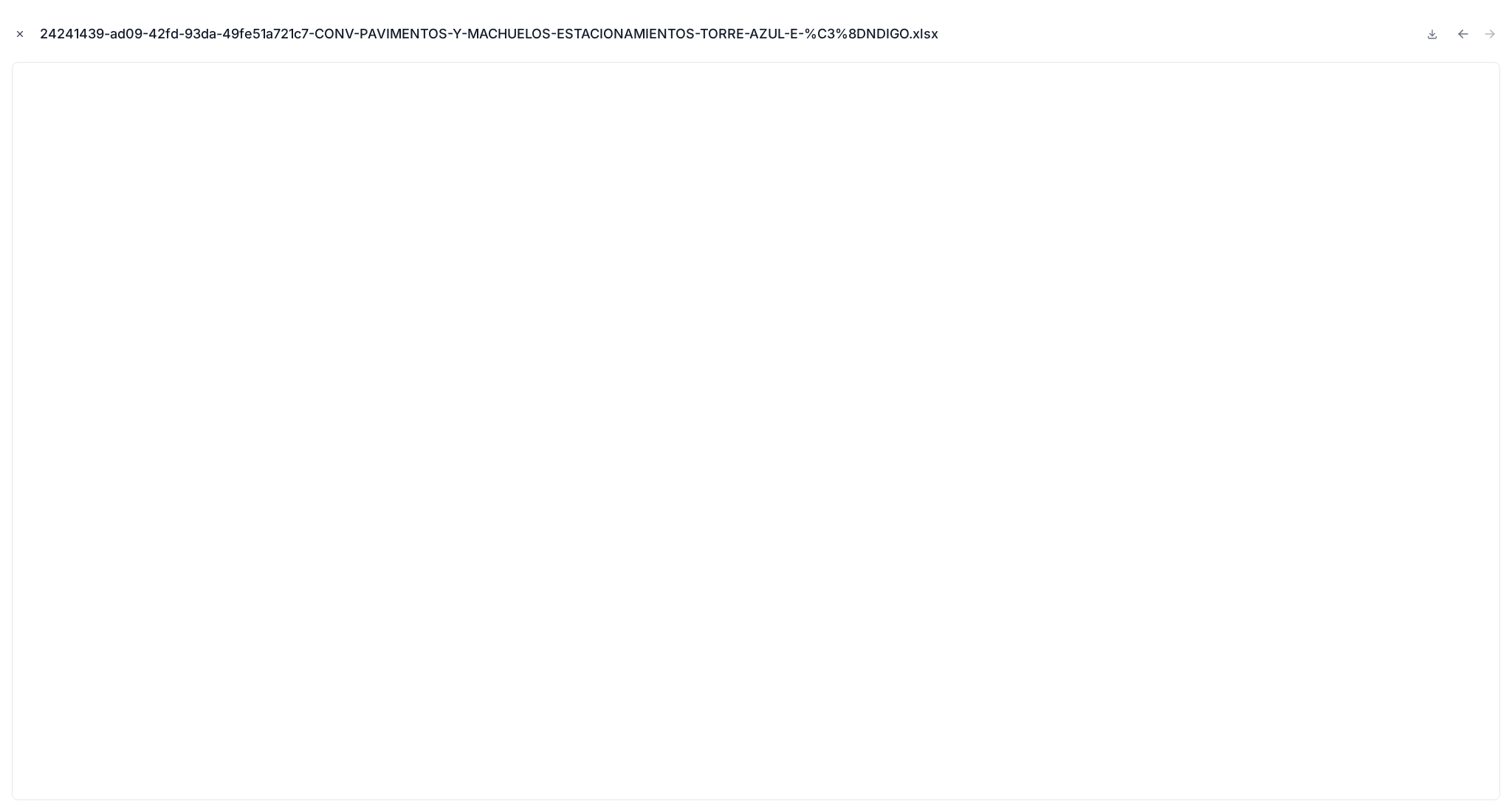
click at [19, 36] on icon "Cerrar modal" at bounding box center [20, 34] width 10 height 10
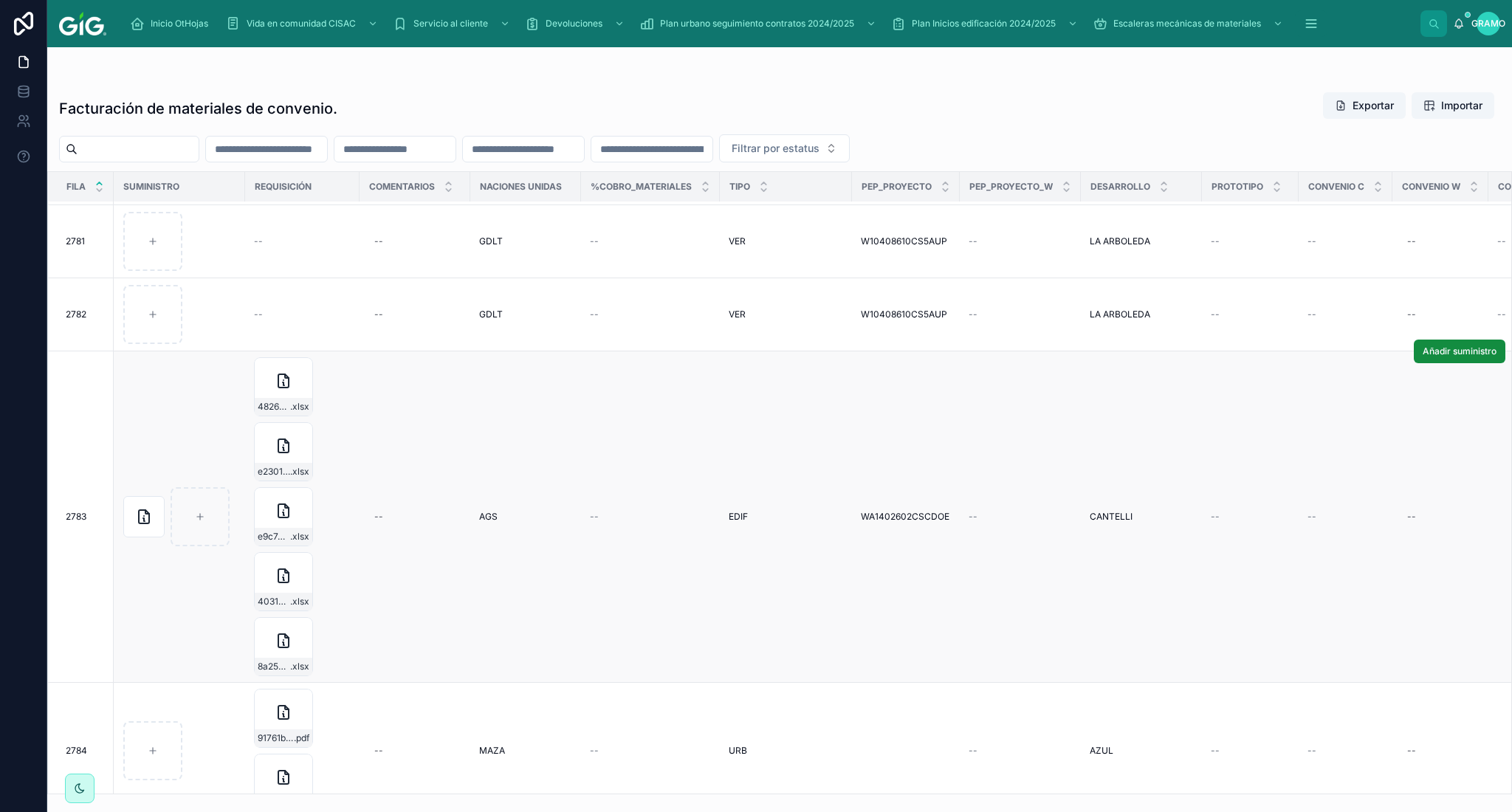
scroll to position [328, 0]
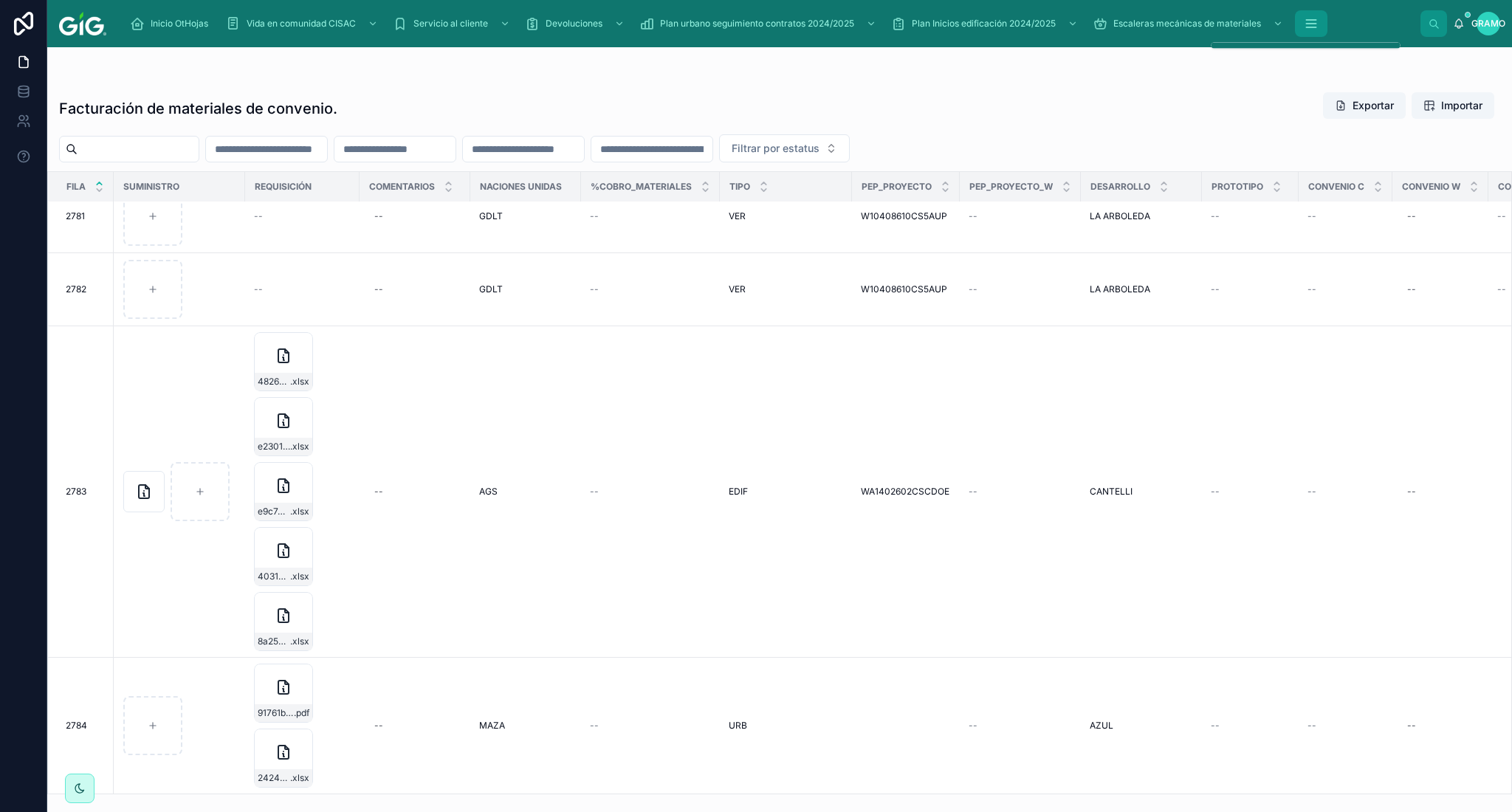
click at [1307, 25] on icon "contenido desplazable" at bounding box center [1311, 24] width 15 height 15
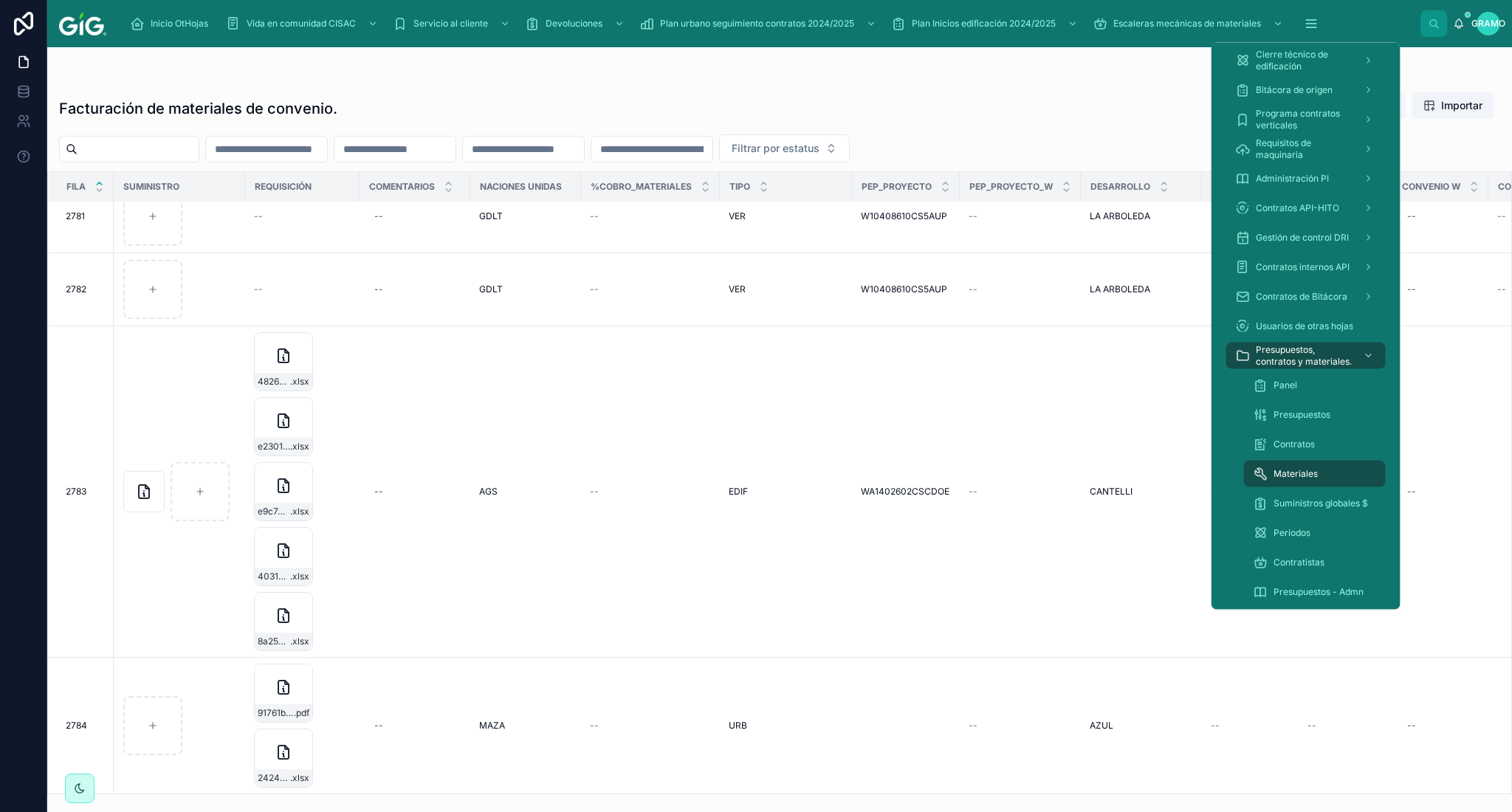
click at [1288, 476] on font "Materiales" at bounding box center [1296, 473] width 45 height 11
click at [1318, 509] on span "Suministros globales $" at bounding box center [1321, 503] width 95 height 12
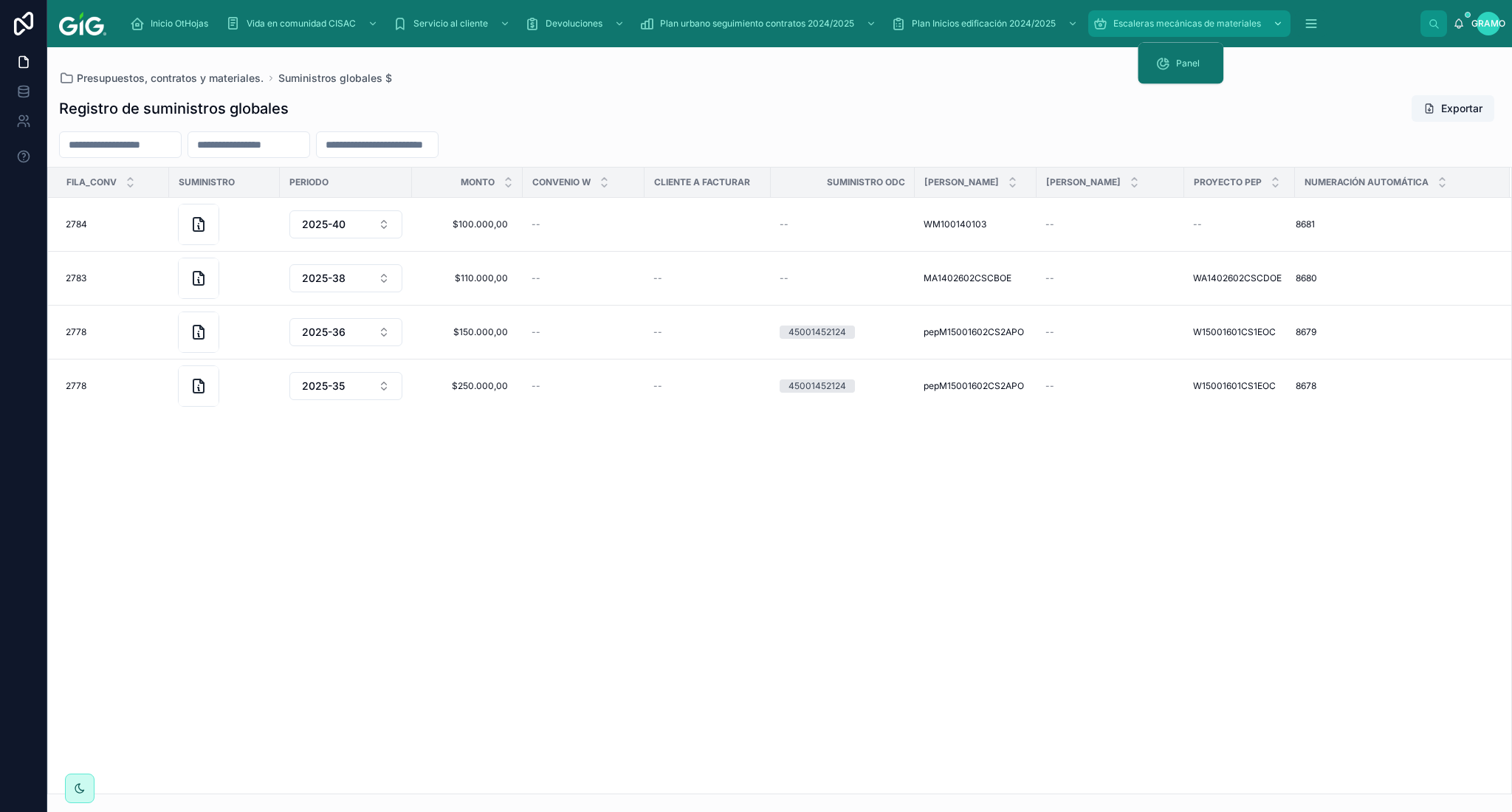
click at [1148, 16] on div "Escaleras mecánicas de materiales" at bounding box center [1189, 24] width 194 height 24
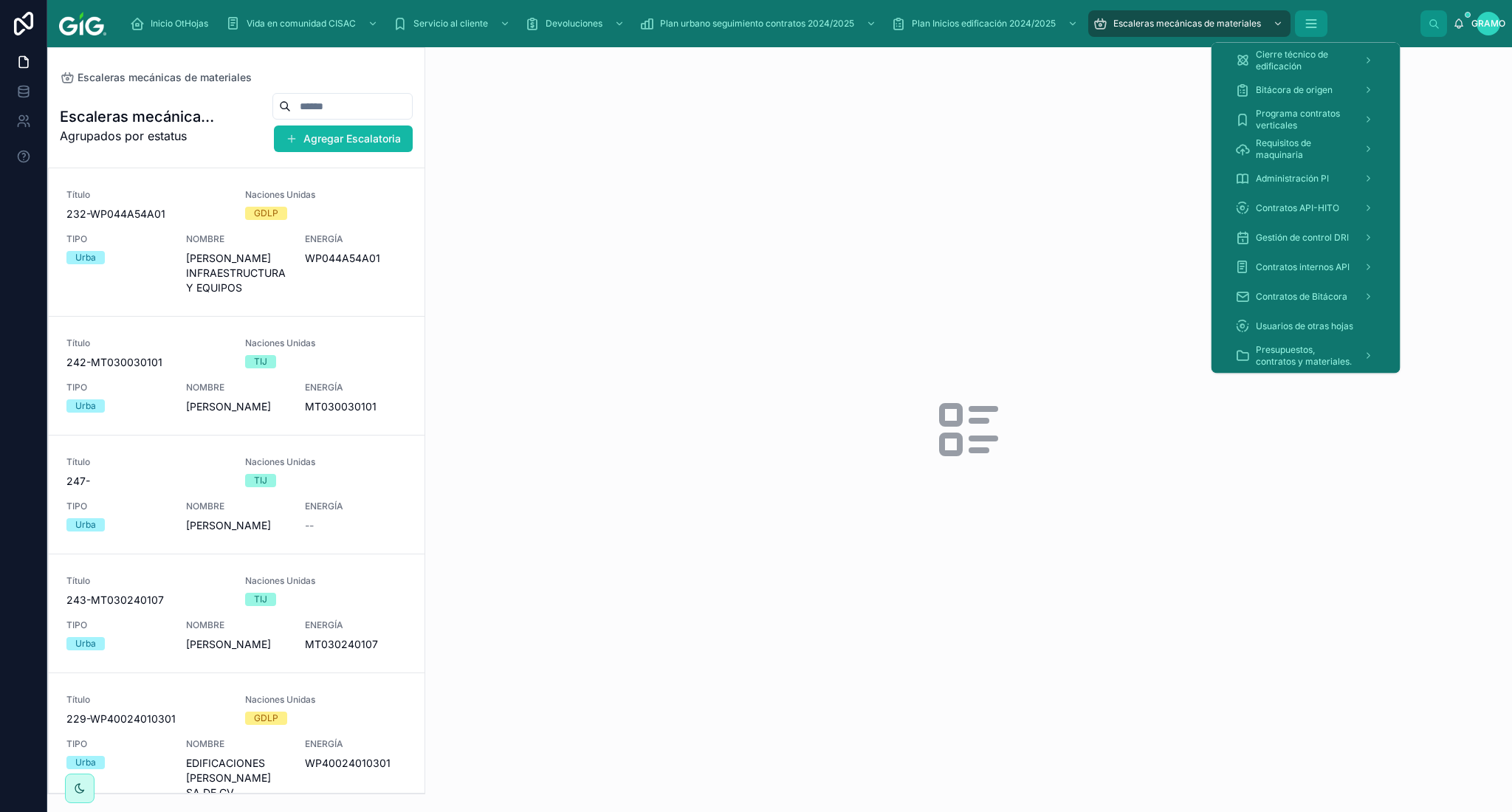
click at [1318, 31] on icon "contenido desplazable" at bounding box center [1311, 24] width 15 height 15
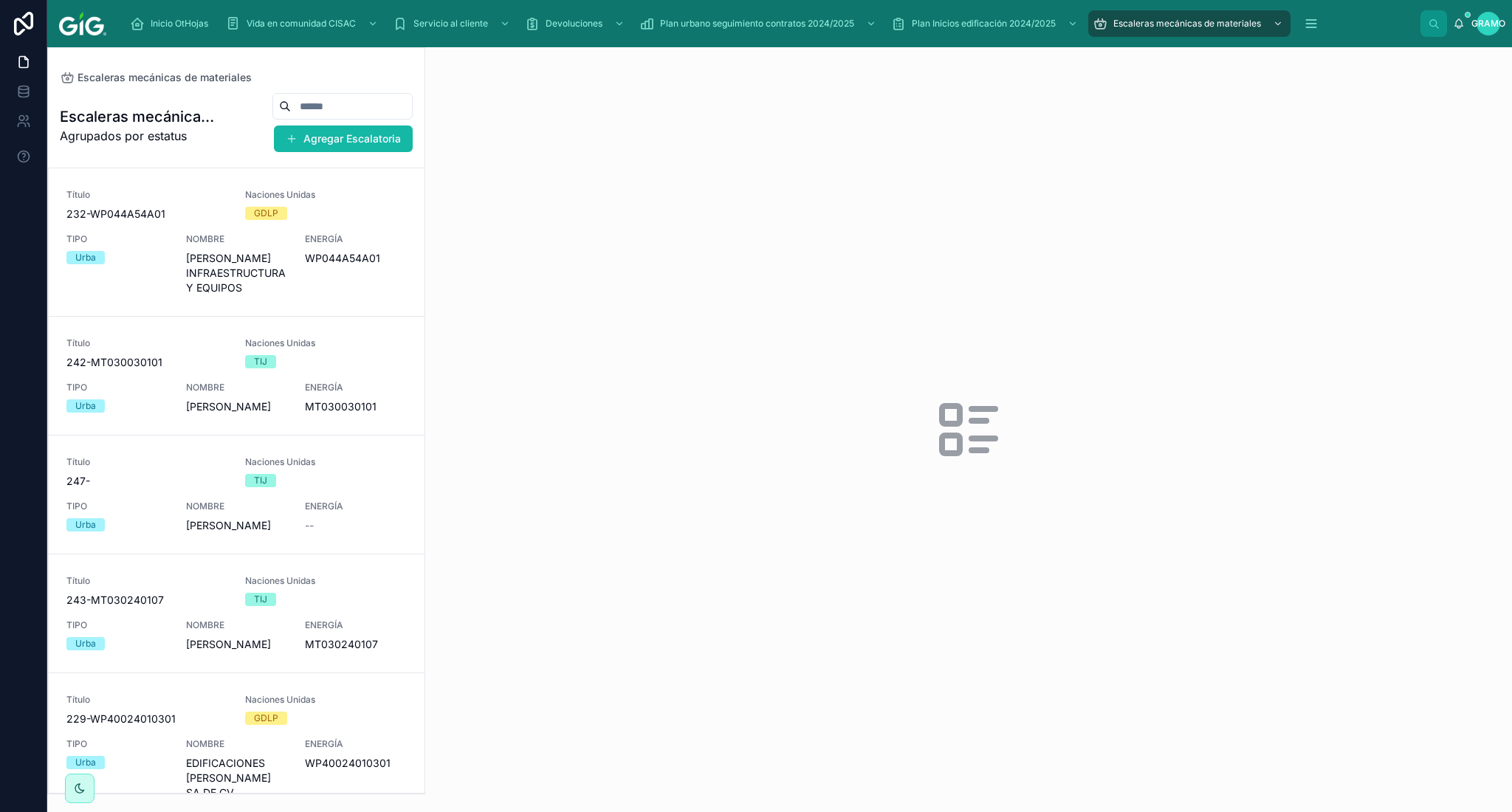
click at [1108, 590] on div at bounding box center [968, 430] width 1086 height 765
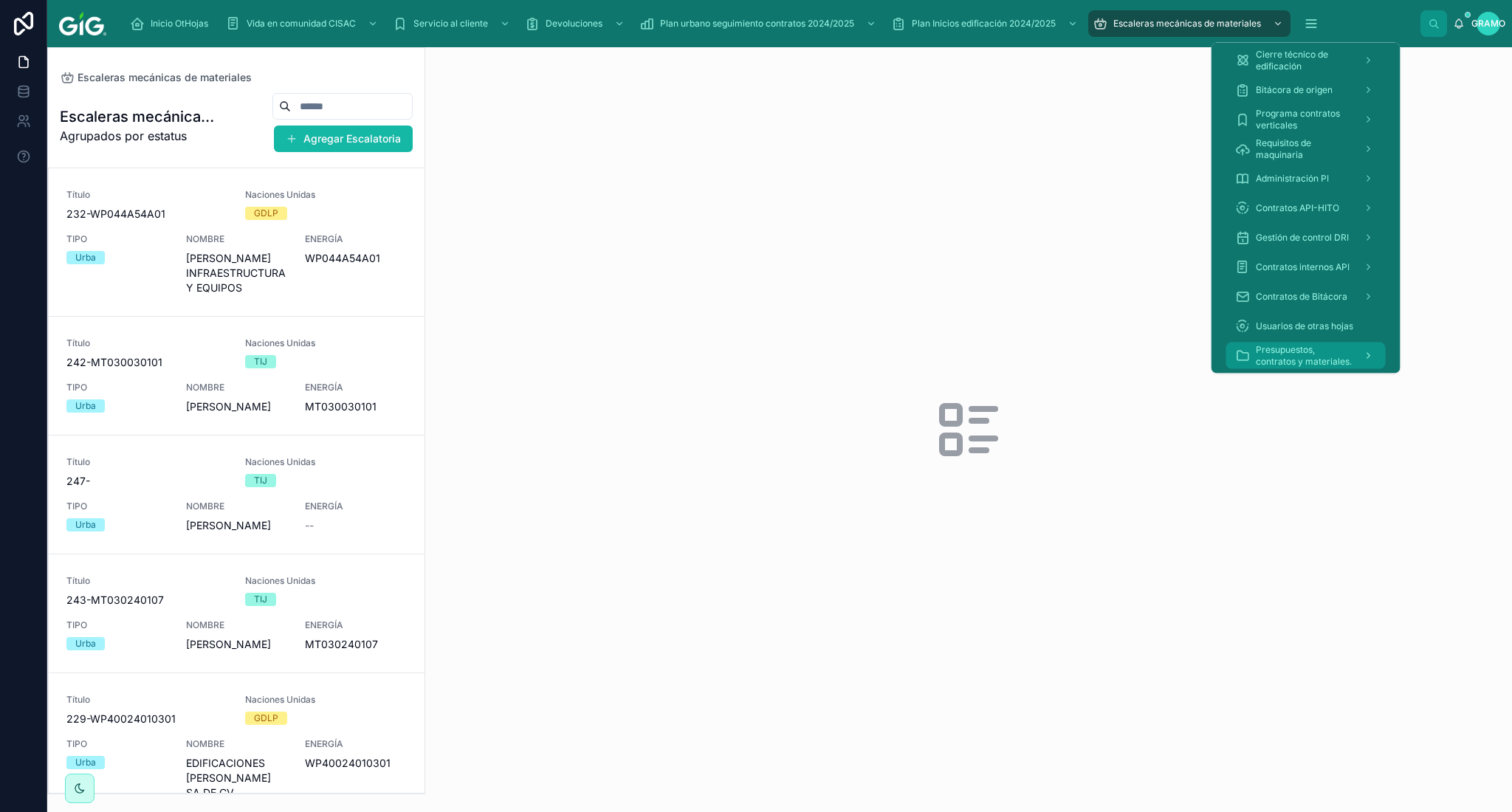
click at [1285, 347] on font "Presupuestos, contratos y materiales." at bounding box center [1304, 355] width 96 height 23
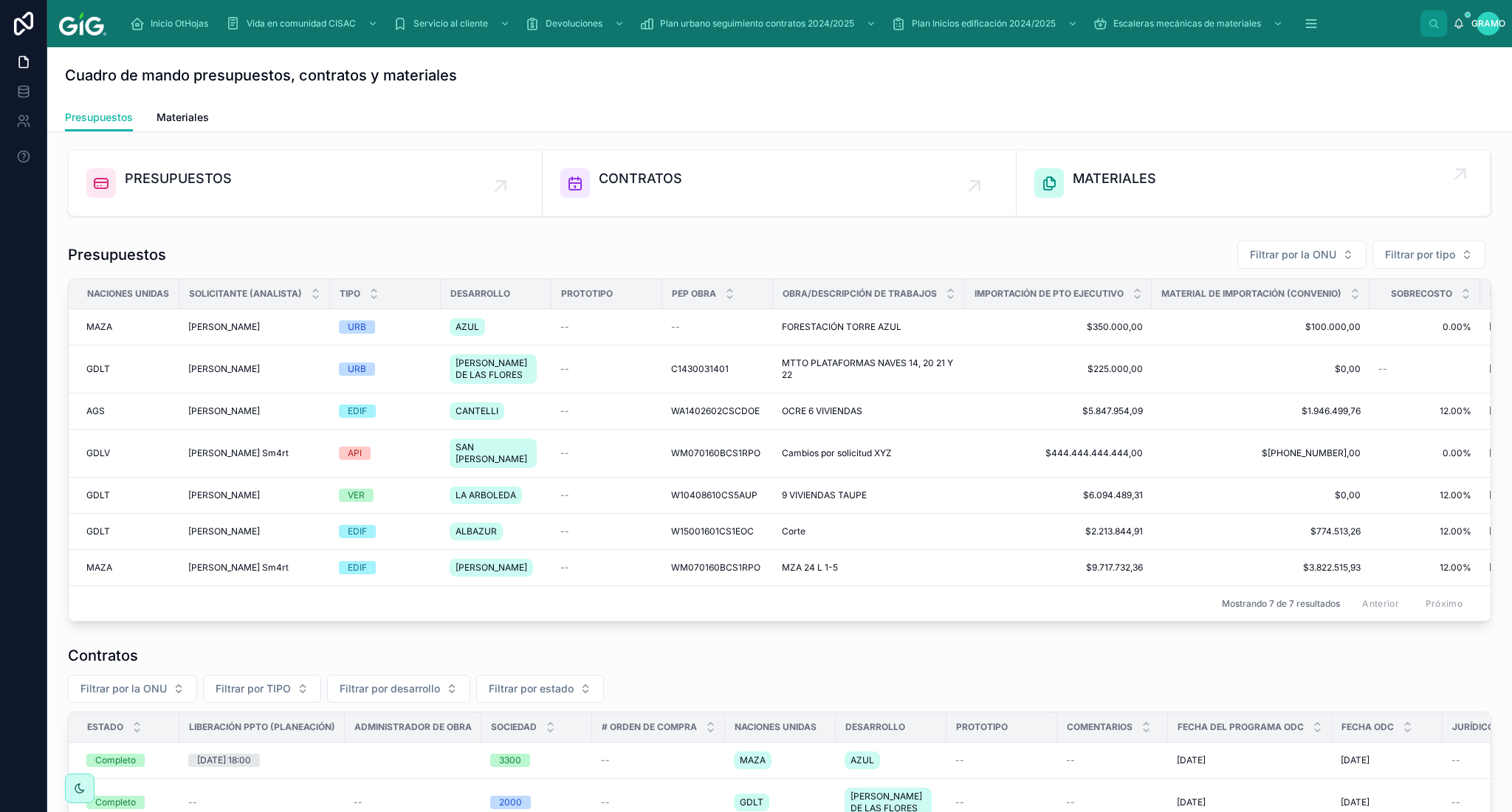
click at [1088, 183] on font "MATERIALES" at bounding box center [1114, 179] width 83 height 16
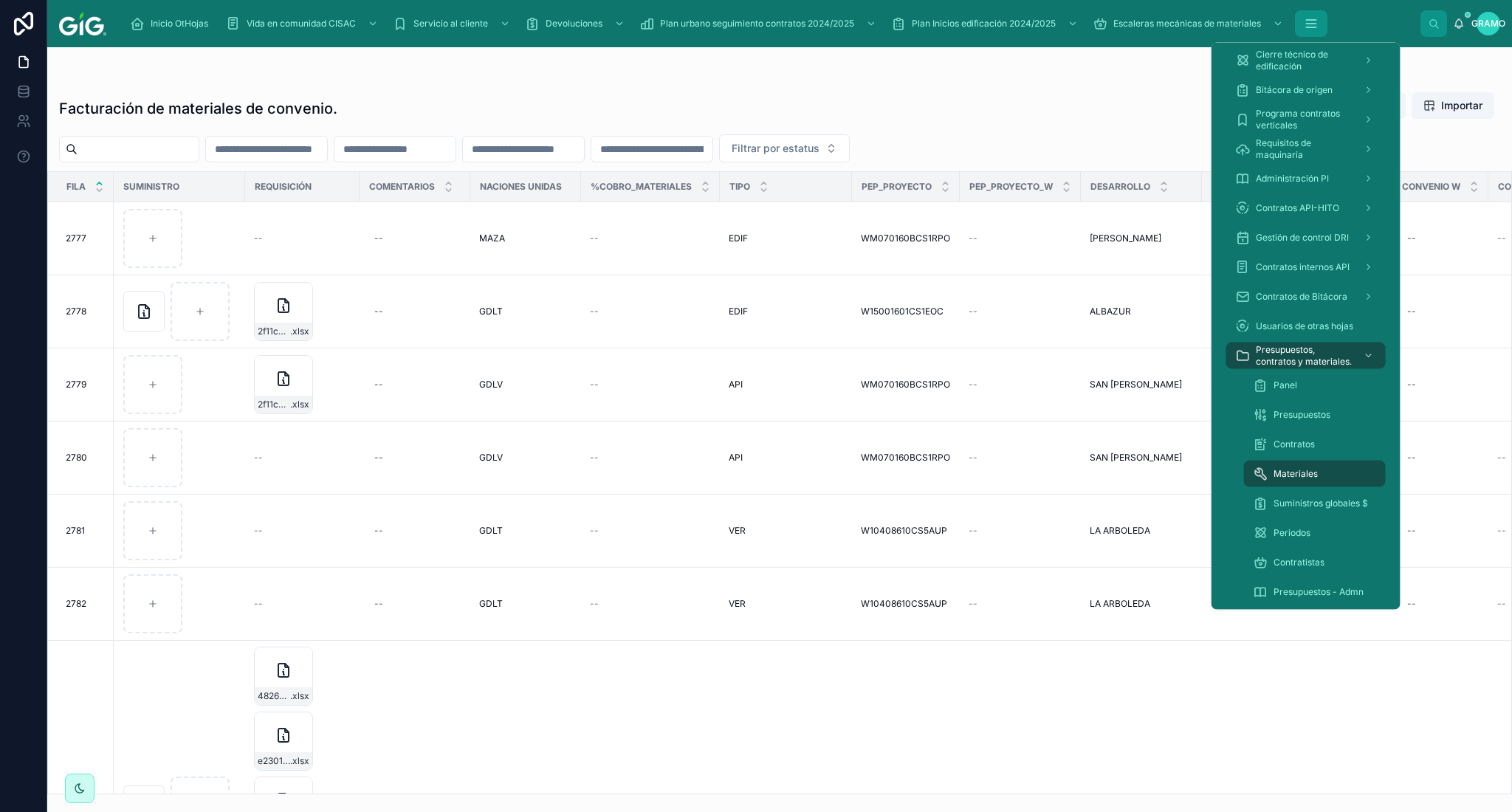
click at [1314, 30] on icon "contenido desplazable" at bounding box center [1311, 24] width 15 height 15
click at [1286, 358] on font "Presupuestos, contratos y materiales." at bounding box center [1304, 355] width 96 height 23
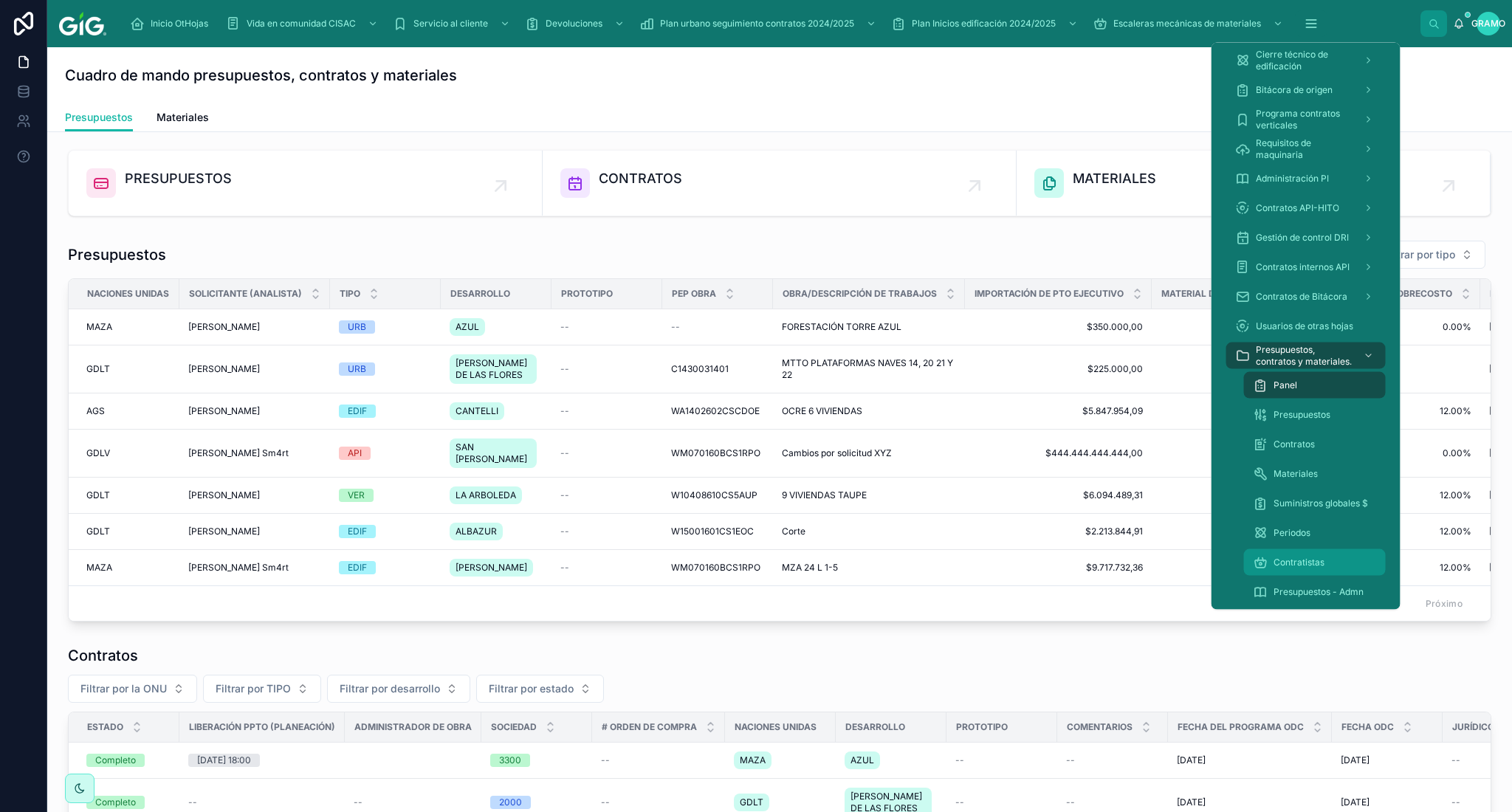
click at [1304, 560] on font "Contratistas" at bounding box center [1299, 562] width 51 height 11
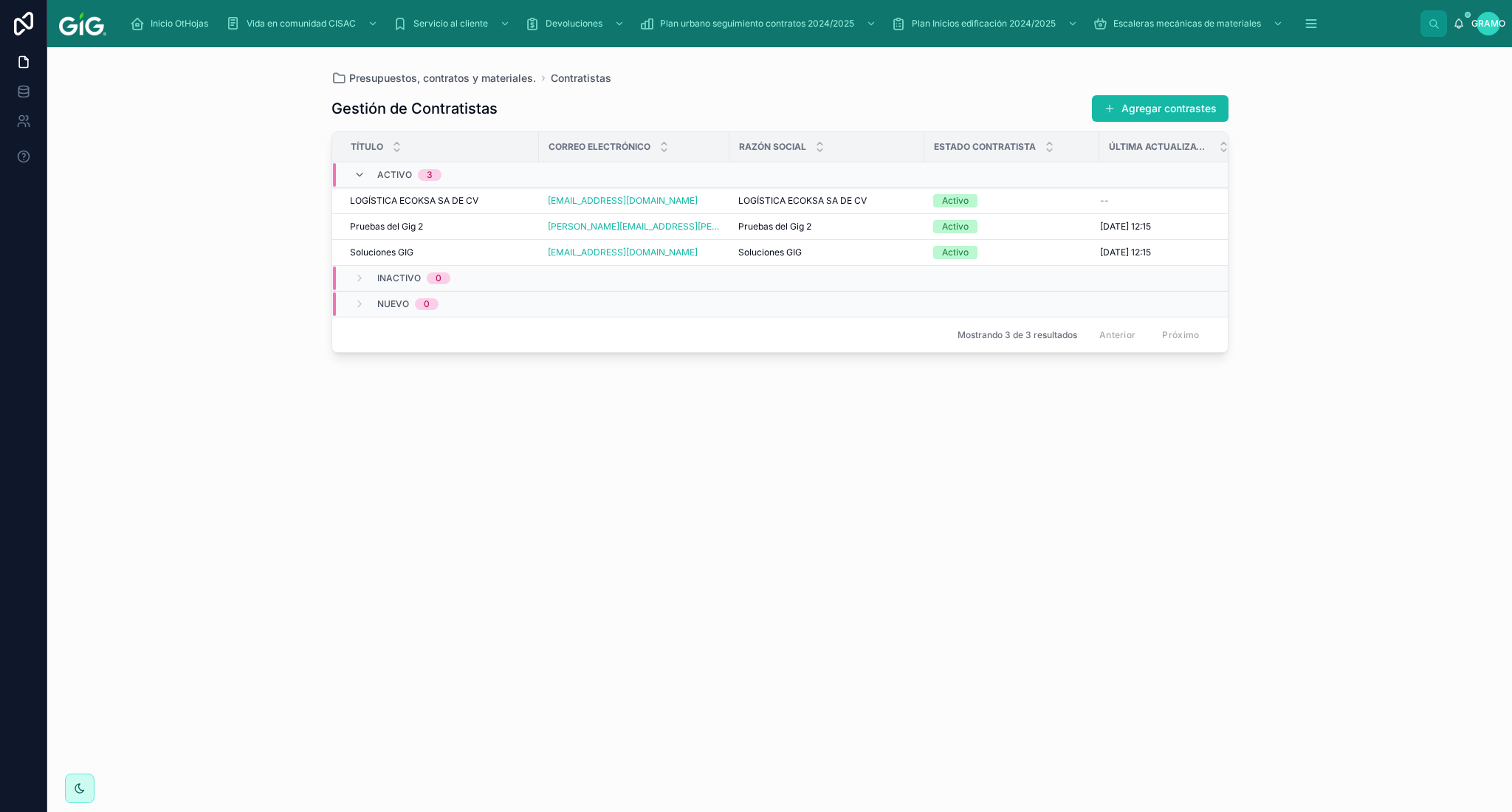
click at [662, 499] on div "Gestión de Contratistas Agregar contrastes Título Correo electrónico Razón soci…" at bounding box center [780, 440] width 897 height 709
click at [349, 277] on div "Inactivo 0" at bounding box center [402, 278] width 132 height 24
click at [407, 267] on font "Inactivo" at bounding box center [399, 272] width 44 height 11
click at [632, 574] on div "Gestión de Contratistas Agregar contrastes Título Correo electrónico Razón soci…" at bounding box center [780, 440] width 897 height 709
click at [359, 177] on icon at bounding box center [359, 175] width 12 height 12
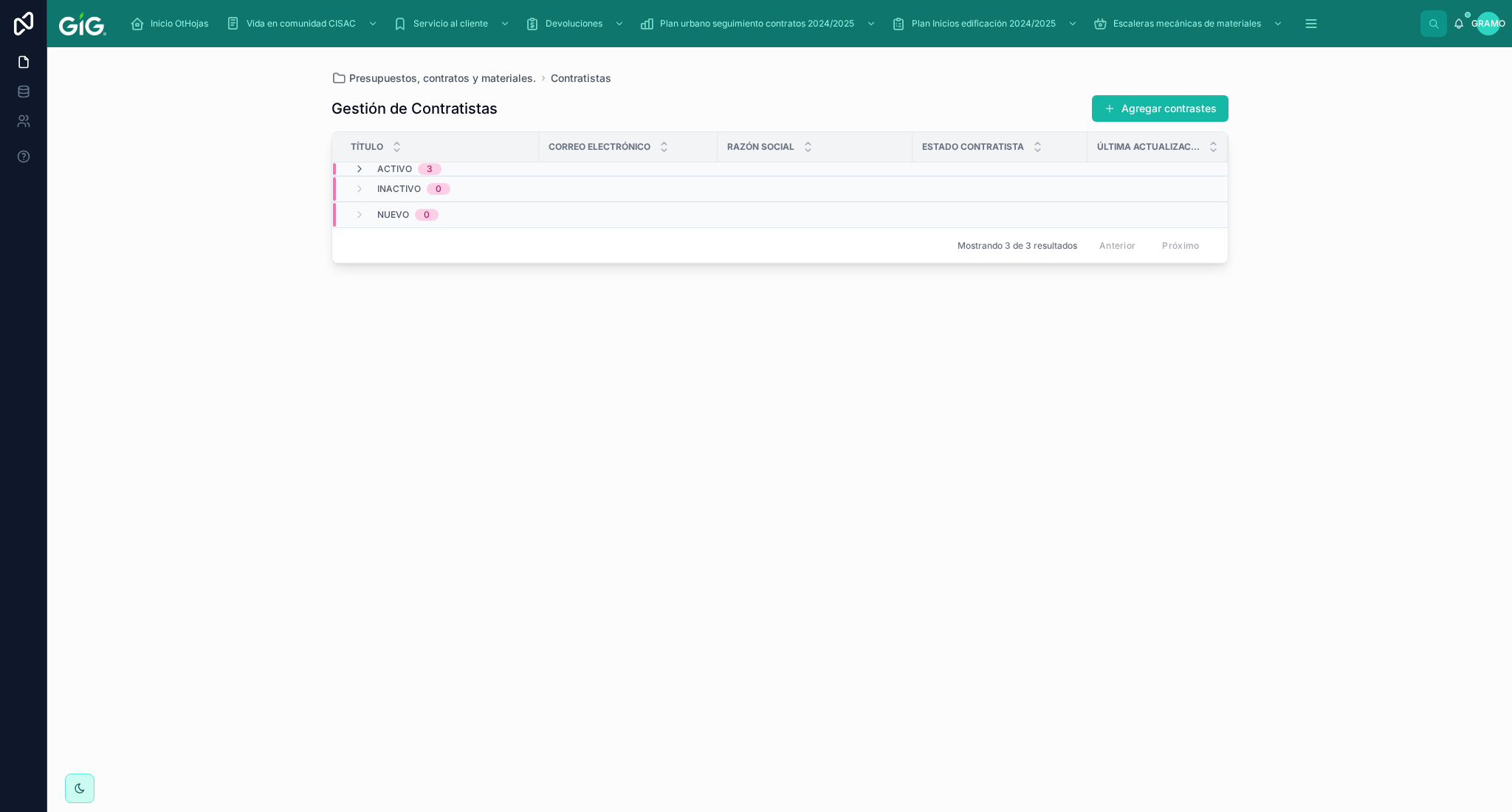
click at [409, 192] on font "Inactivo" at bounding box center [399, 189] width 44 height 11
click at [408, 202] on font "Nuevo" at bounding box center [393, 202] width 31 height 11
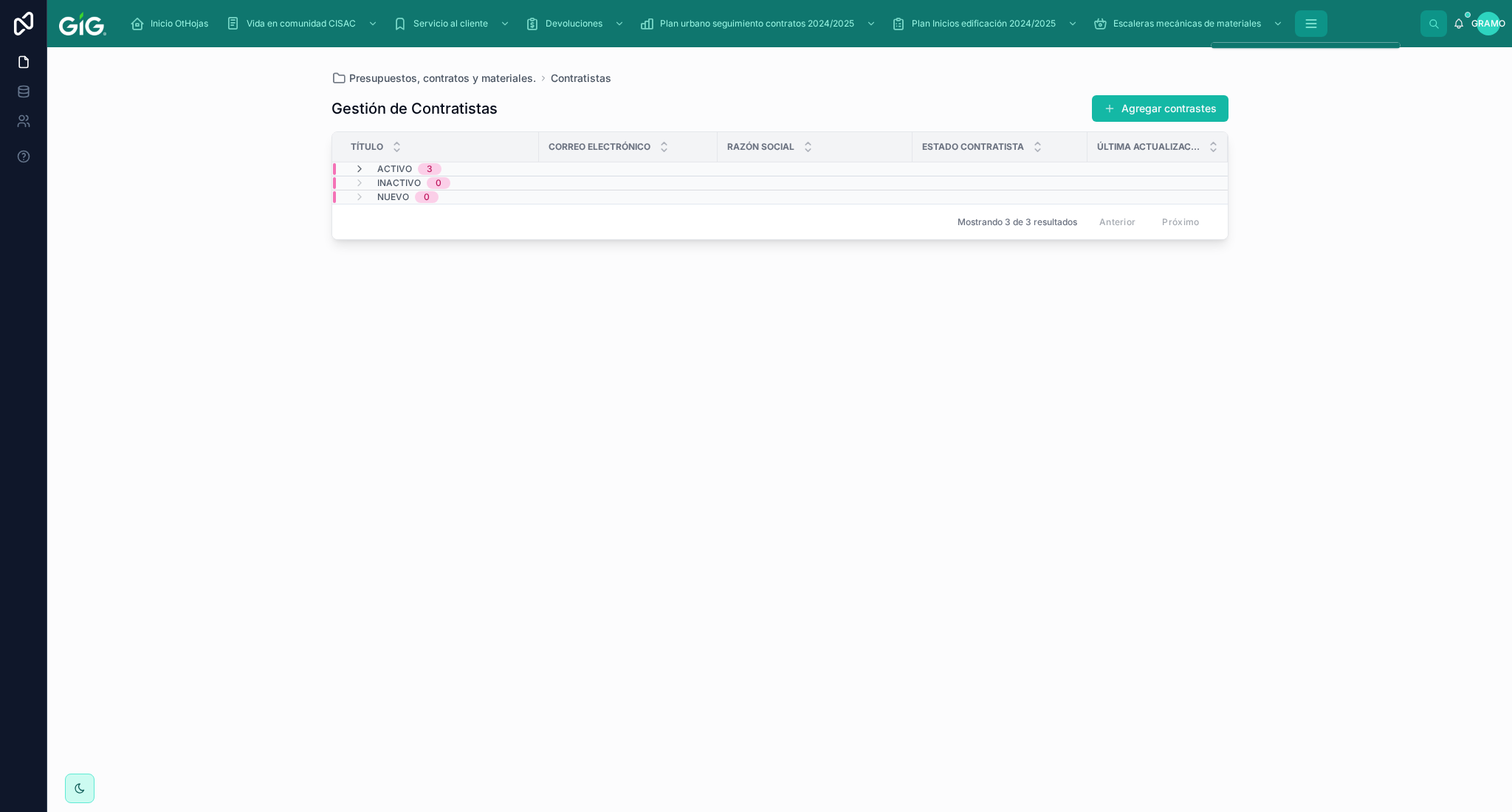
click at [1313, 25] on icon "contenido desplazable" at bounding box center [1311, 24] width 15 height 15
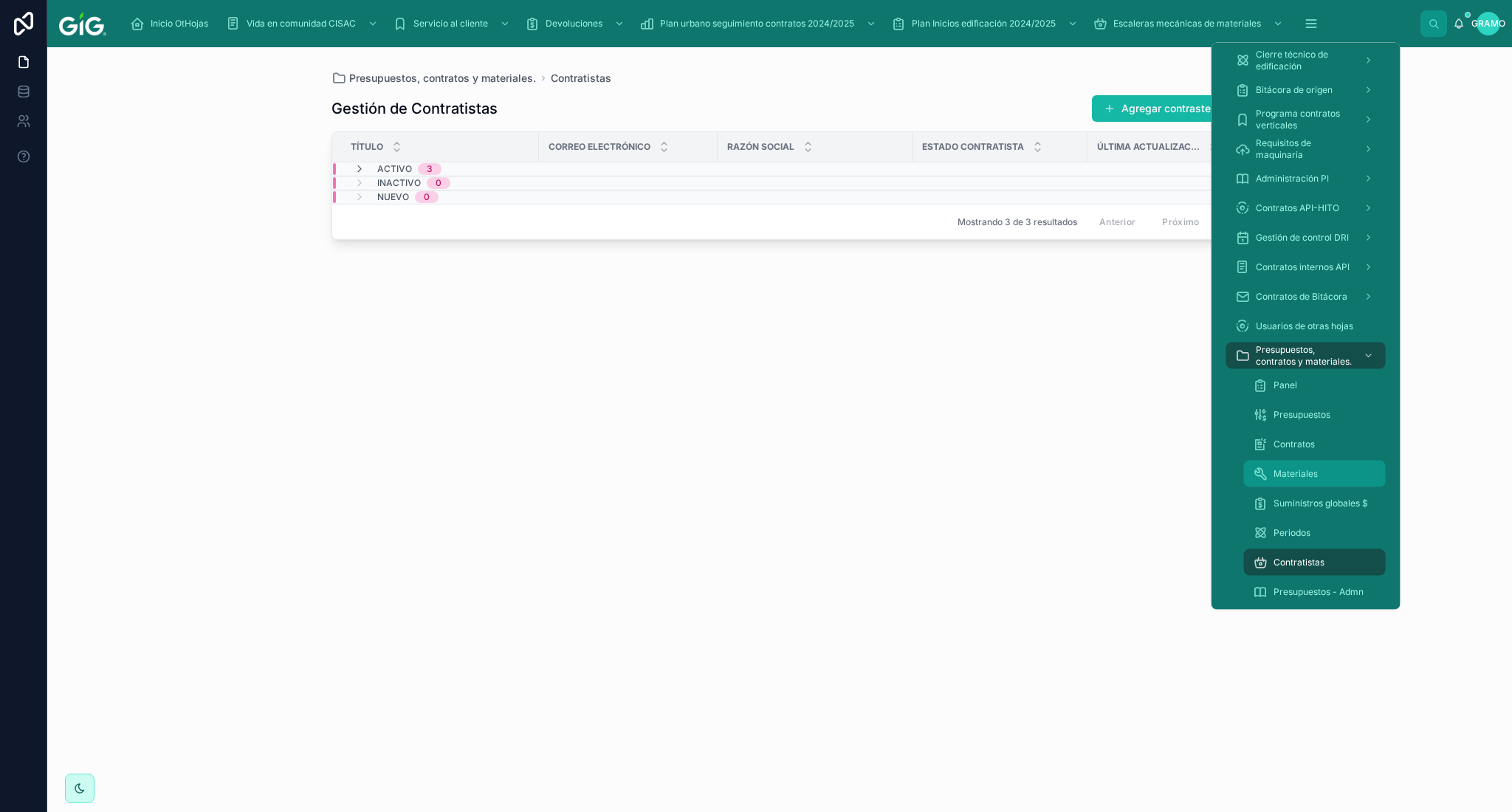
click at [1293, 473] on font "Materiales" at bounding box center [1296, 473] width 45 height 11
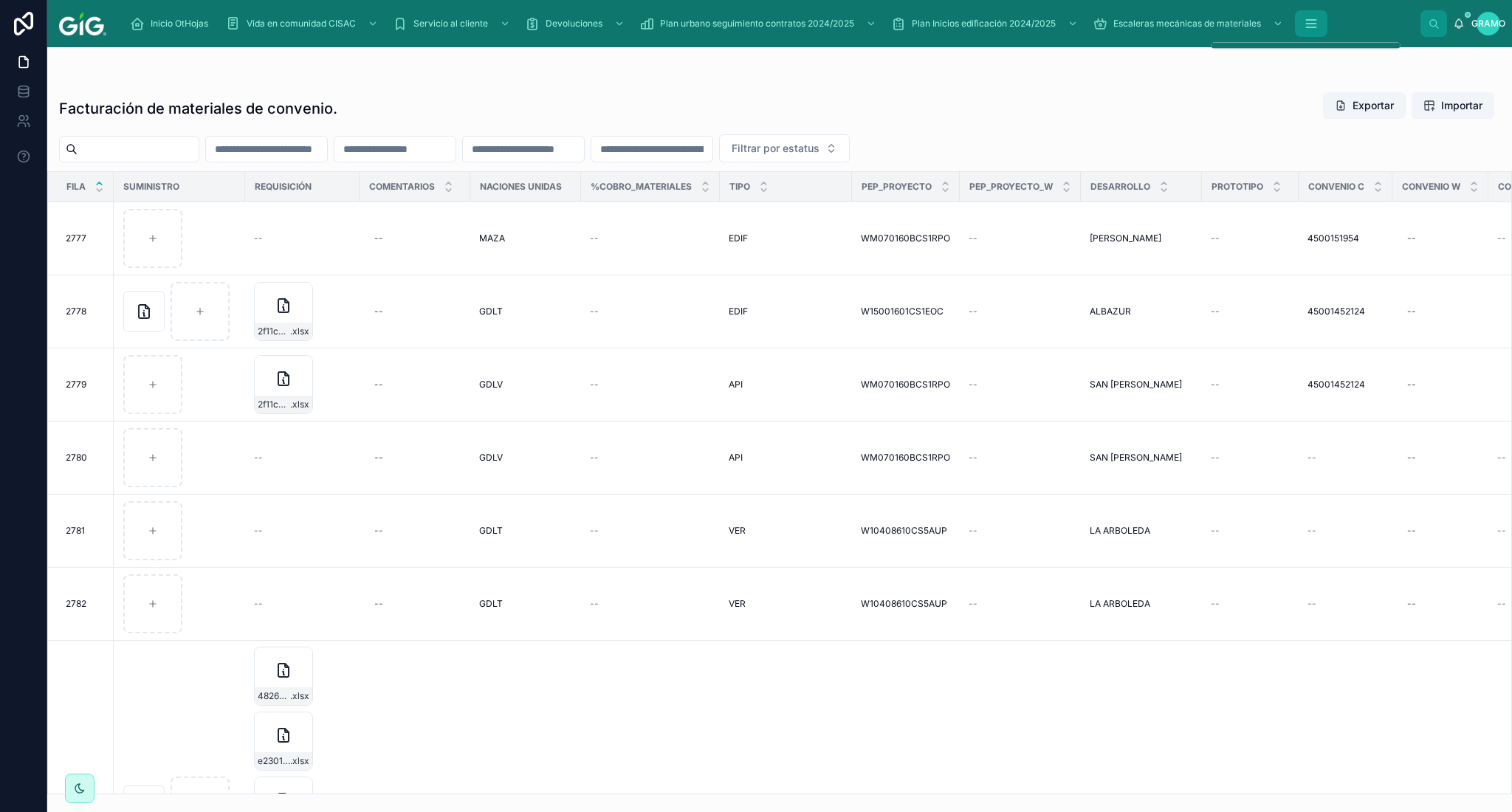
click at [1318, 31] on button "contenido desplazable" at bounding box center [1311, 24] width 32 height 27
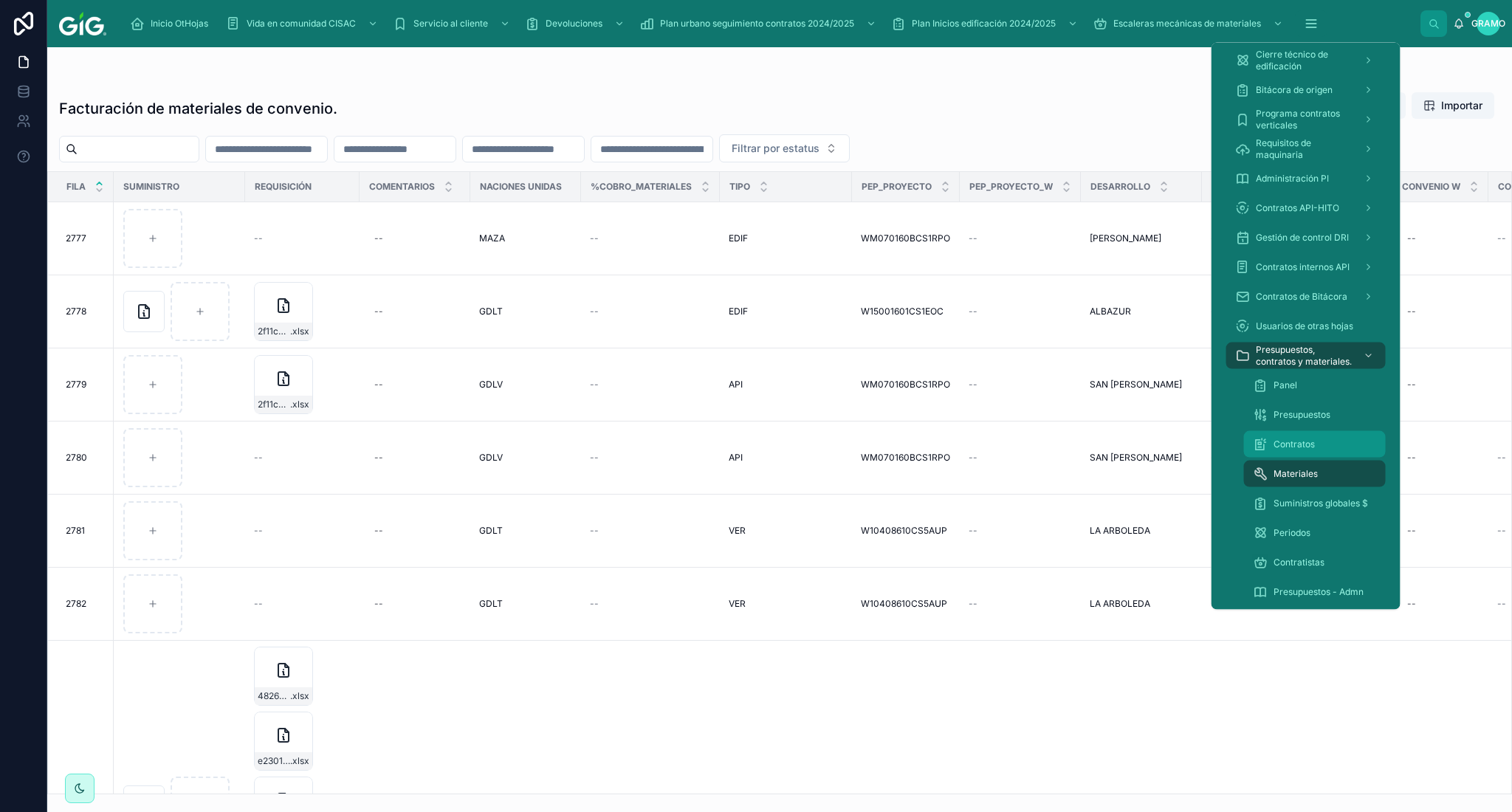
click at [1290, 450] on span "Contratos" at bounding box center [1294, 444] width 42 height 12
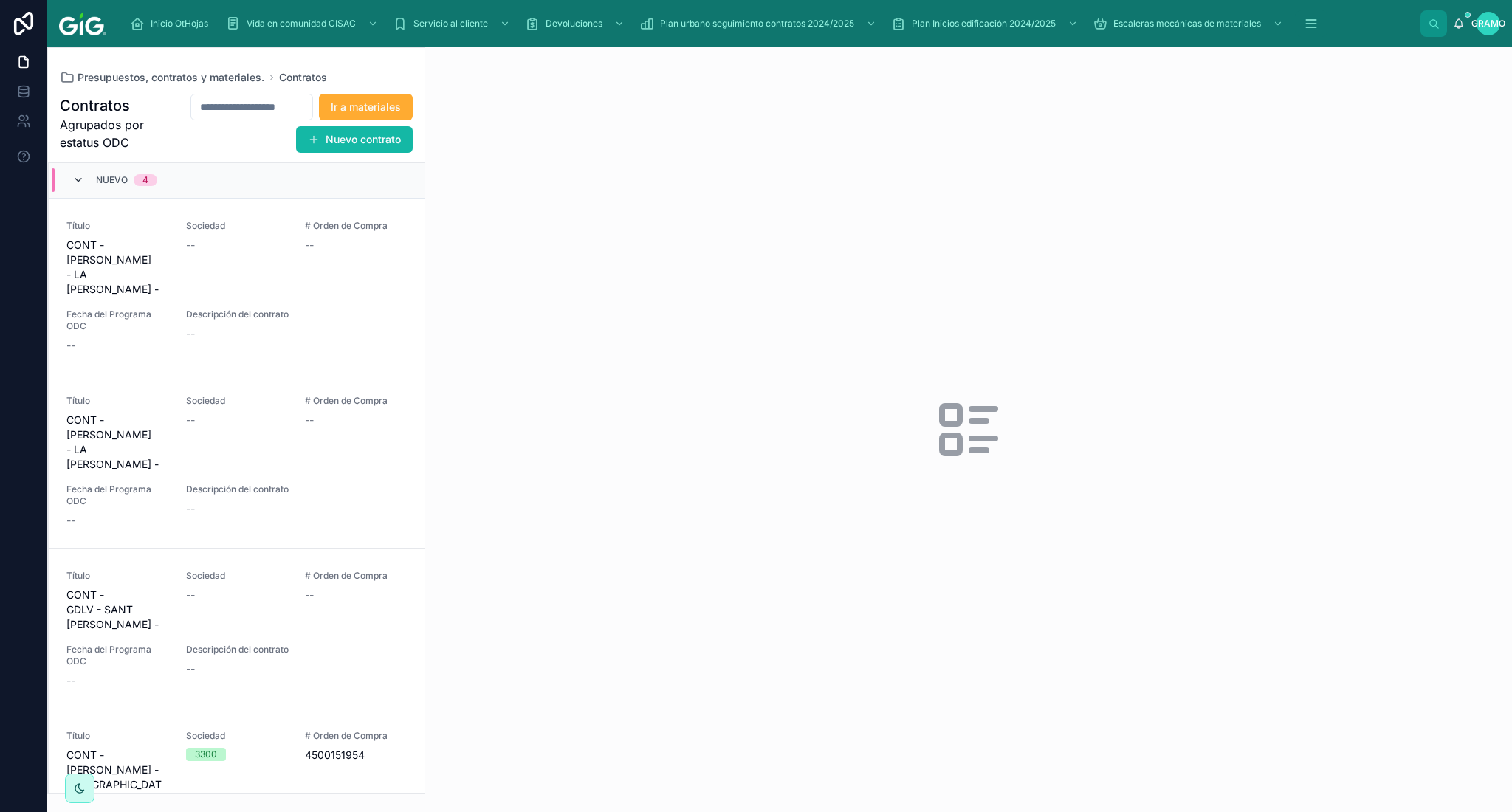
click at [79, 181] on icon at bounding box center [78, 179] width 12 height 12
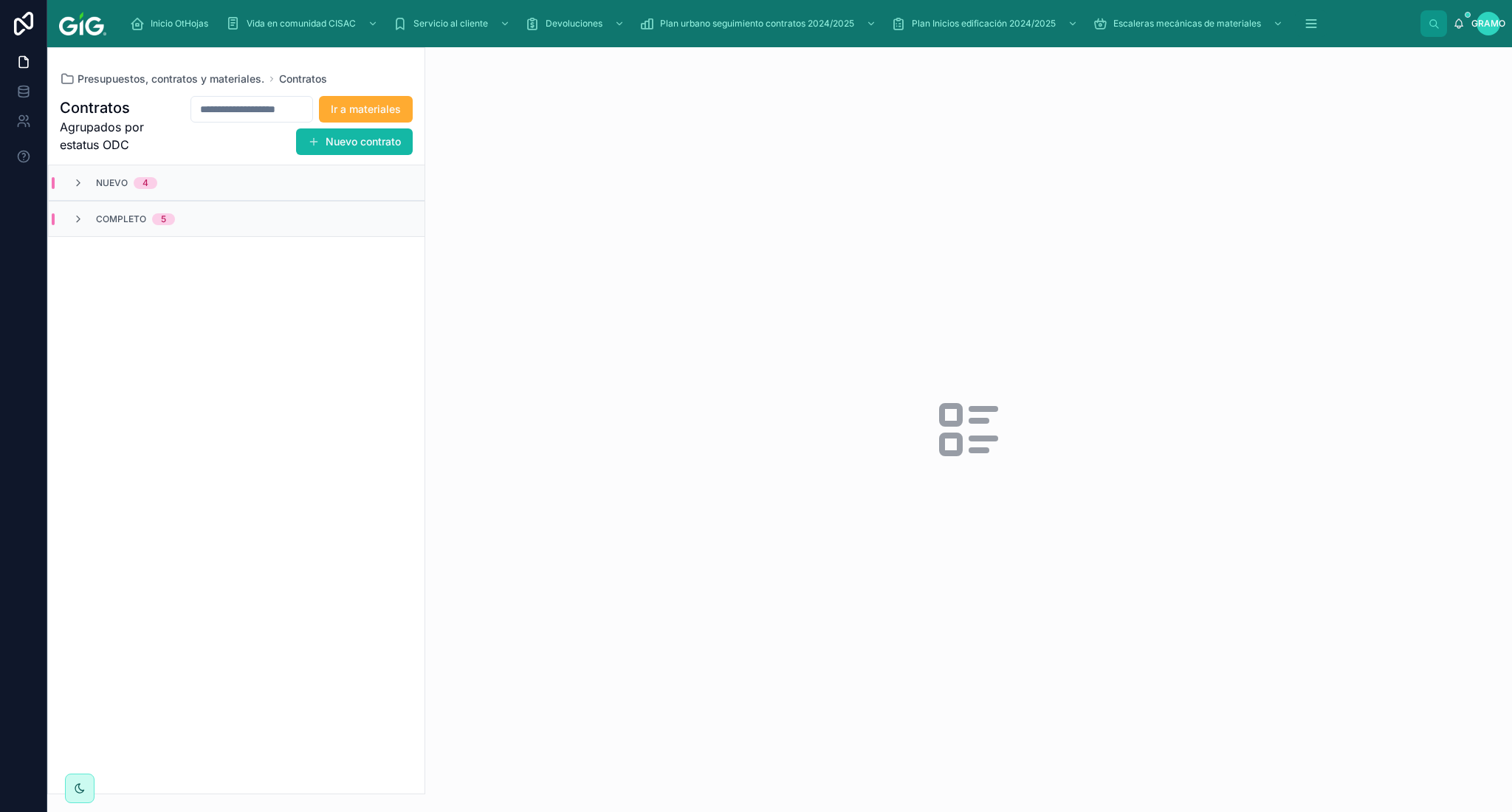
click at [114, 213] on font "Completo" at bounding box center [121, 219] width 50 height 11
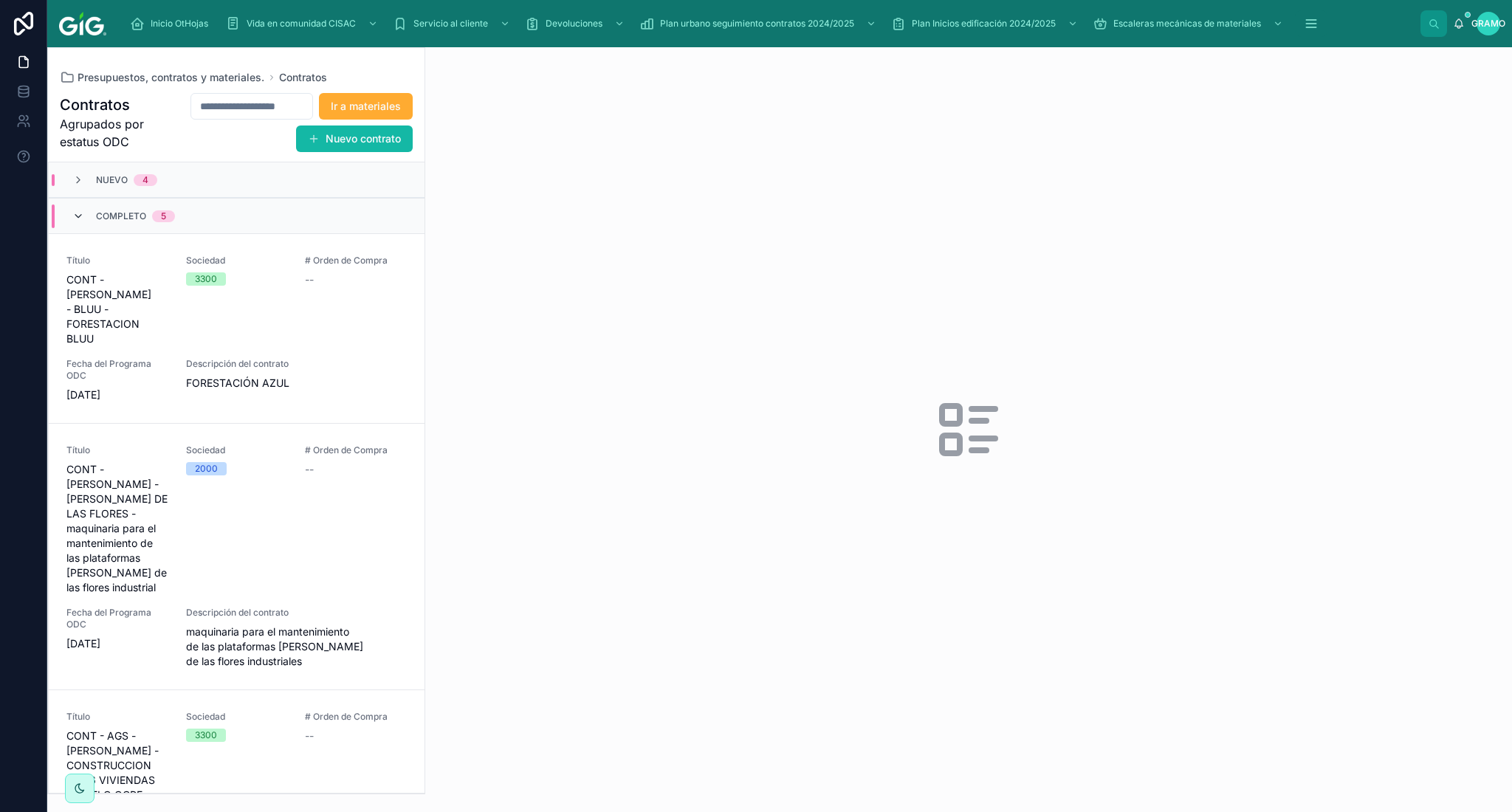
click at [79, 215] on icon at bounding box center [78, 216] width 12 height 12
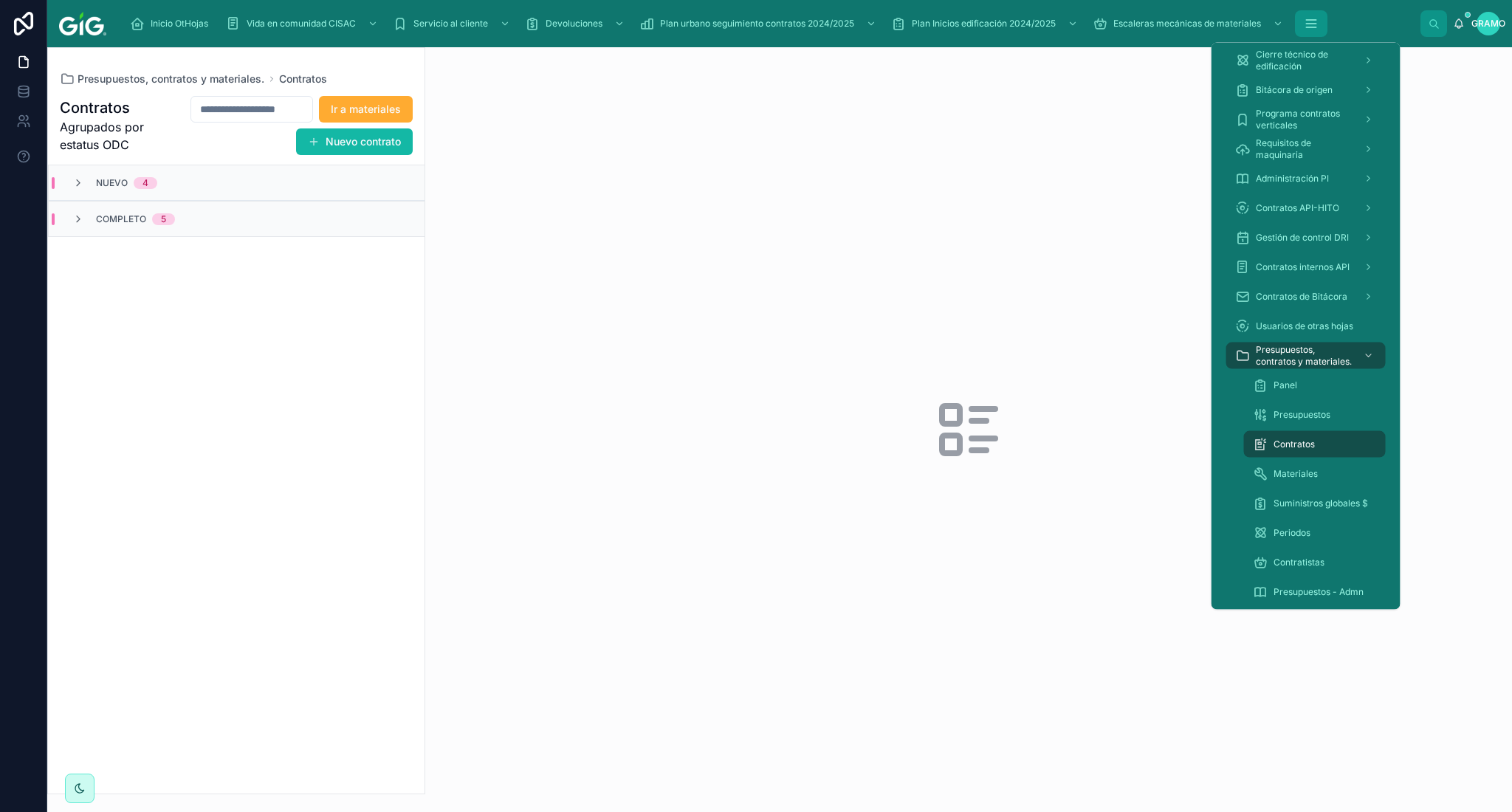
click at [1316, 30] on icon "contenido desplazable" at bounding box center [1311, 24] width 15 height 15
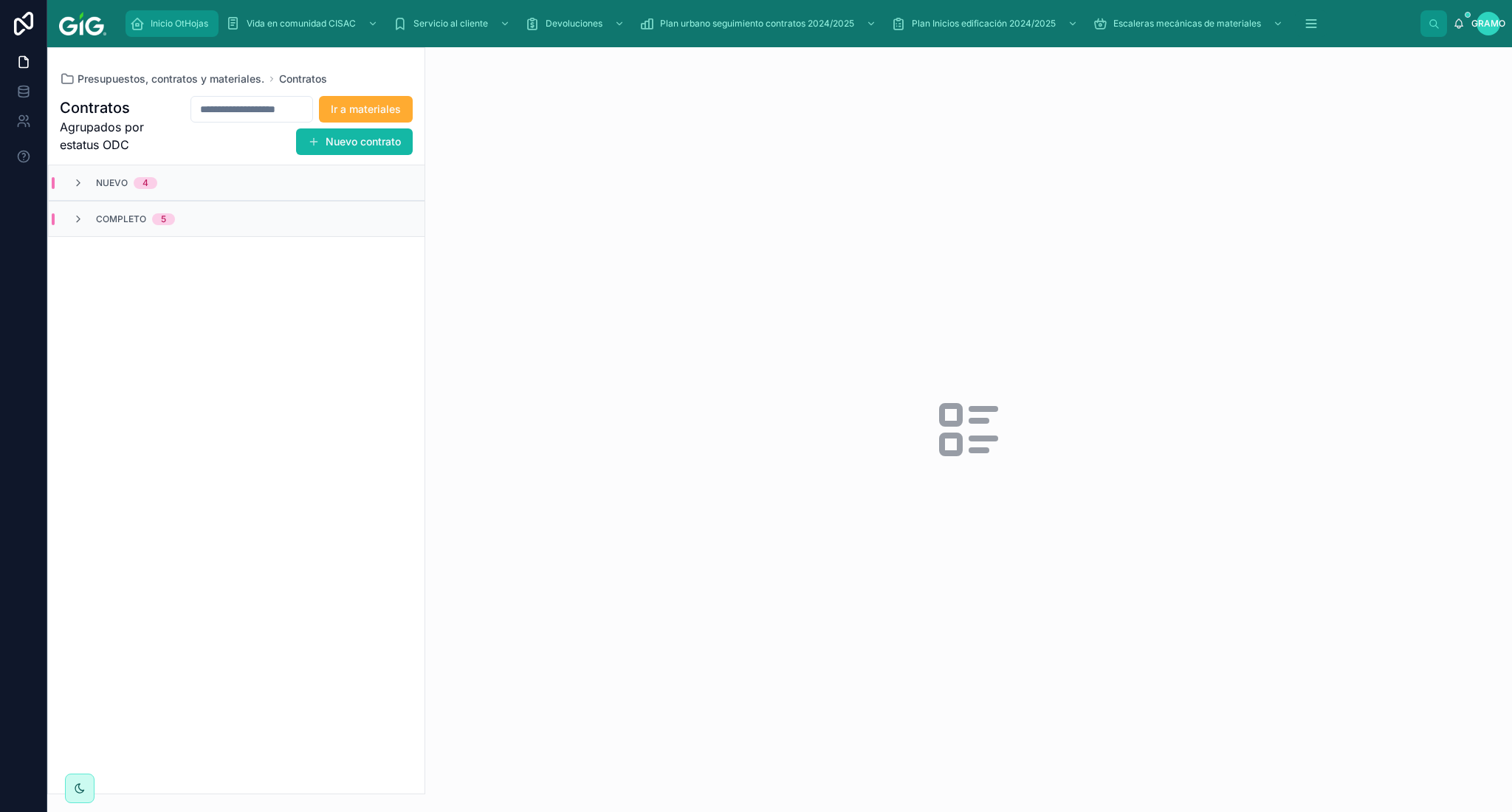
click at [173, 21] on font "Inicio OtHojas" at bounding box center [179, 24] width 57 height 11
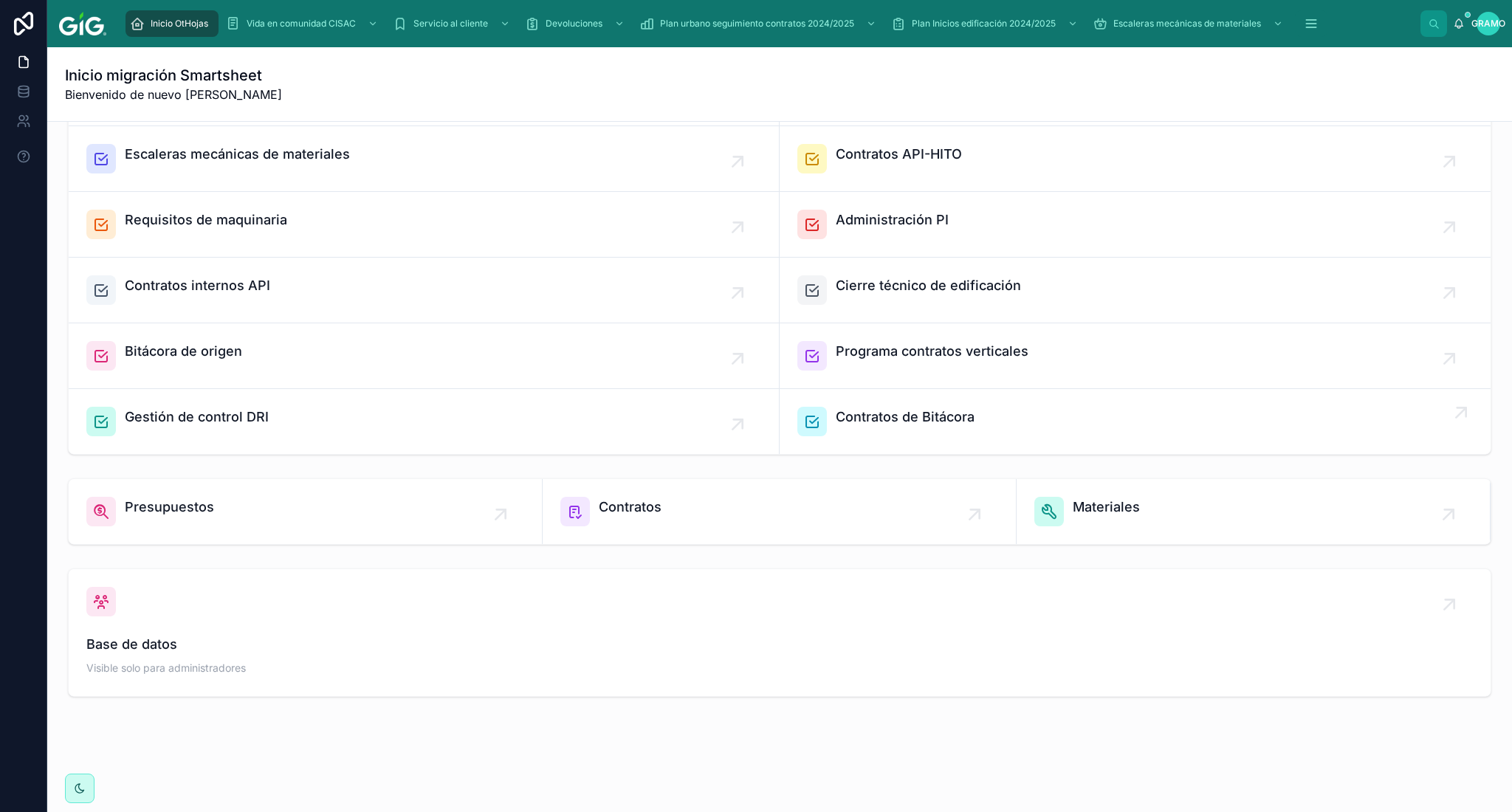
scroll to position [220, 0]
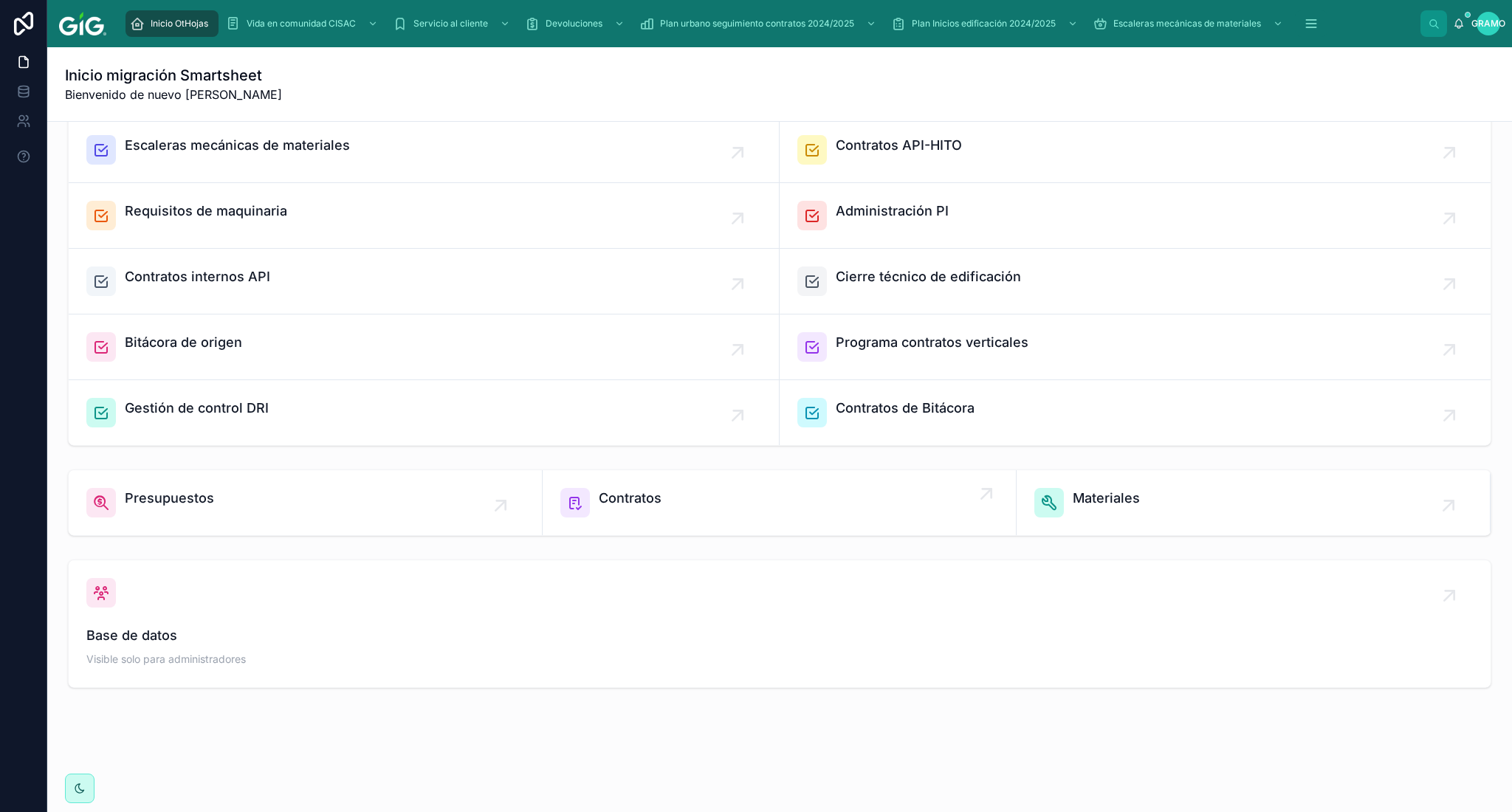
click at [657, 497] on div "Contratos" at bounding box center [779, 503] width 437 height 30
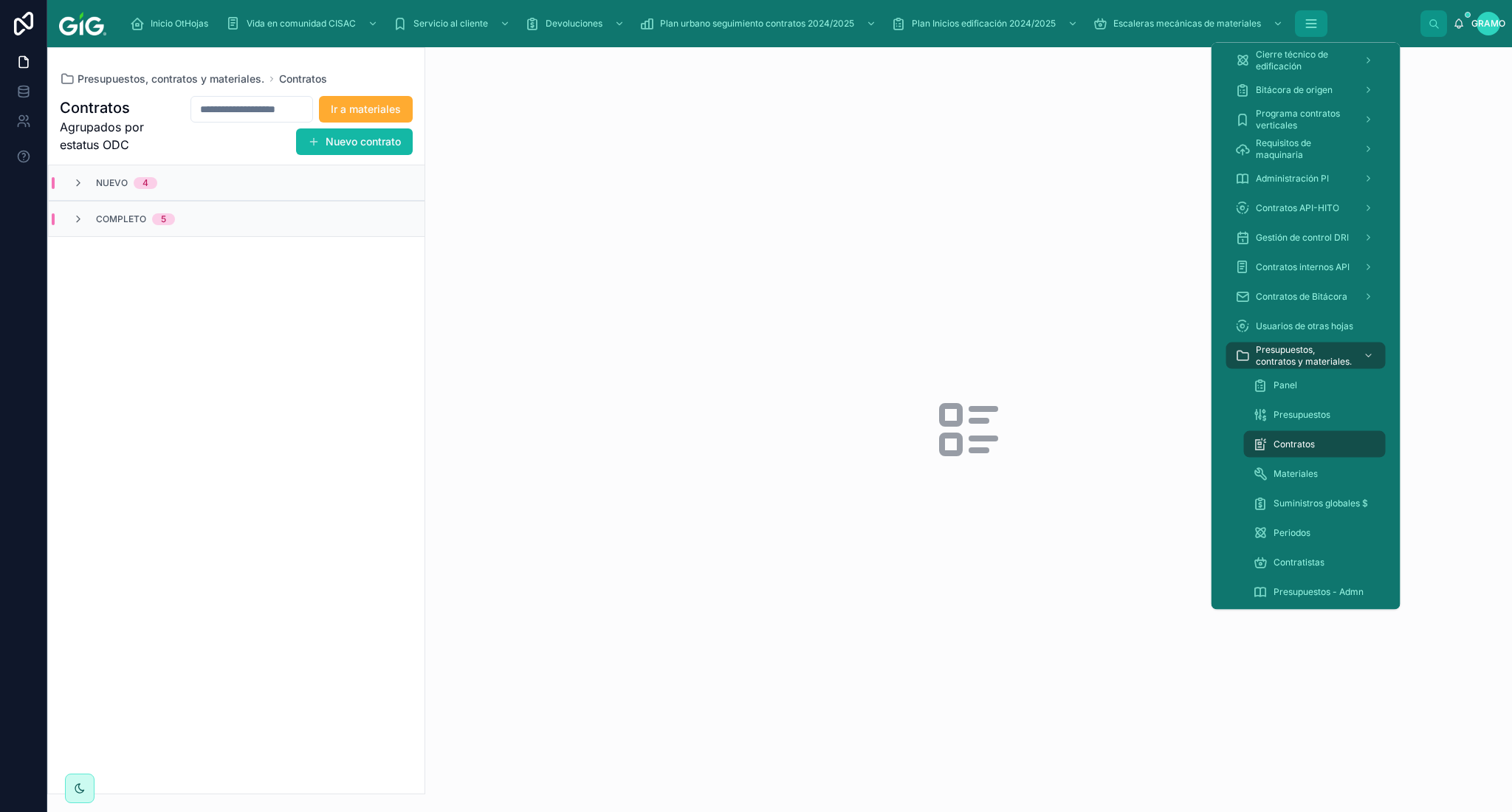
click at [1313, 18] on icon "contenido desplazable" at bounding box center [1311, 24] width 15 height 15
click at [1294, 349] on font "Presupuestos, contratos y materiales." at bounding box center [1304, 355] width 96 height 23
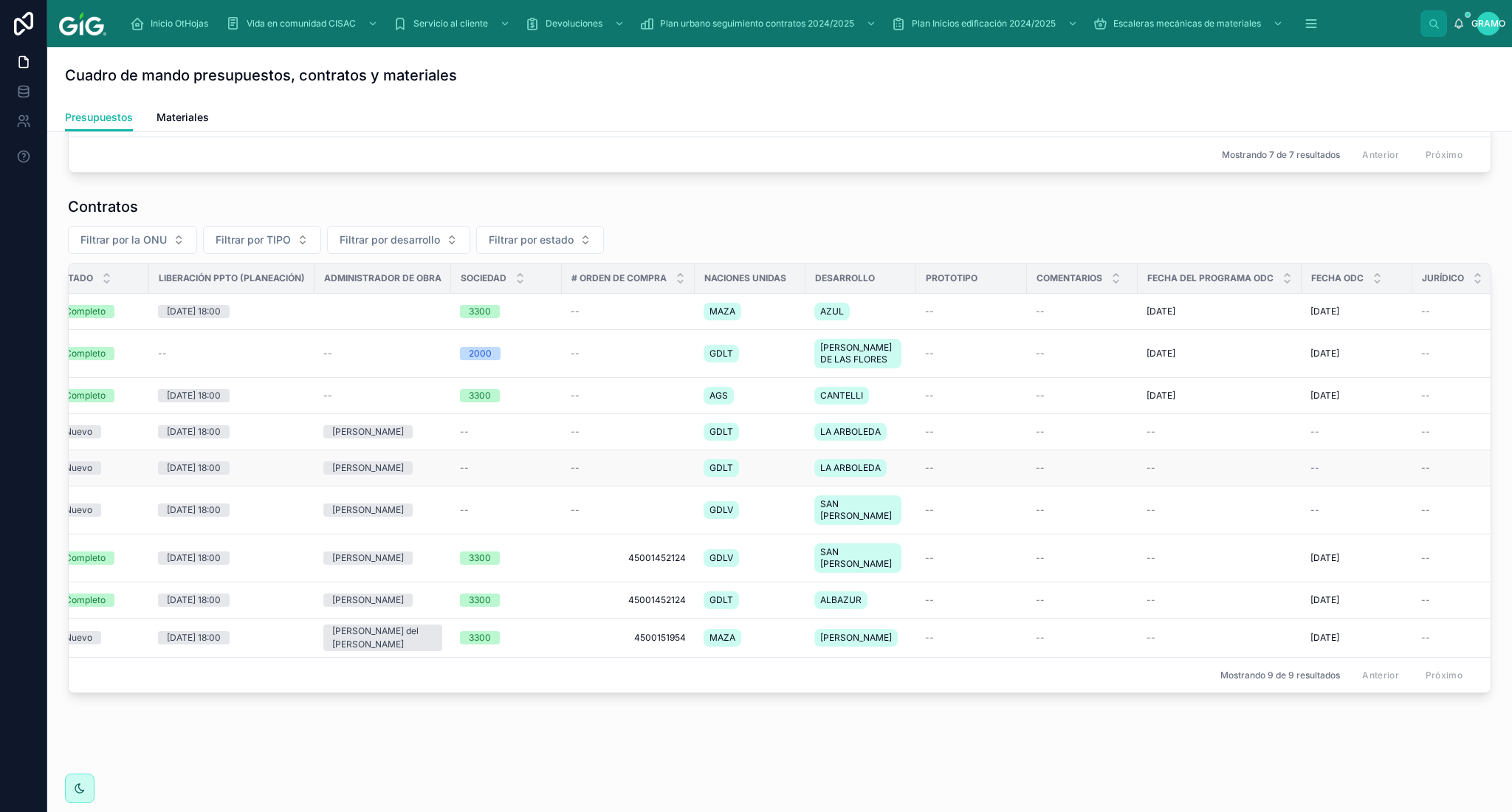
scroll to position [0, 9]
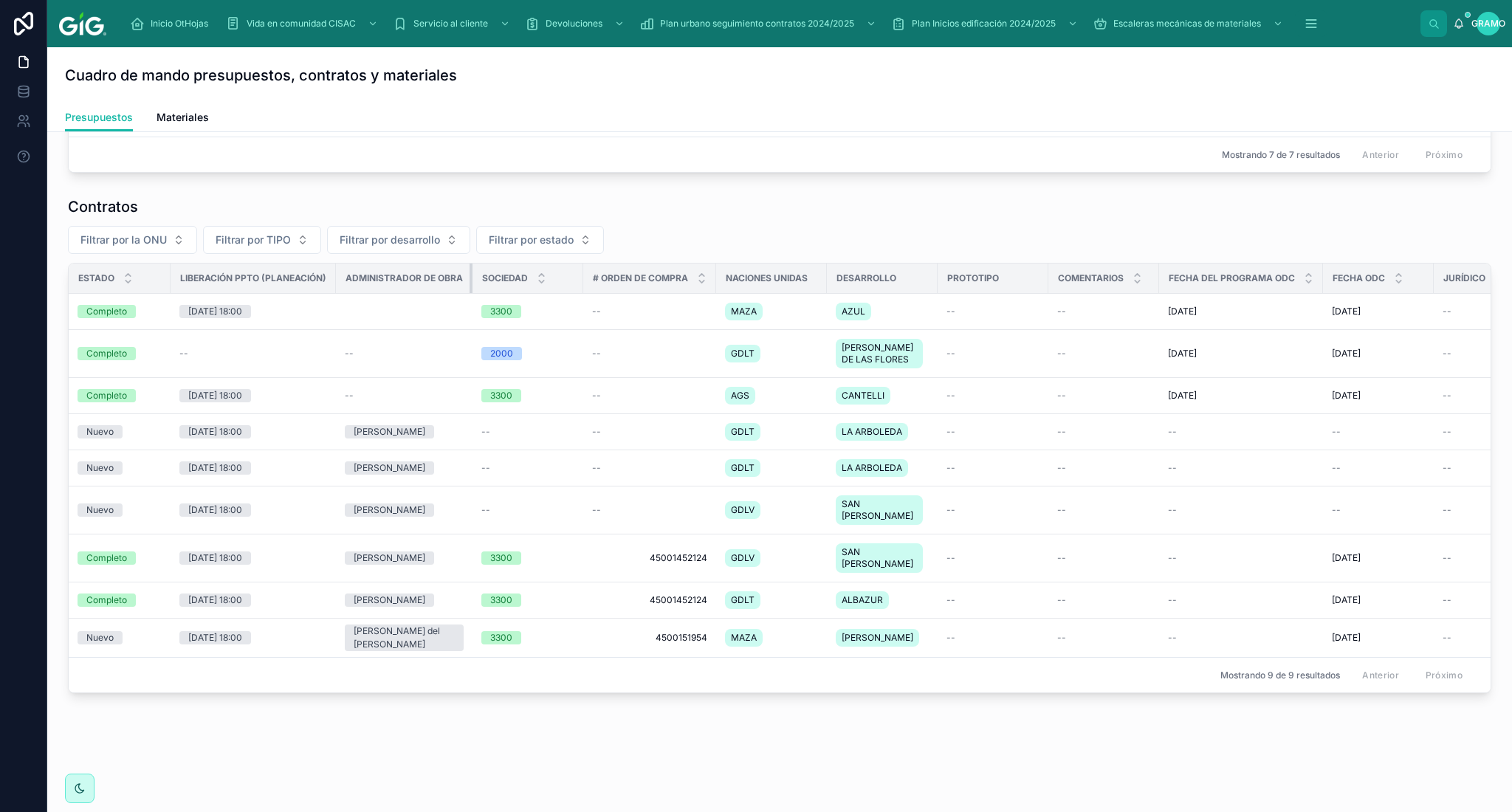
drag, startPoint x: 470, startPoint y: 285, endPoint x: 480, endPoint y: 288, distance: 10.4
click at [448, 288] on th "Administrador de Obra" at bounding box center [404, 278] width 136 height 31
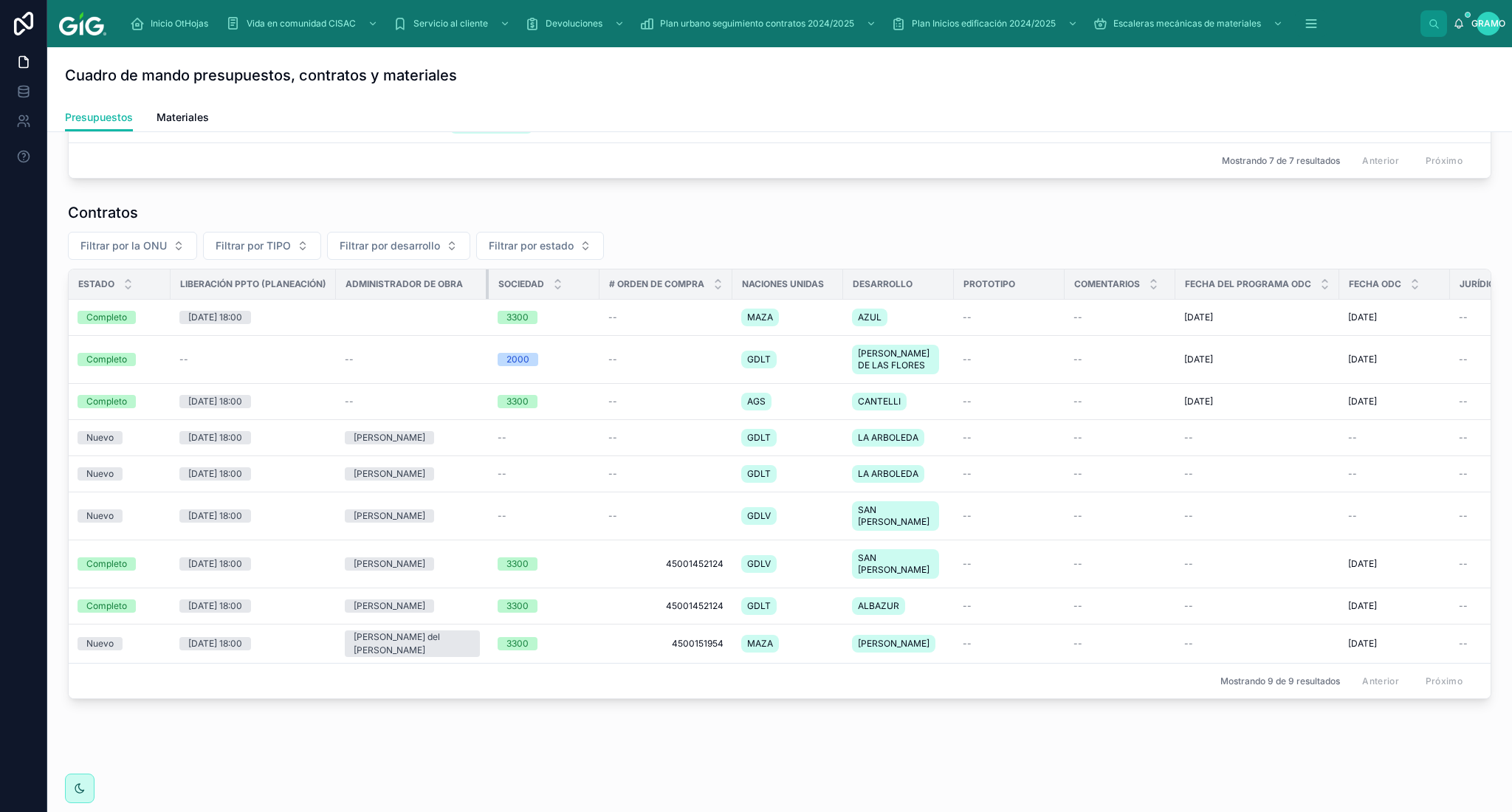
scroll to position [449, 0]
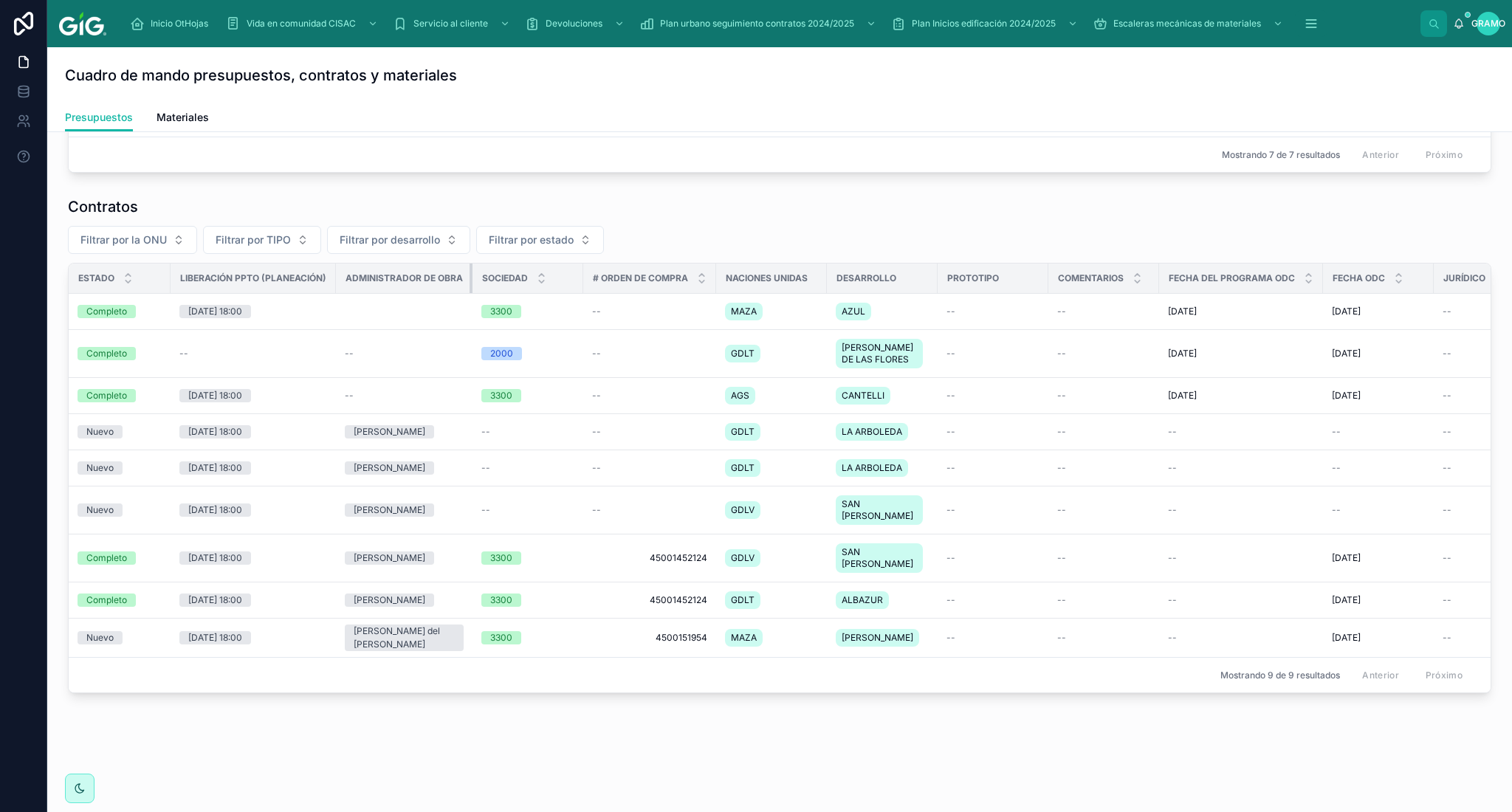
drag, startPoint x: 468, startPoint y: 279, endPoint x: 357, endPoint y: 266, distance: 111.8
click at [357, 266] on th "Administrador de Obra" at bounding box center [404, 278] width 136 height 31
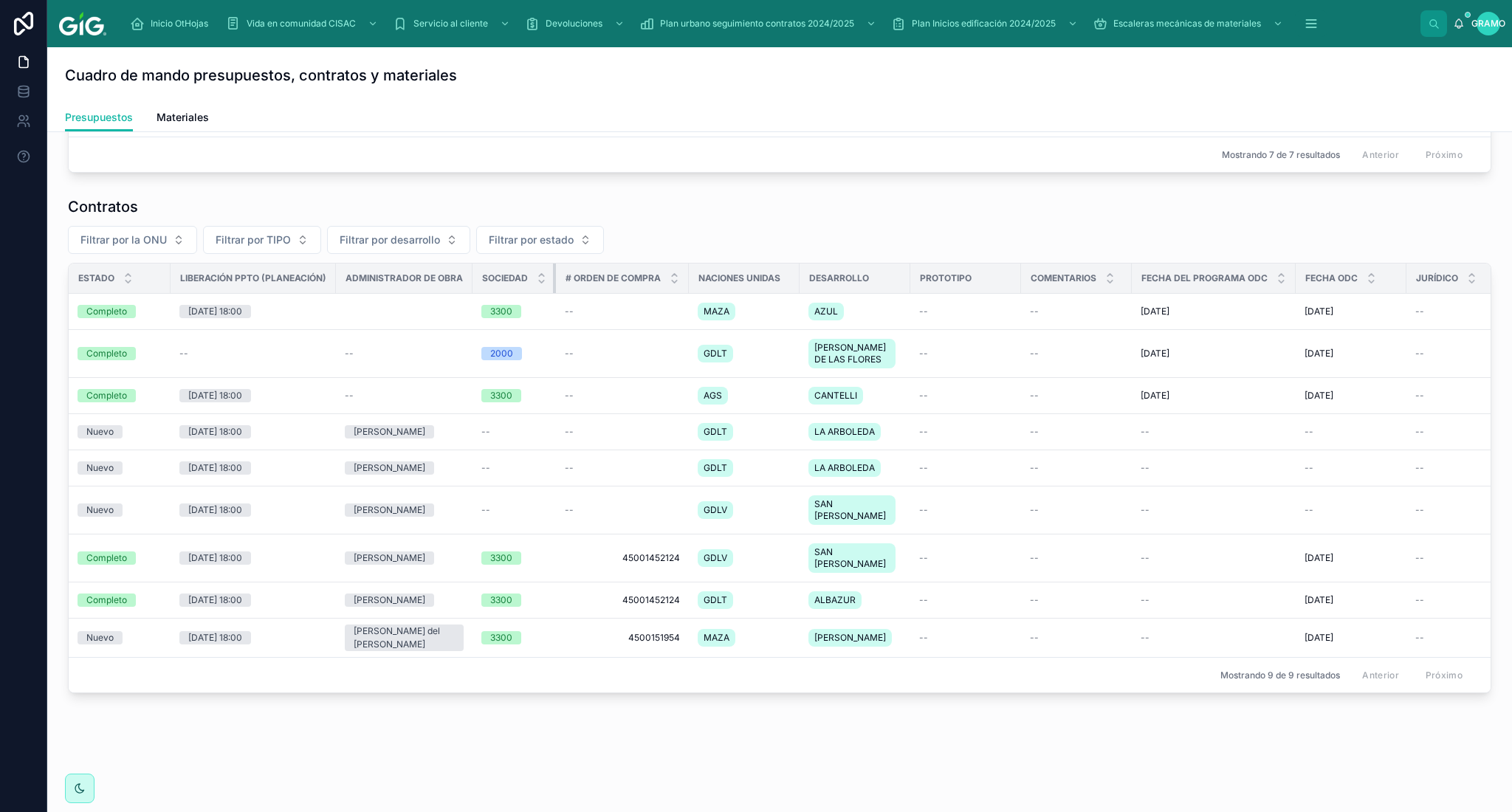
drag, startPoint x: 579, startPoint y: 282, endPoint x: 638, endPoint y: 281, distance: 59.0
click at [537, 284] on th "Sociedad" at bounding box center [514, 278] width 83 height 31
drag, startPoint x: 687, startPoint y: 278, endPoint x: 630, endPoint y: 277, distance: 57.0
click at [630, 277] on th "# Orden de Compra" at bounding box center [622, 278] width 133 height 31
drag, startPoint x: 553, startPoint y: 282, endPoint x: 540, endPoint y: 283, distance: 13.0
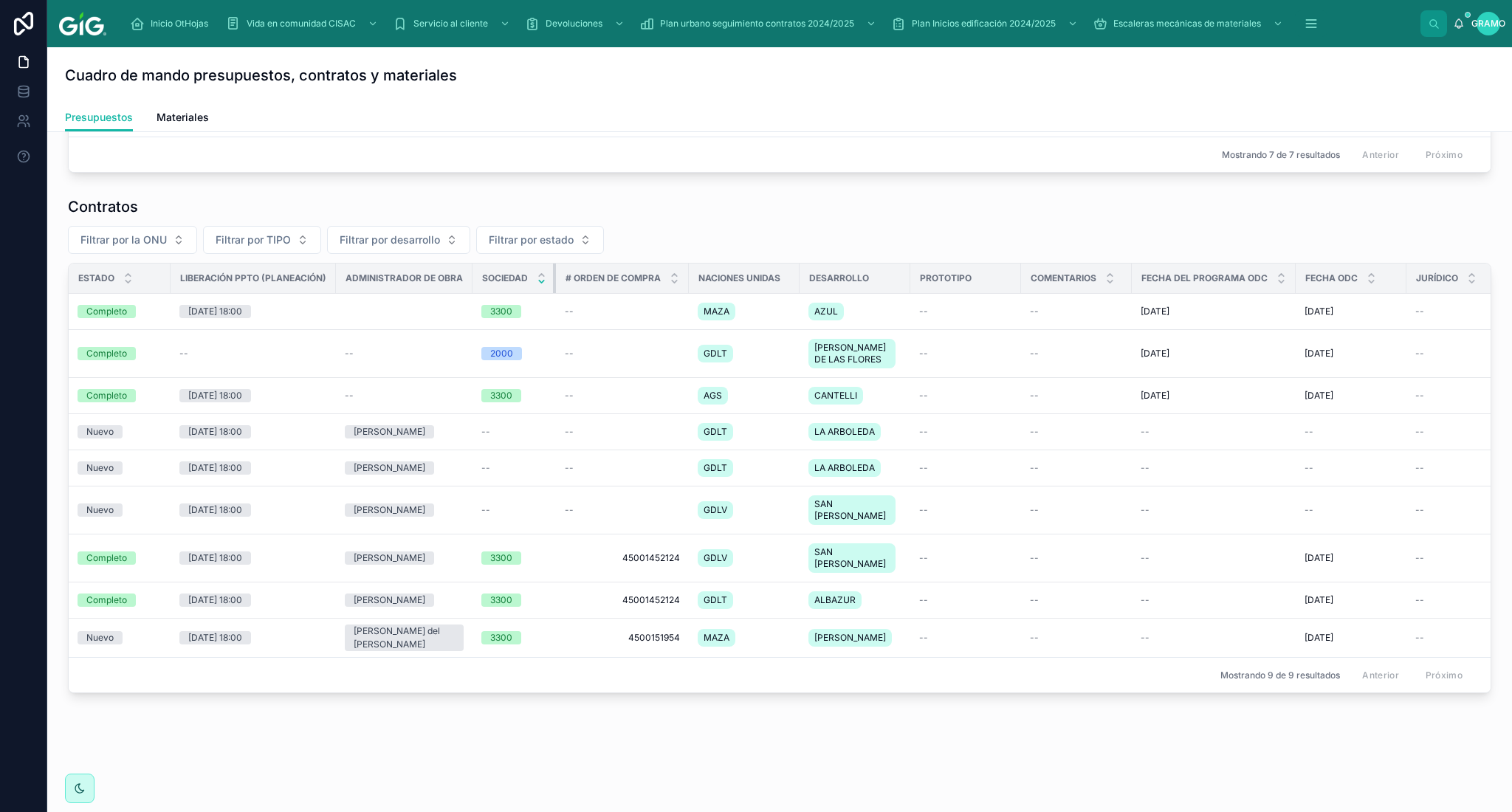
click at [540, 283] on th "Sociedad" at bounding box center [514, 278] width 83 height 31
drag, startPoint x: 1018, startPoint y: 284, endPoint x: 970, endPoint y: 283, distance: 48.0
click at [970, 283] on th "Prototipo" at bounding box center [945, 278] width 71 height 31
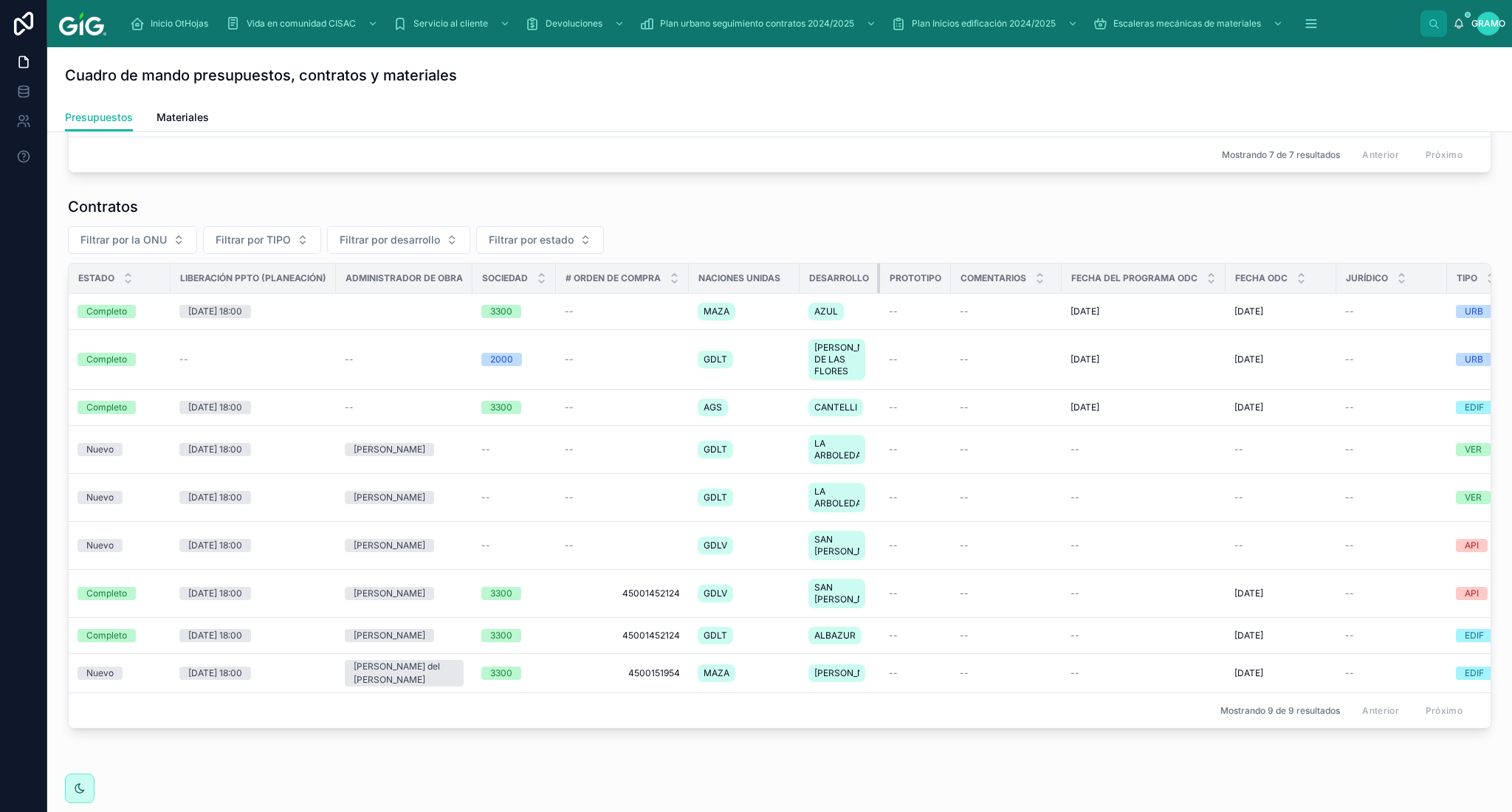
drag, startPoint x: 907, startPoint y: 283, endPoint x: 865, endPoint y: 285, distance: 42.0
click at [865, 285] on th "Desarrollo" at bounding box center [839, 278] width 81 height 31
drag, startPoint x: 1057, startPoint y: 285, endPoint x: 1034, endPoint y: 285, distance: 23.0
click at [1034, 285] on th "Comentarios" at bounding box center [1003, 278] width 103 height 31
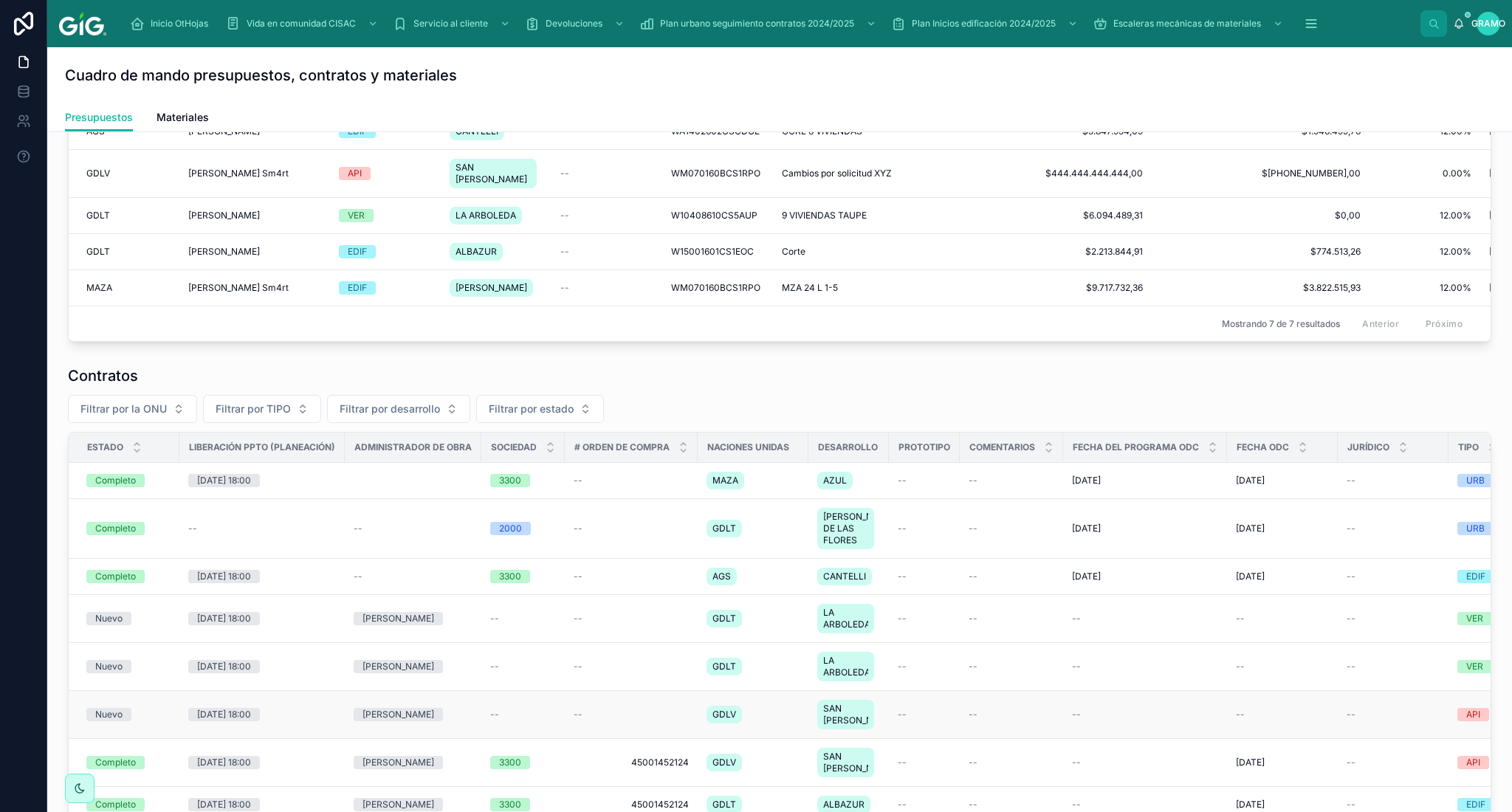
scroll to position [393, 0]
